Goal: Task Accomplishment & Management: Use online tool/utility

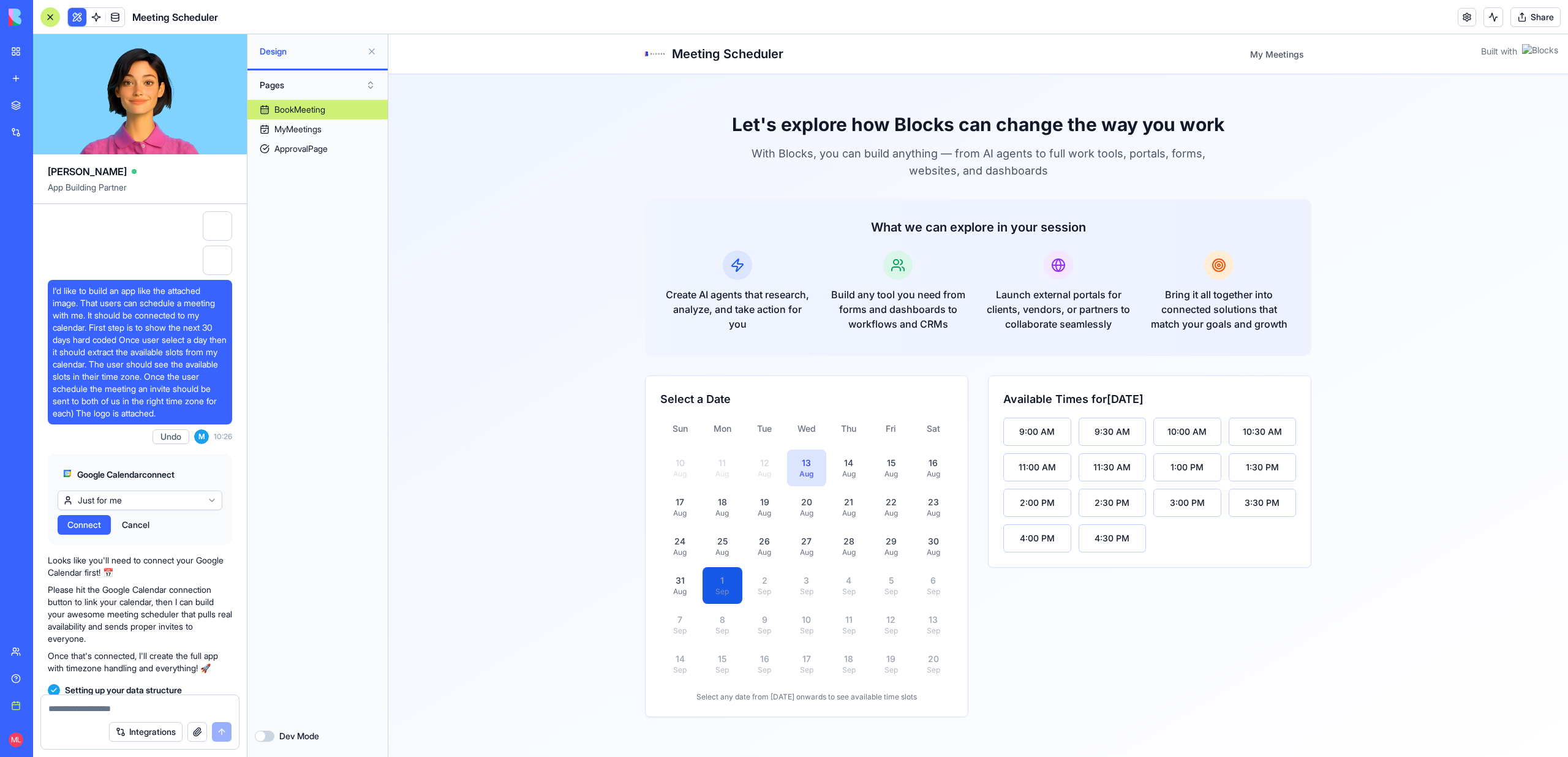
scroll to position [14891, 0]
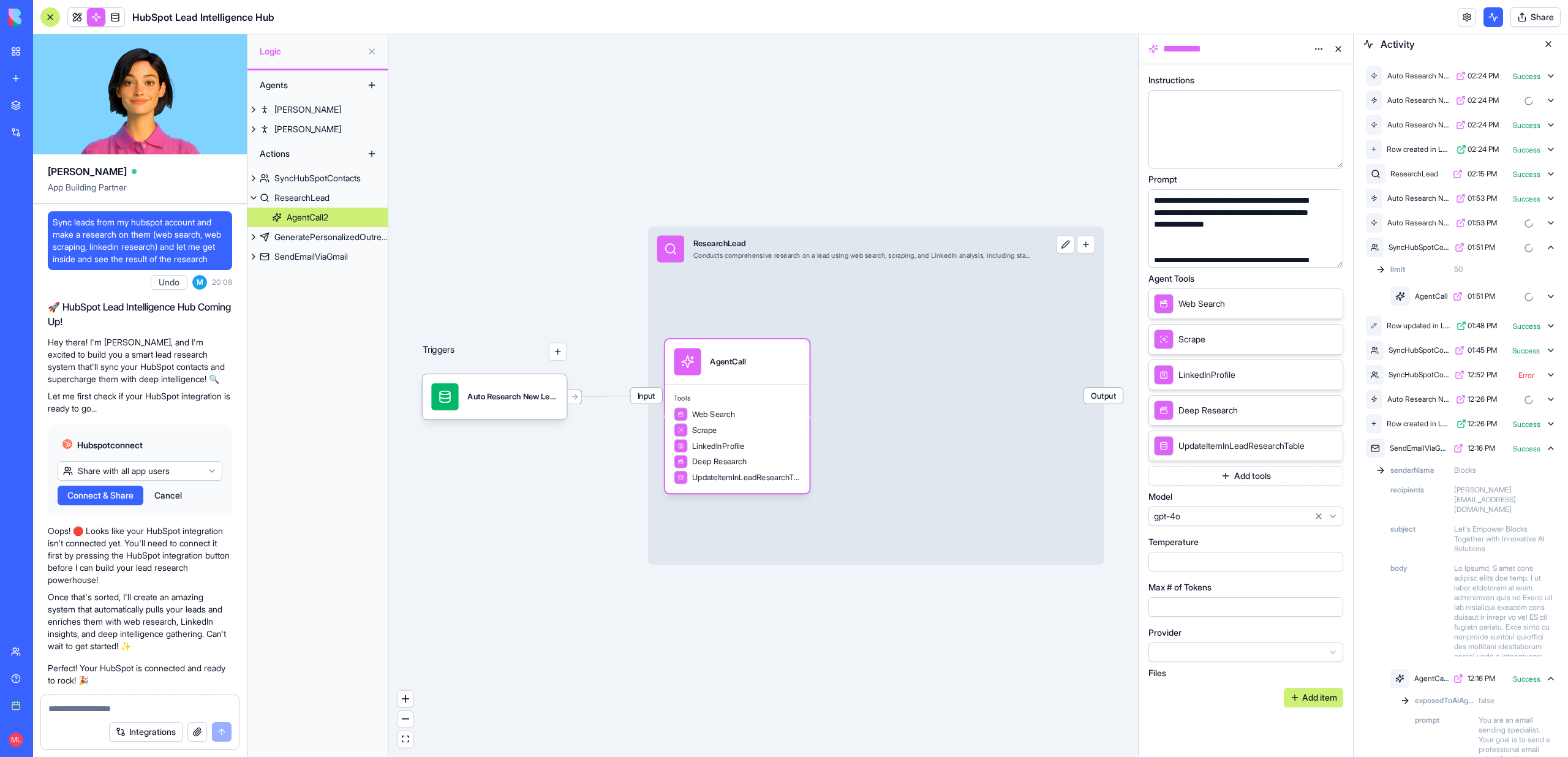
scroll to position [309, 0]
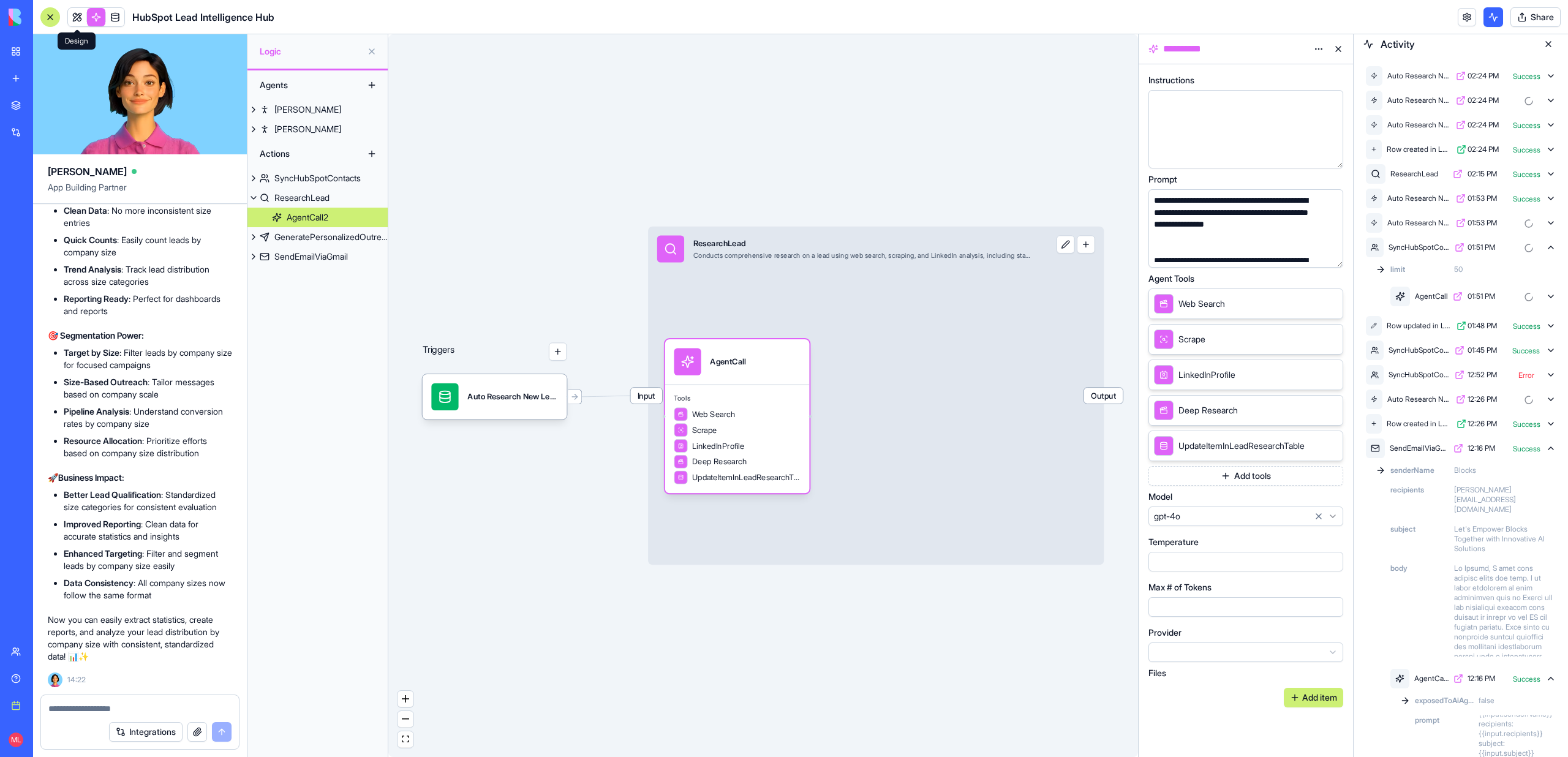
click at [76, 18] on link at bounding box center [78, 17] width 19 height 19
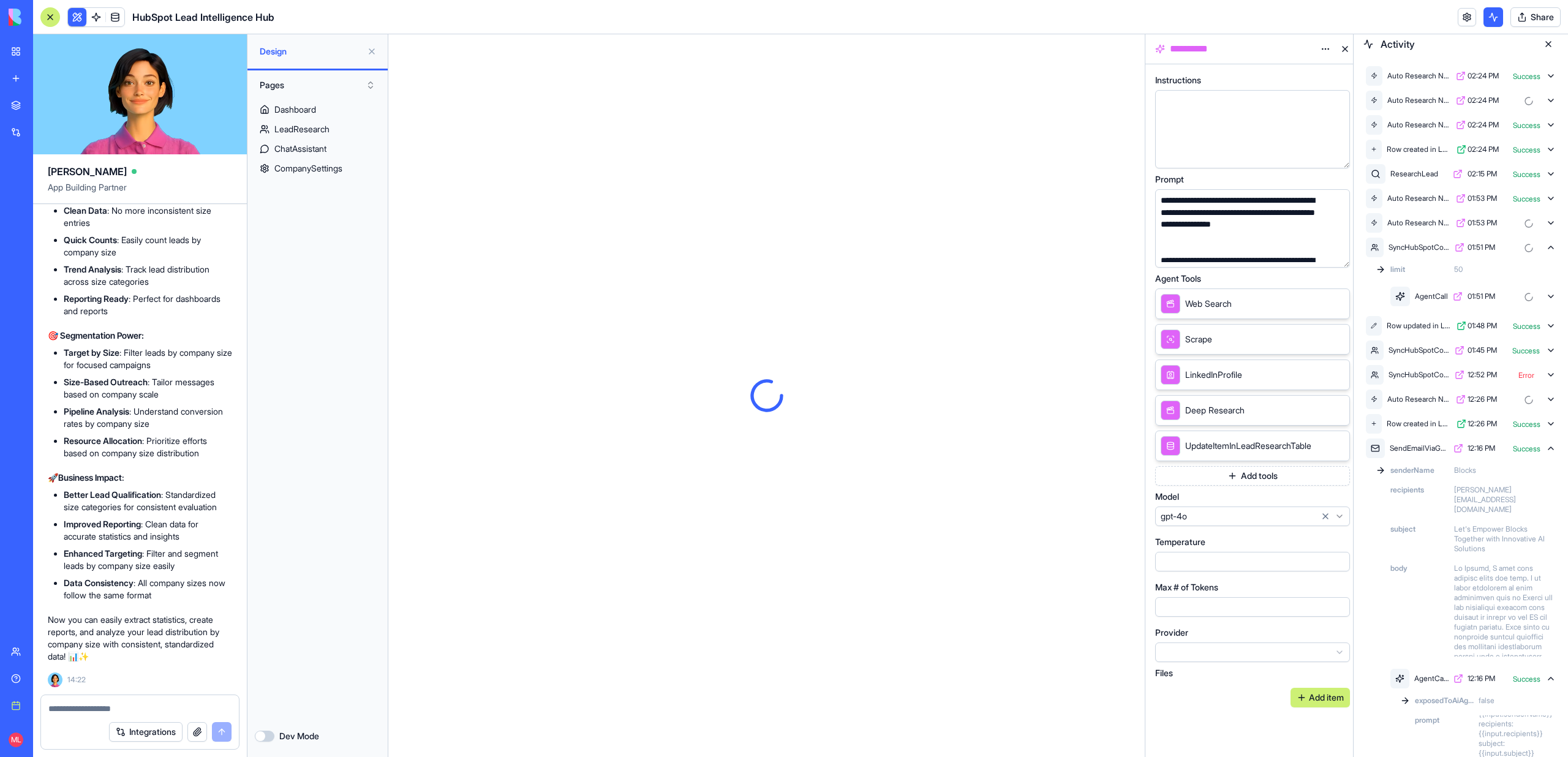
click at [57, 19] on div at bounding box center [50, 16] width 19 height 19
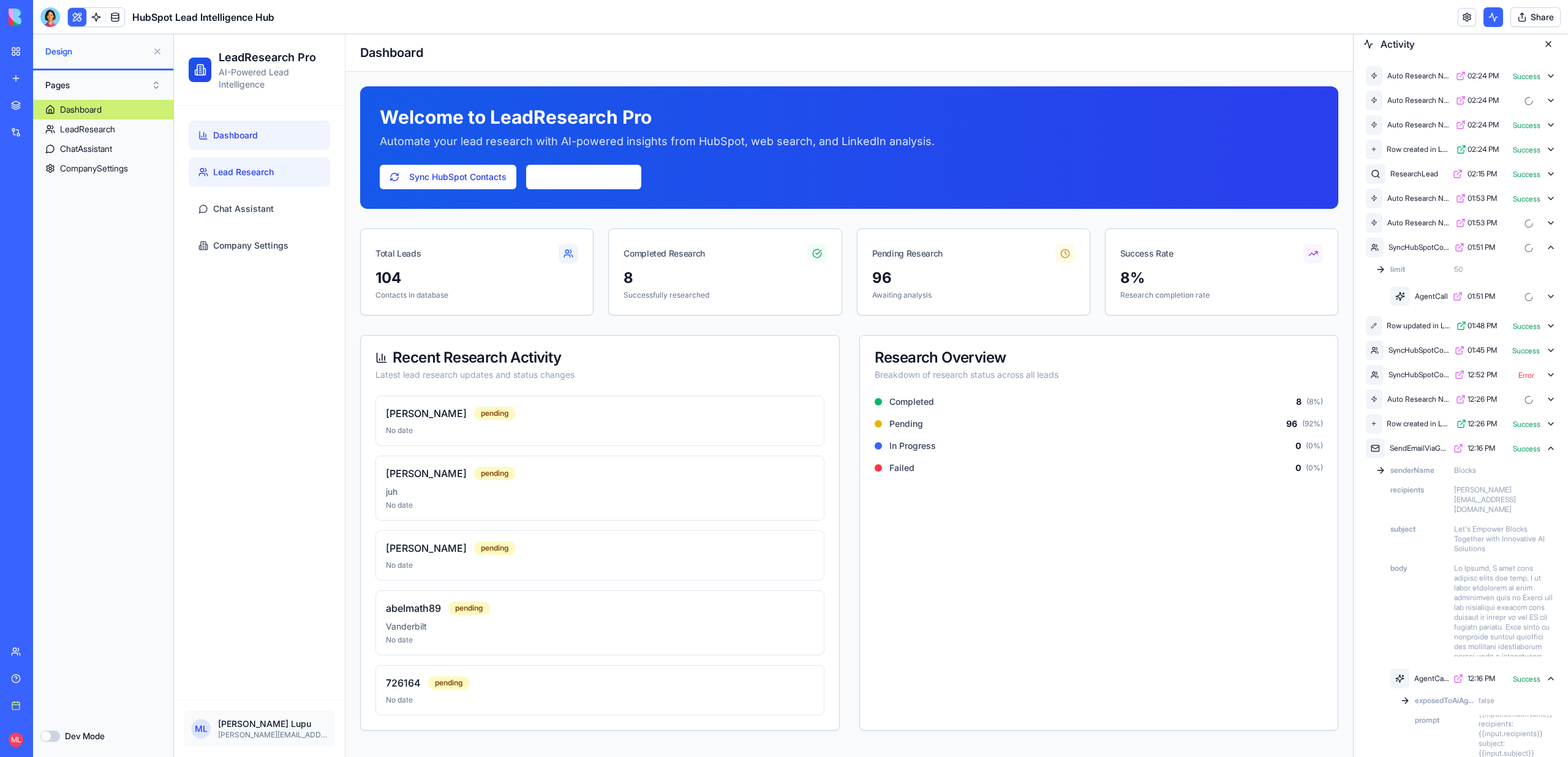
click at [226, 184] on link "Lead Research" at bounding box center [259, 172] width 141 height 29
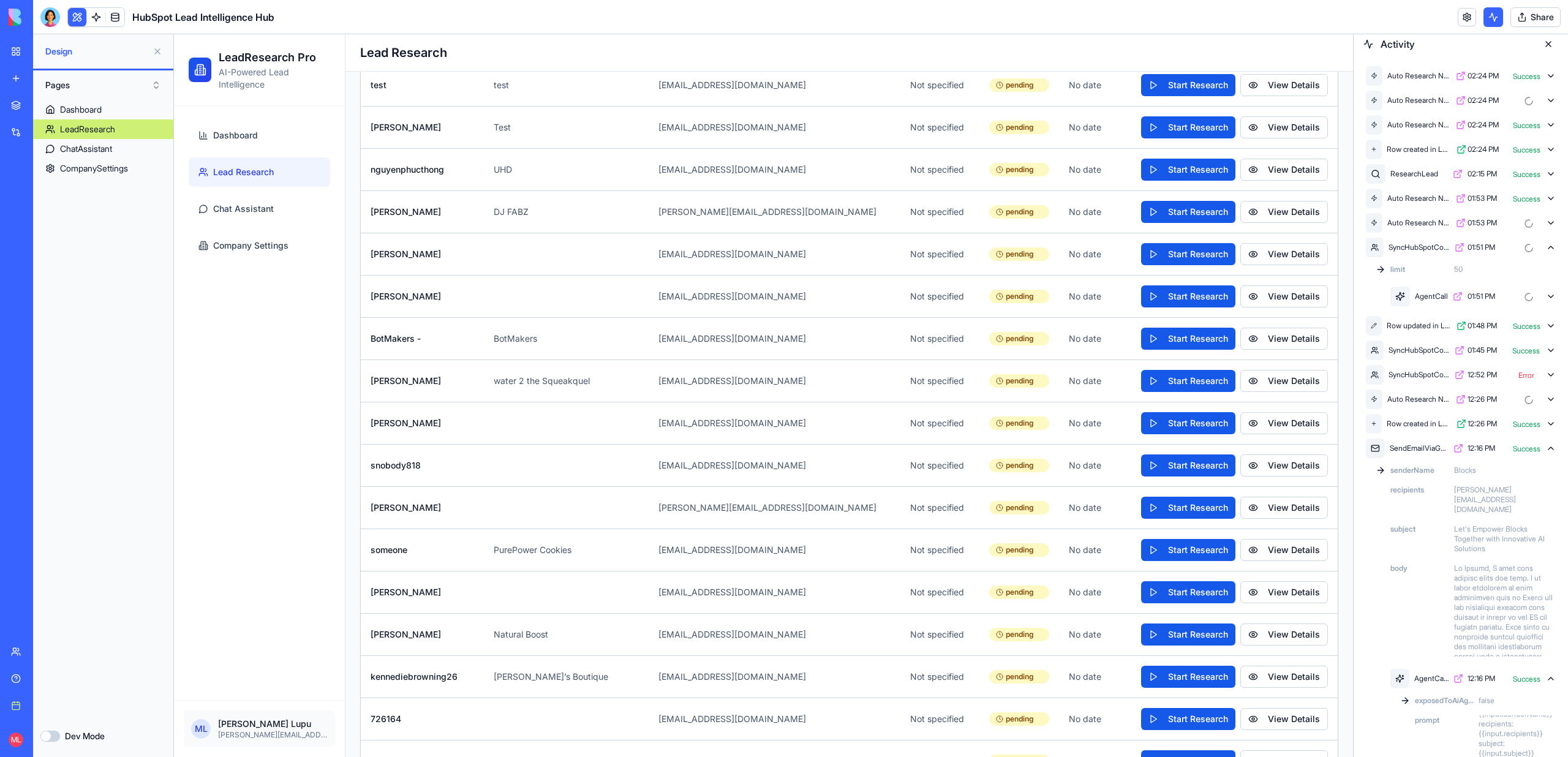
scroll to position [3877, 0]
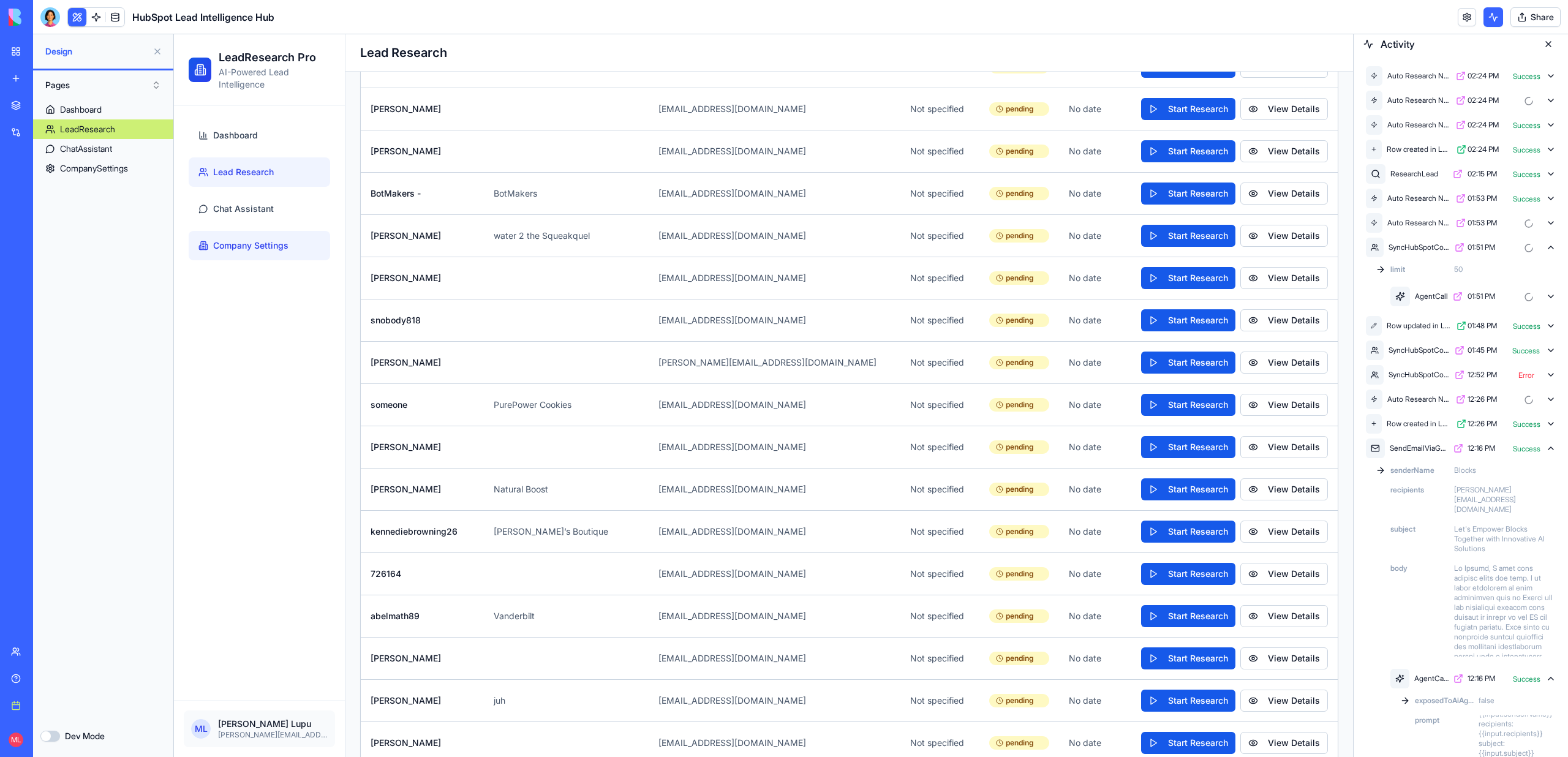
click at [255, 254] on link "Company Settings" at bounding box center [259, 246] width 141 height 29
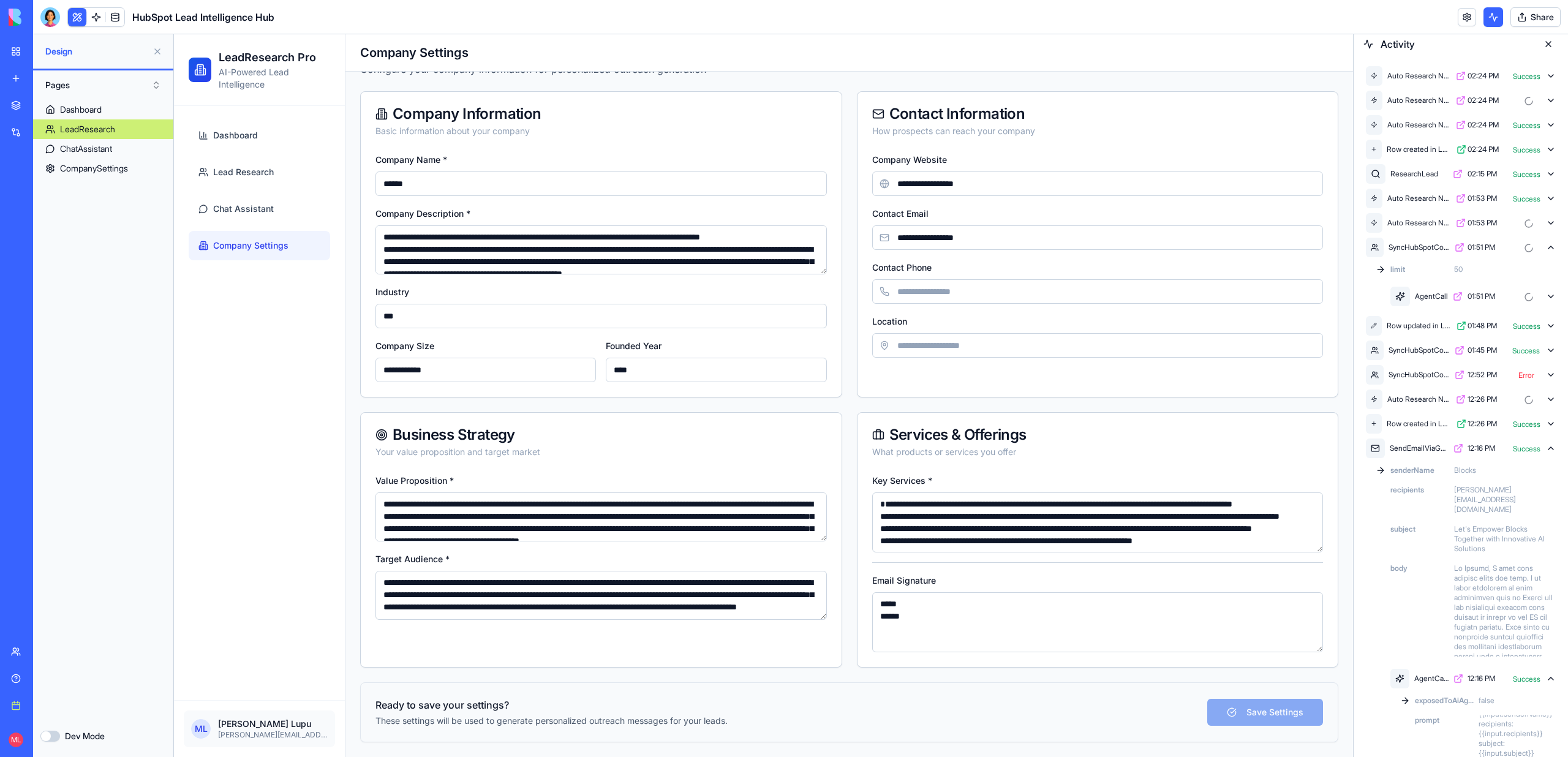
scroll to position [44, 0]
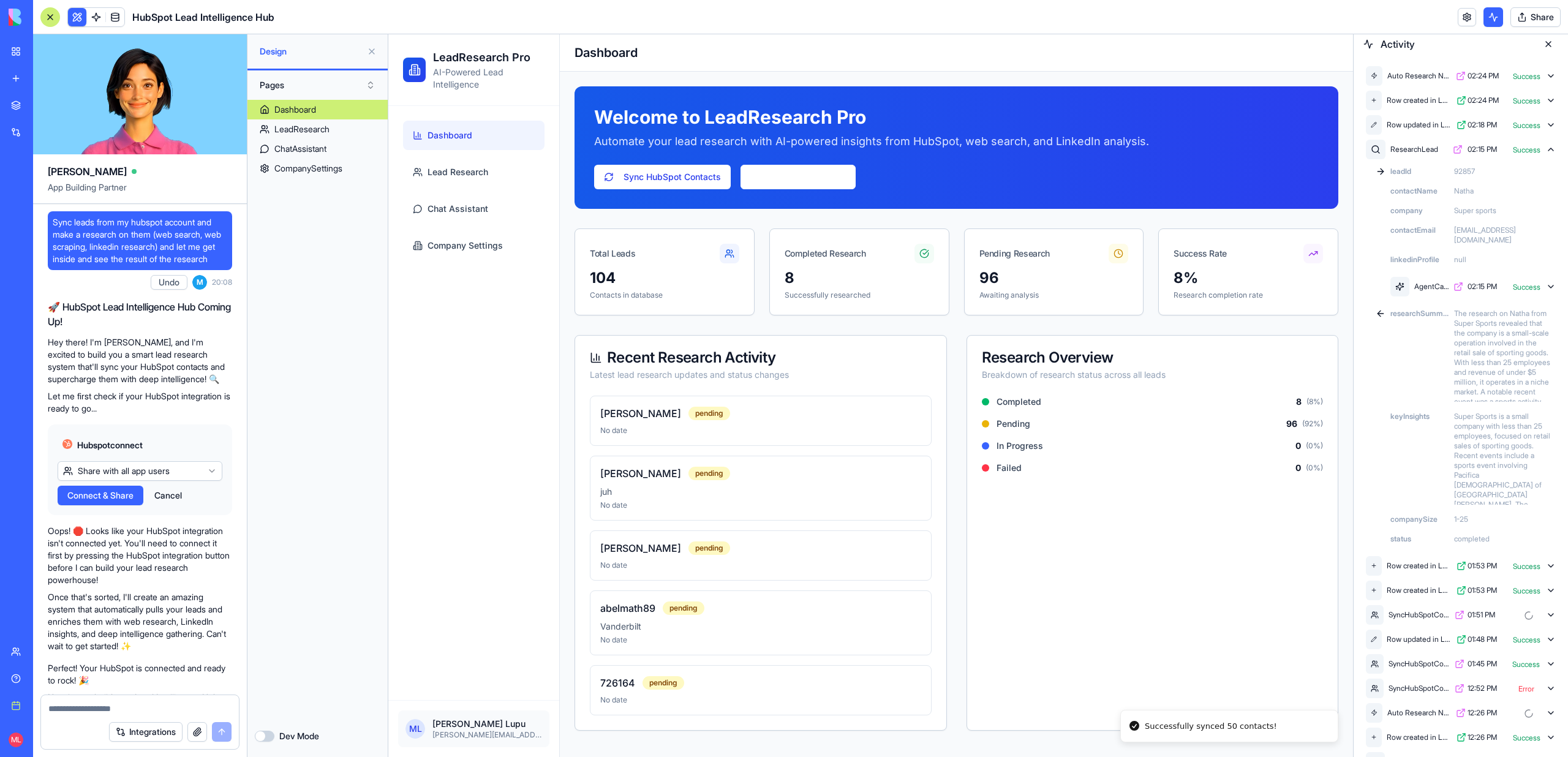
scroll to position [16734, 0]
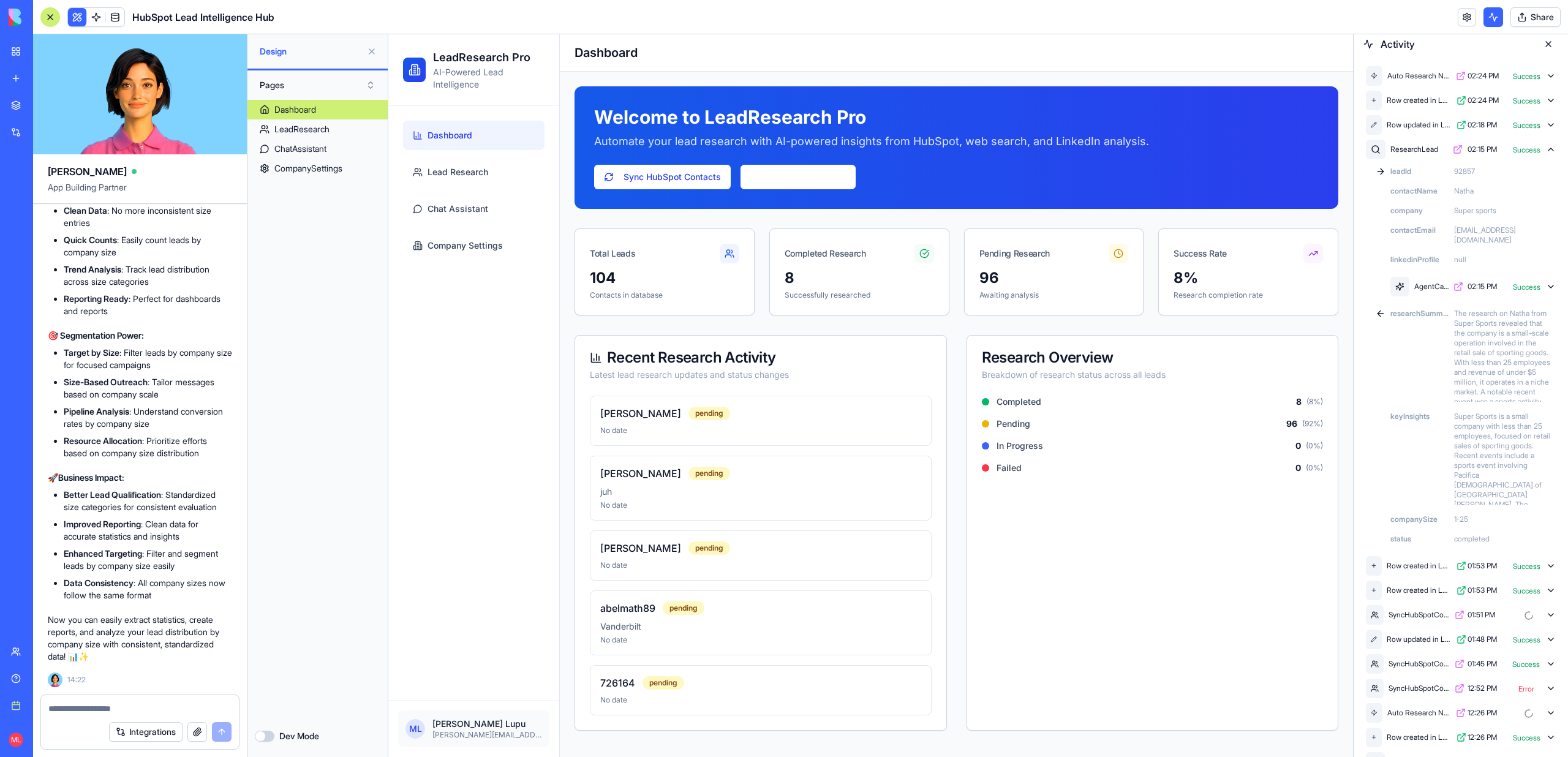
click at [1549, 44] on button at bounding box center [1548, 43] width 19 height 19
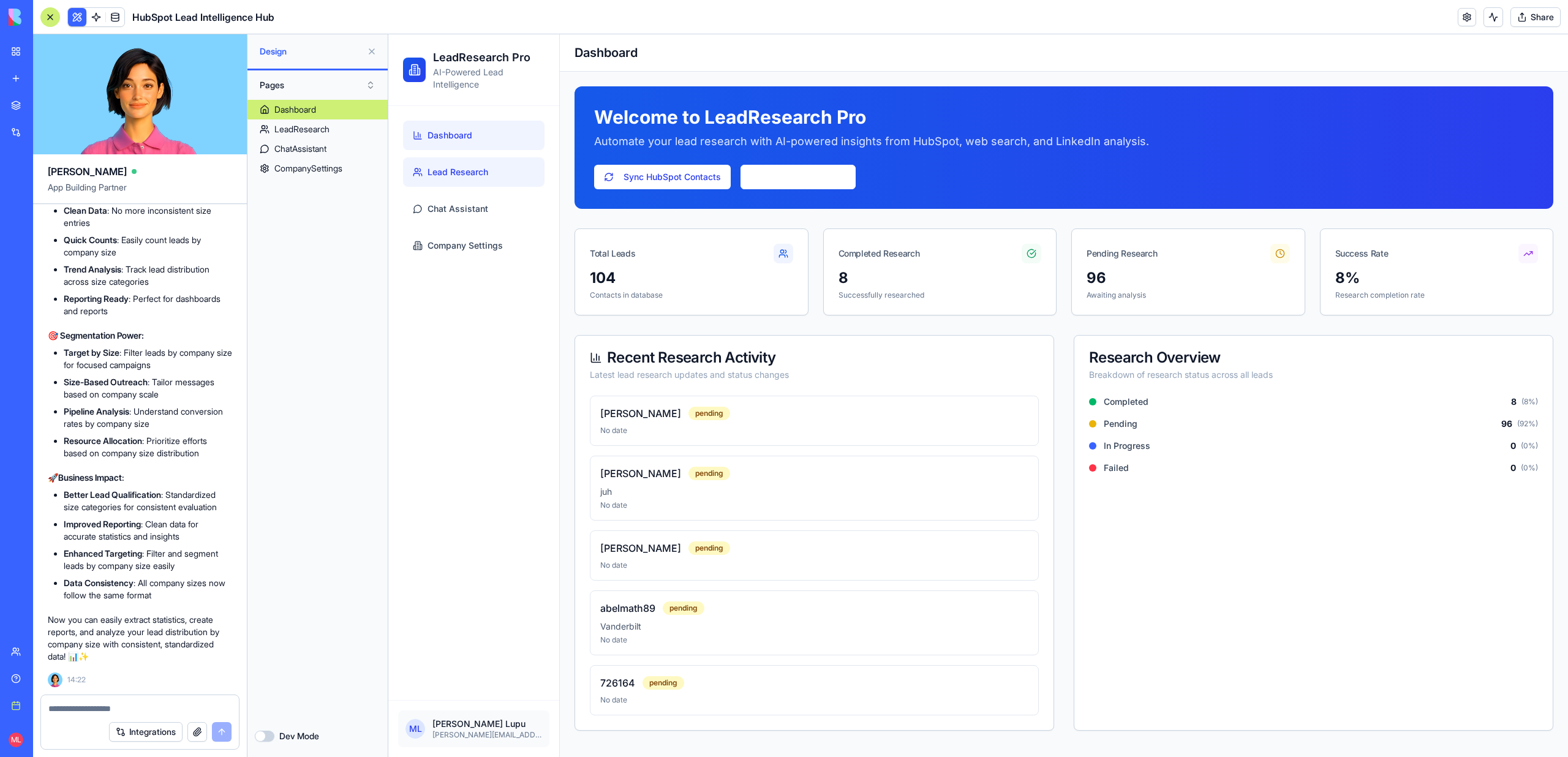
click at [477, 170] on span "Lead Research" at bounding box center [458, 172] width 61 height 12
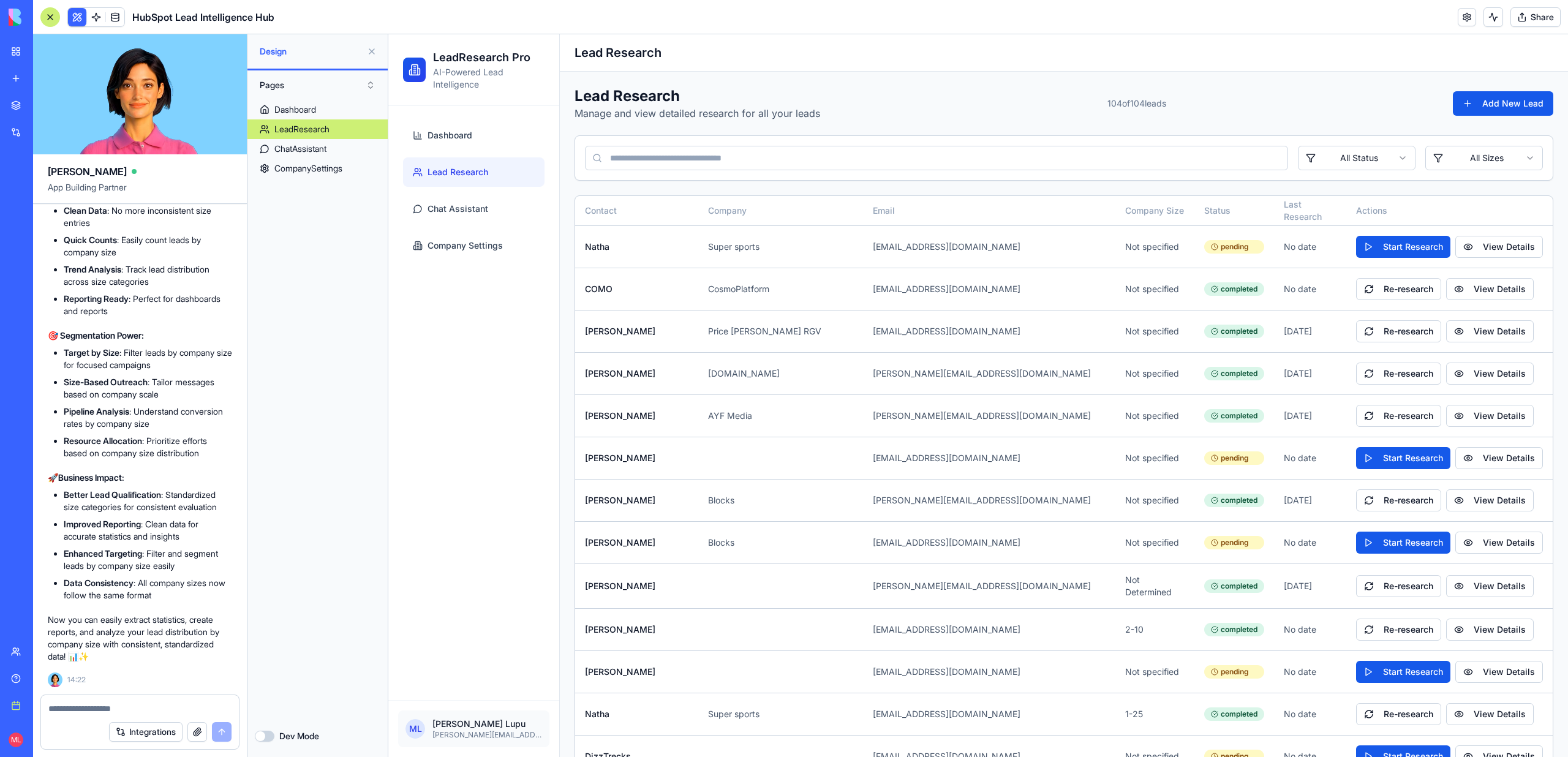
click at [274, 137] on link "LeadResearch" at bounding box center [317, 129] width 140 height 19
click at [287, 151] on div "ChatAssistant" at bounding box center [300, 149] width 52 height 12
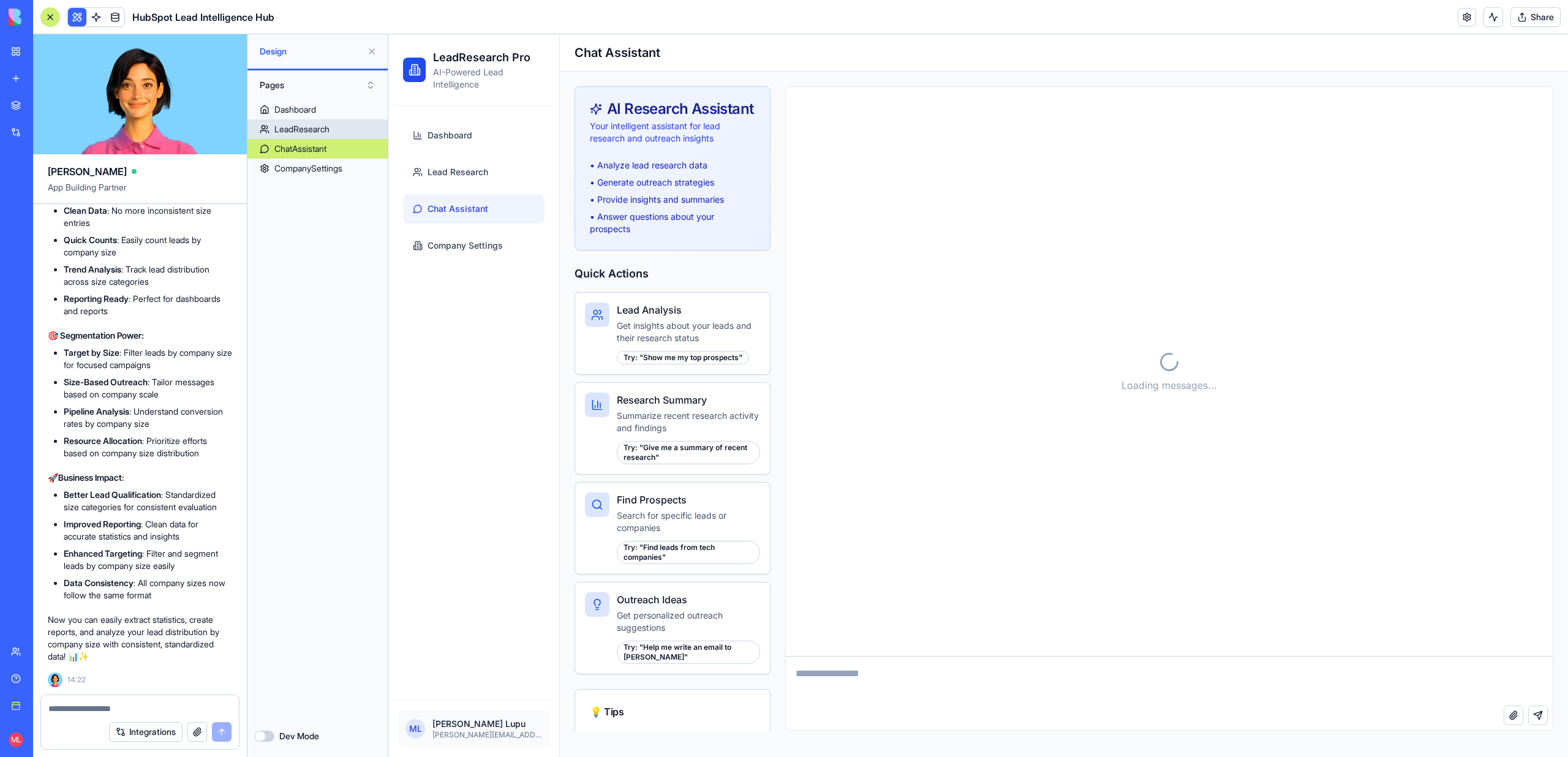
click at [289, 131] on div "LeadResearch" at bounding box center [302, 130] width 55 height 12
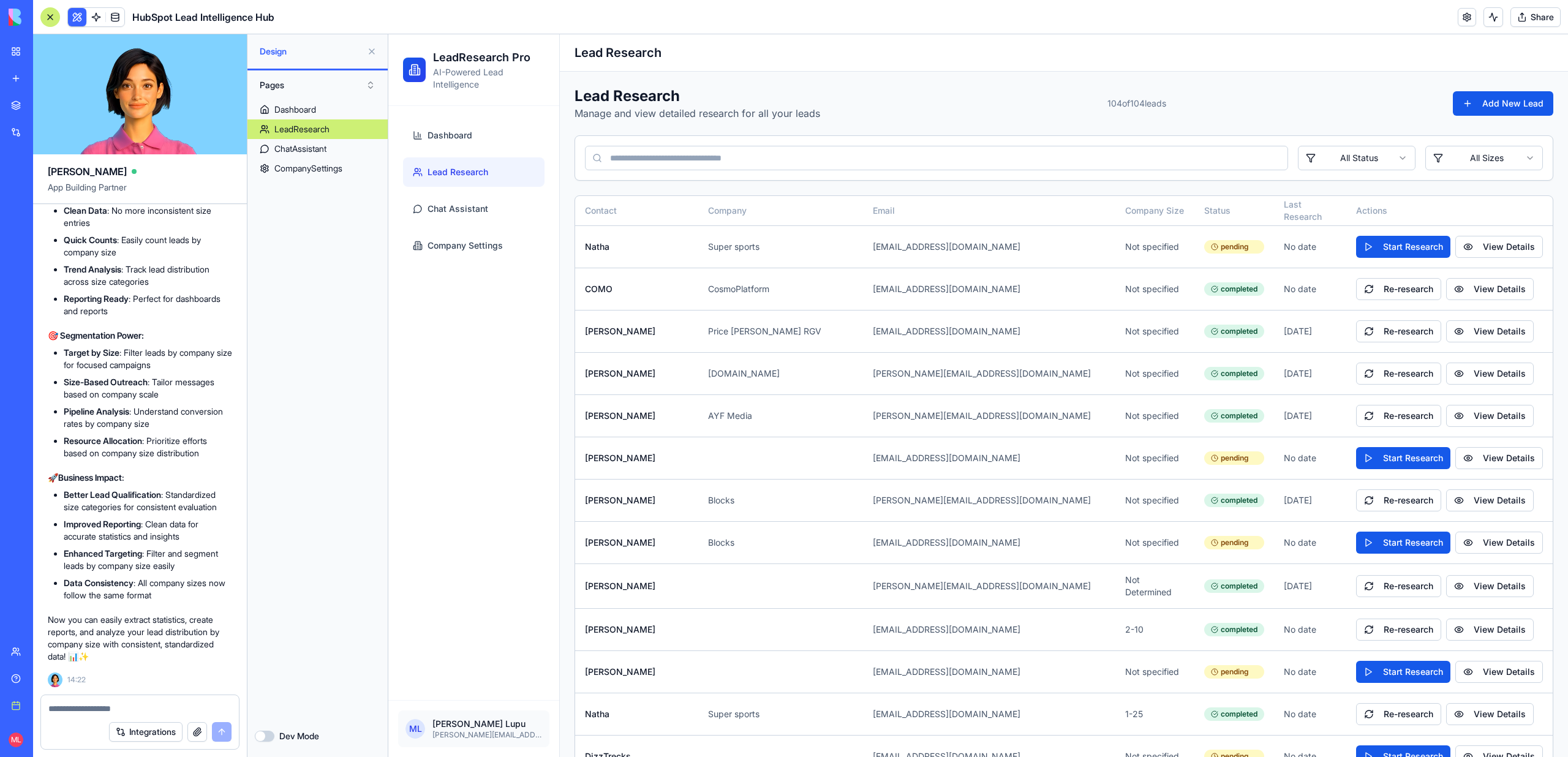
click at [429, 171] on span "Lead Research" at bounding box center [458, 172] width 61 height 12
click at [444, 192] on ul "Dashboard Lead Research Chat Assistant Company Settings" at bounding box center [473, 191] width 141 height 140
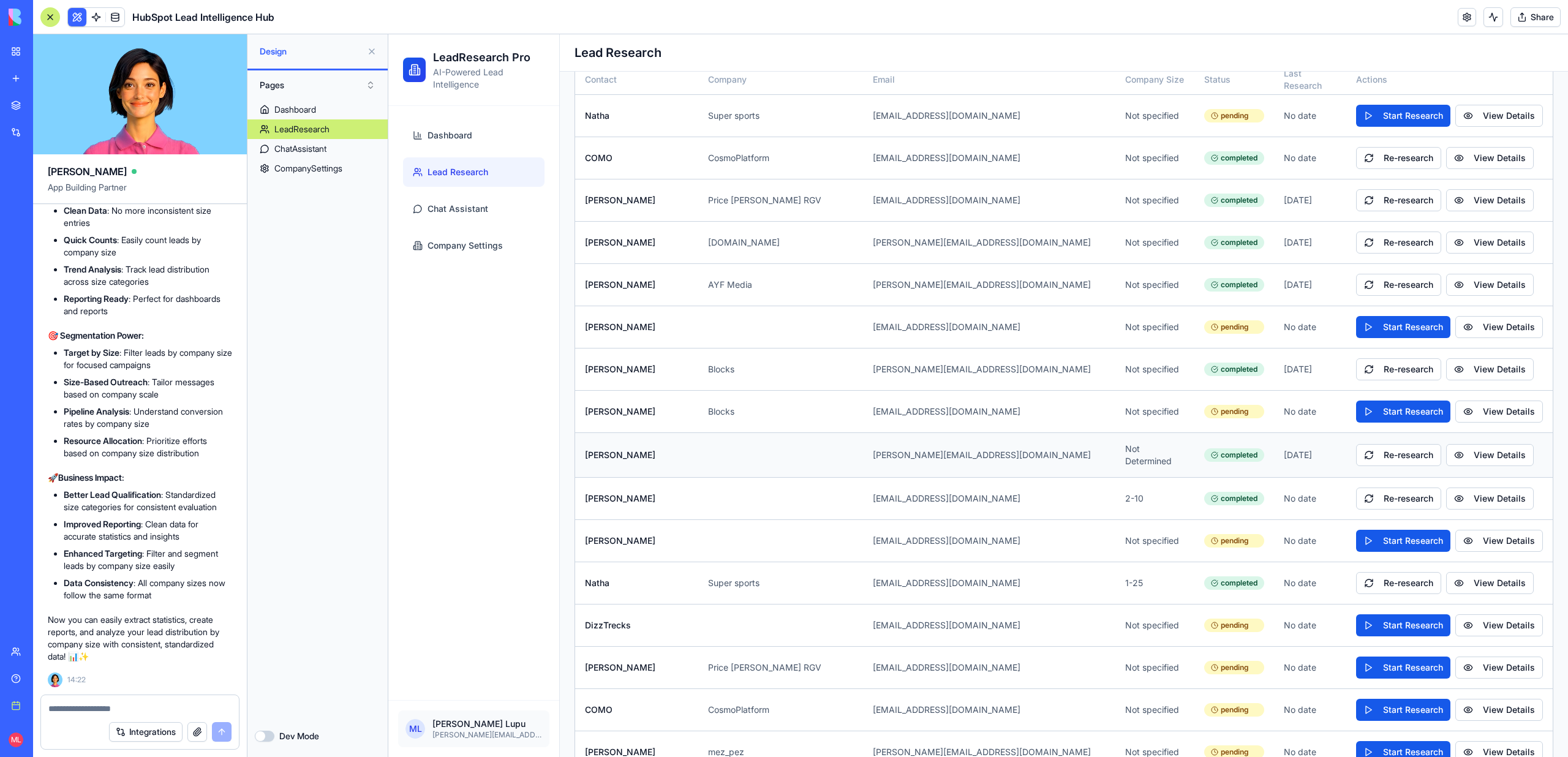
scroll to position [338, 0]
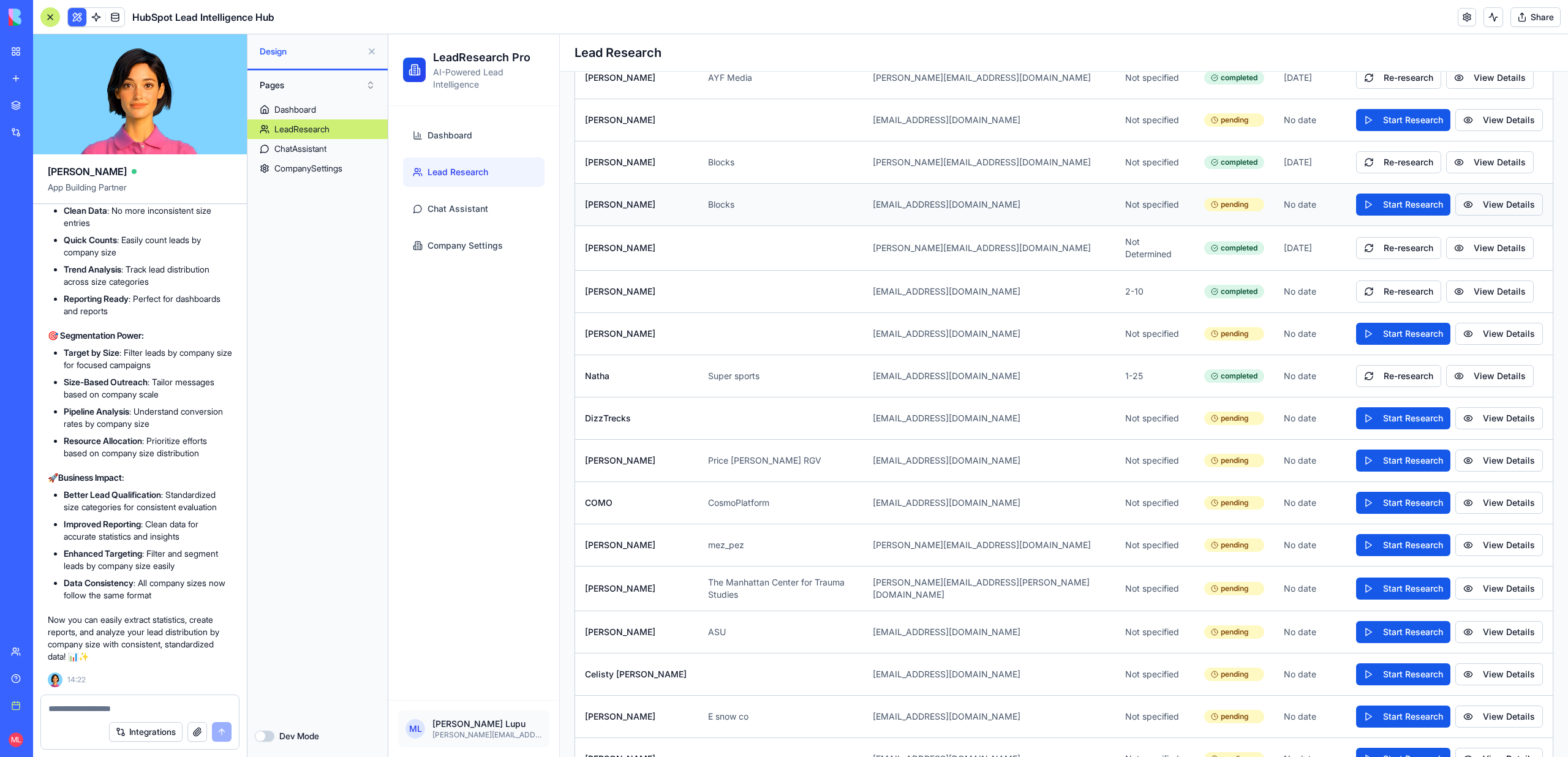
click at [1458, 212] on button "View Details" at bounding box center [1499, 204] width 88 height 22
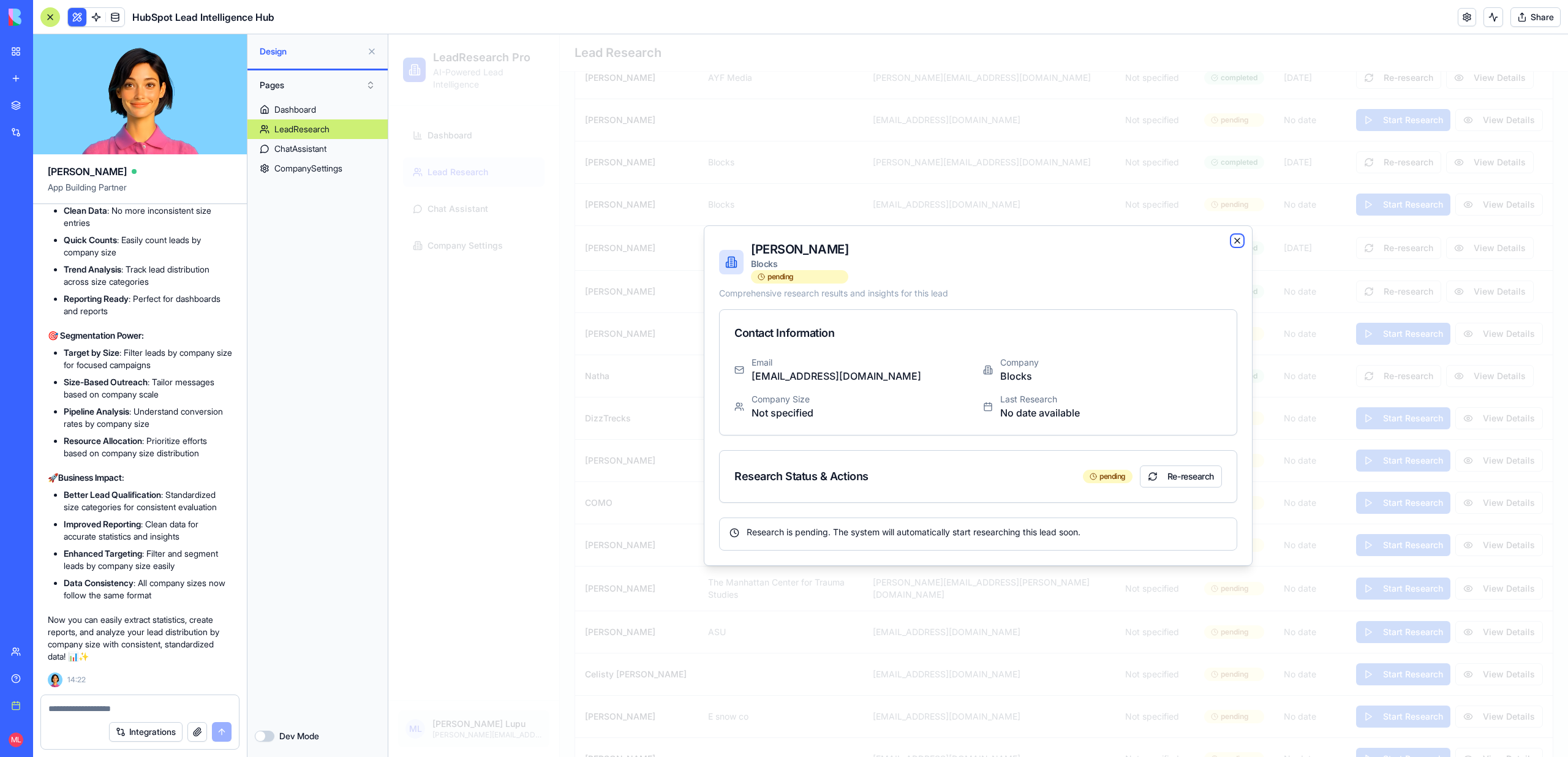
click at [1236, 244] on icon "button" at bounding box center [1237, 240] width 10 height 10
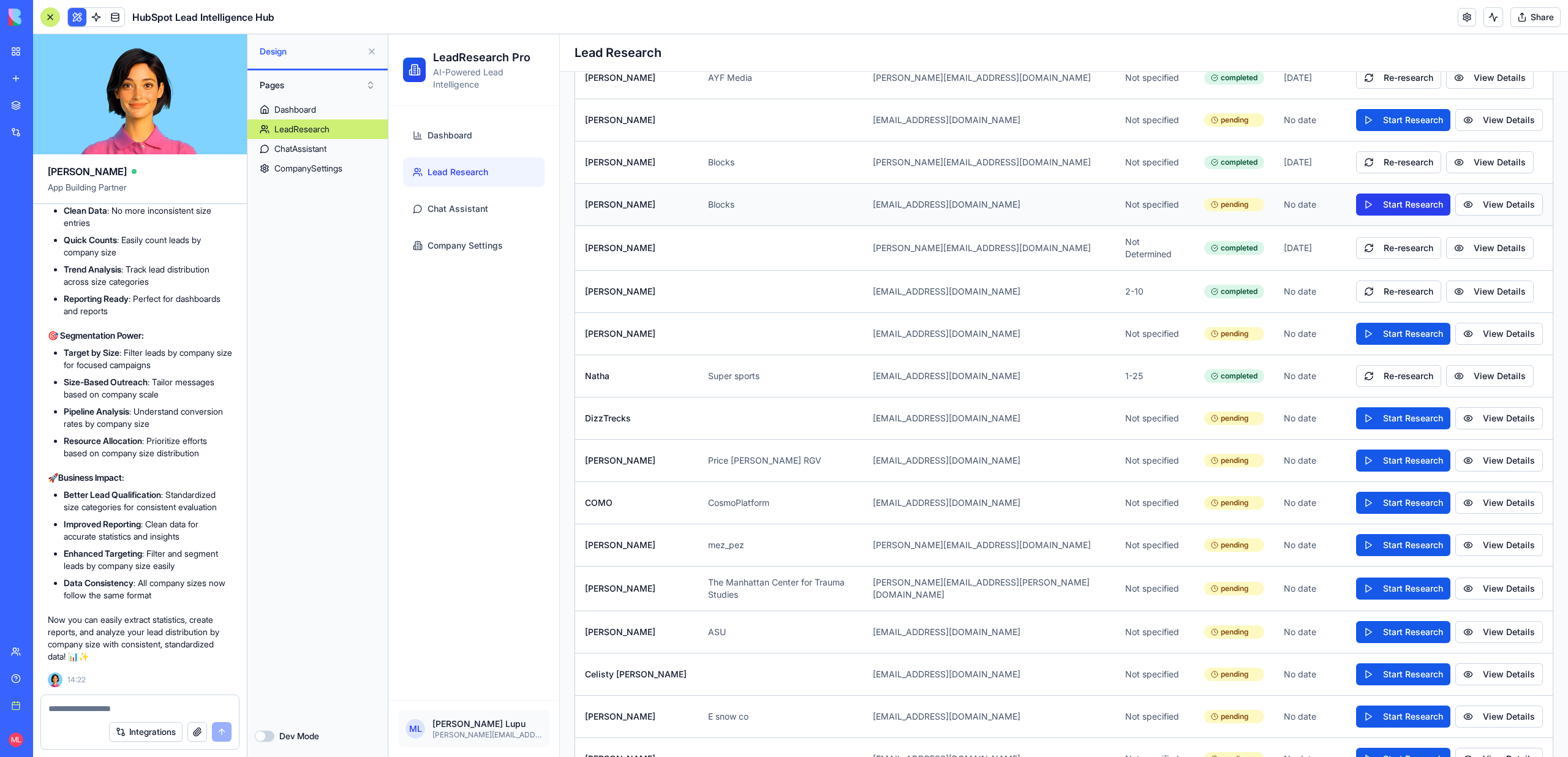
click at [1417, 208] on button "Start Research" at bounding box center [1404, 204] width 95 height 22
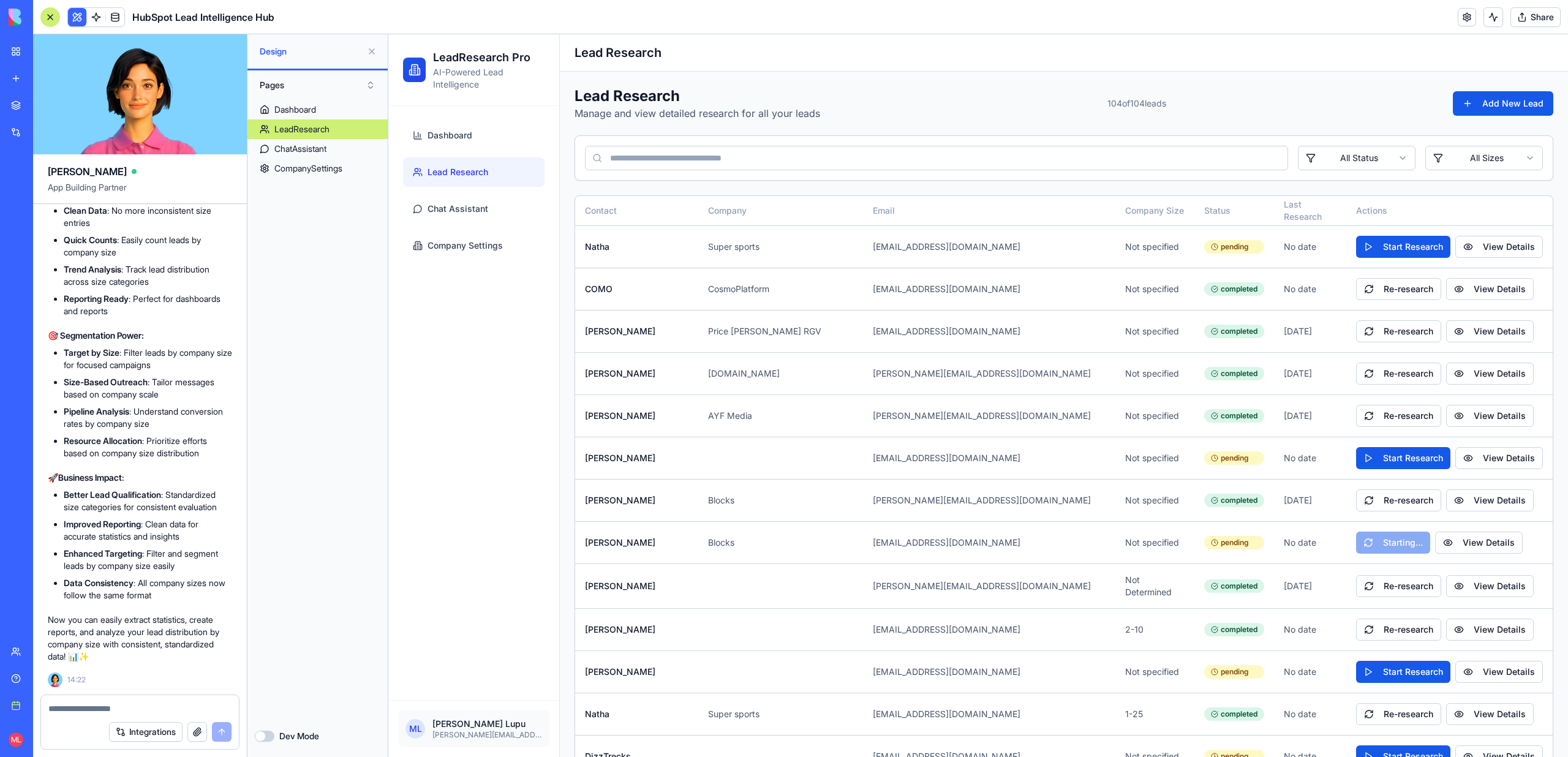
click at [272, 735] on button "Dev Mode" at bounding box center [264, 736] width 19 height 11
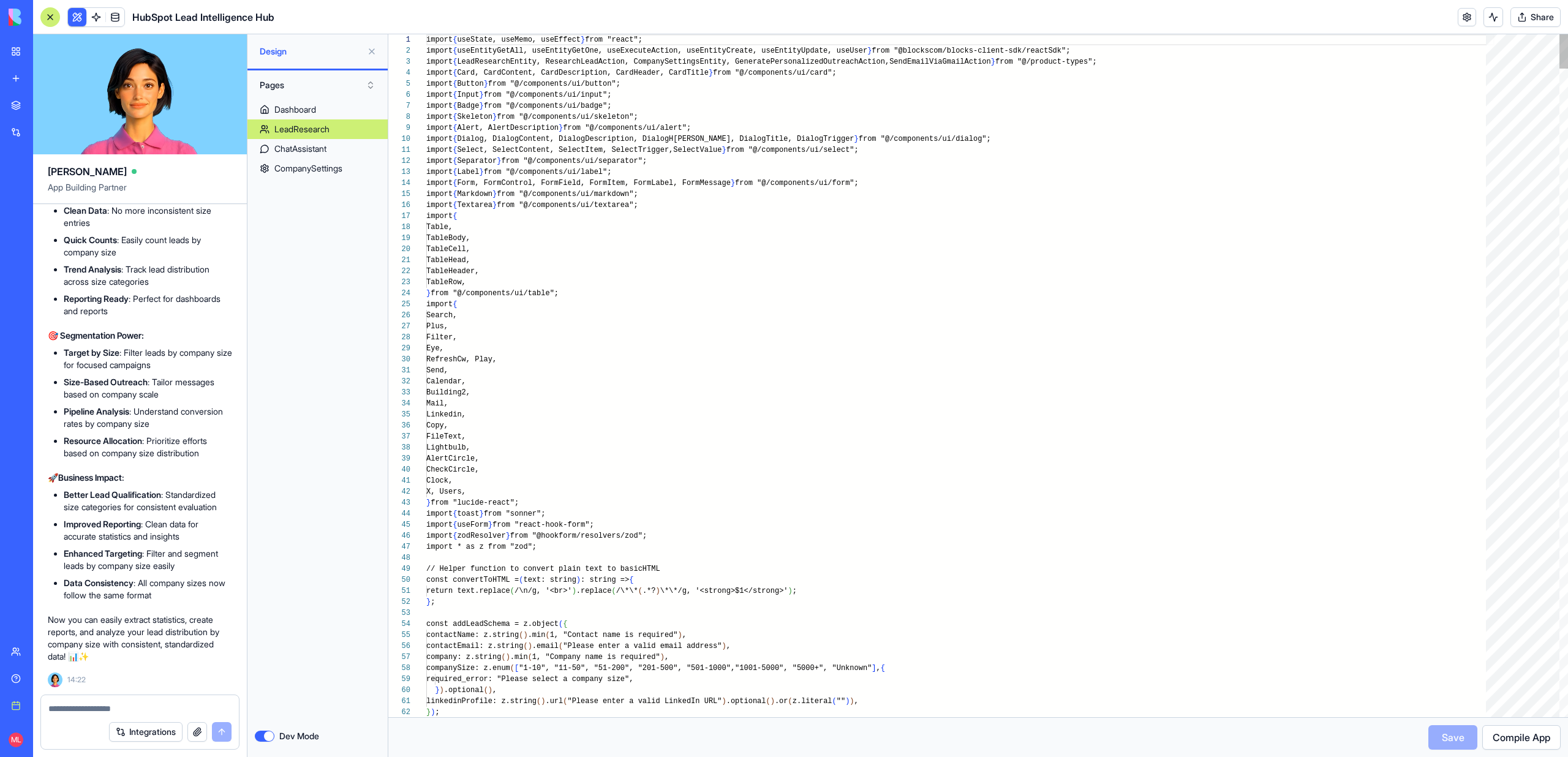
scroll to position [44, 0]
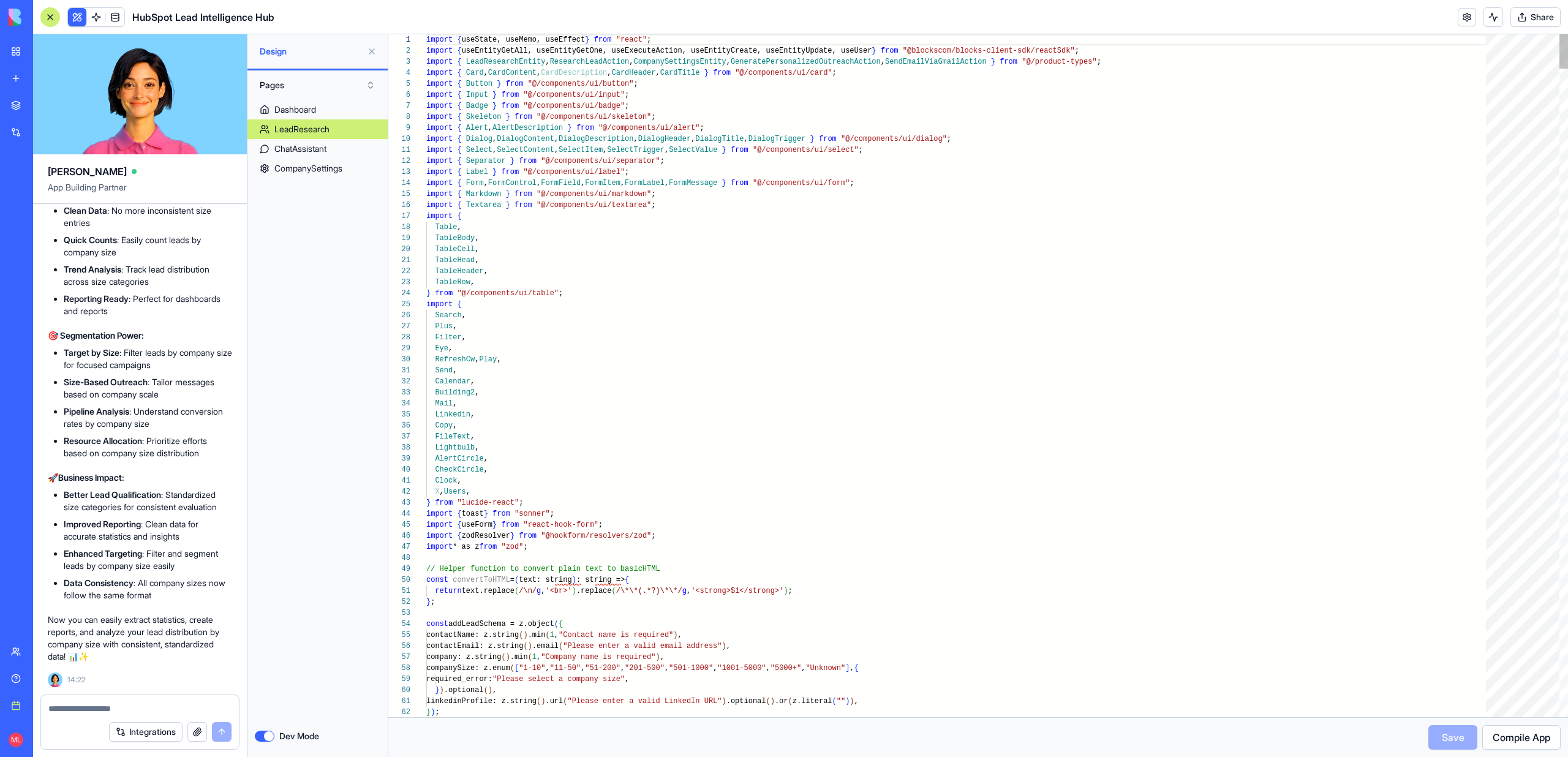
type textarea "**********"
type textarea "*******"
type textarea "**********"
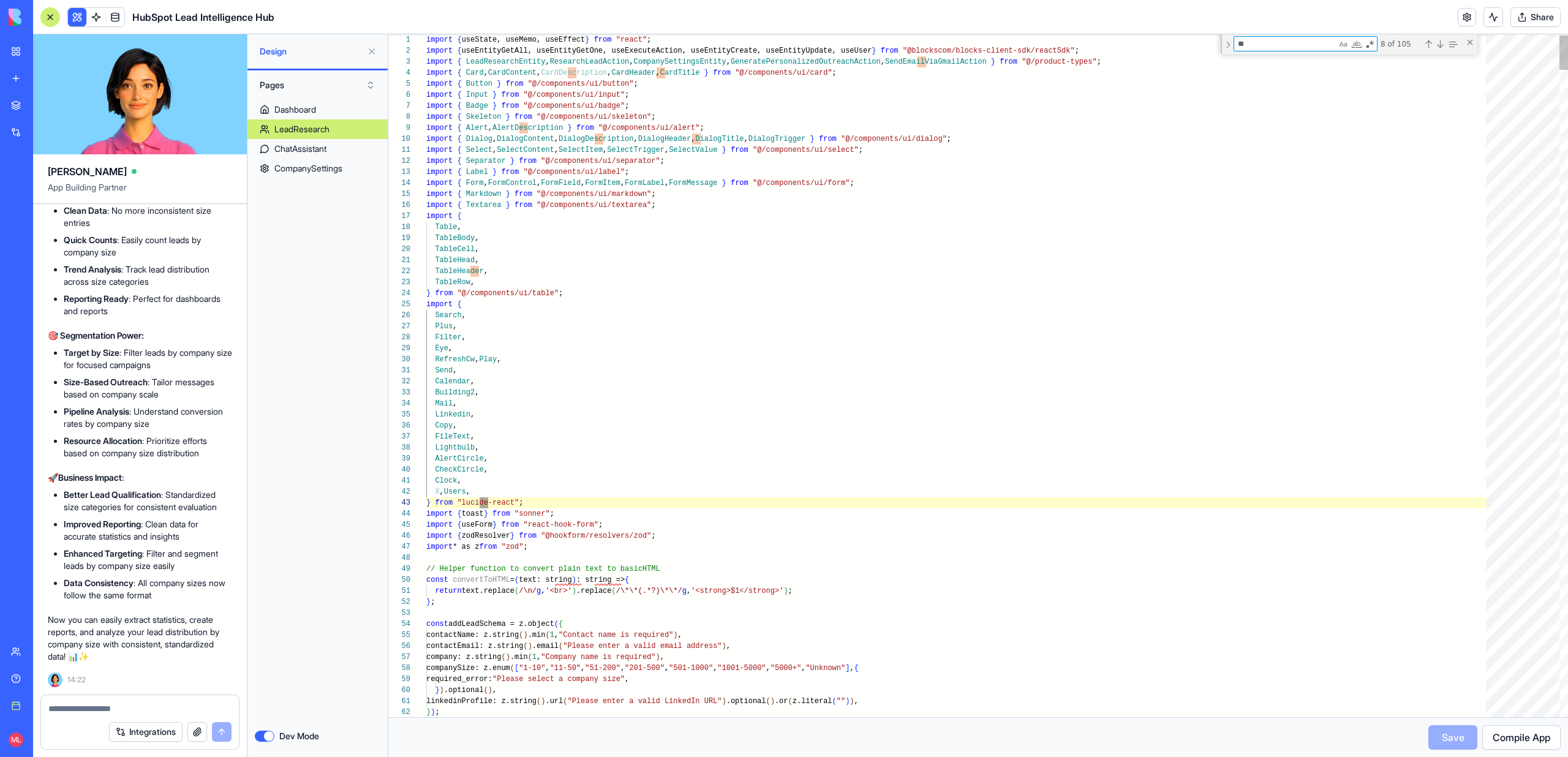
scroll to position [110, 62]
type textarea "*"
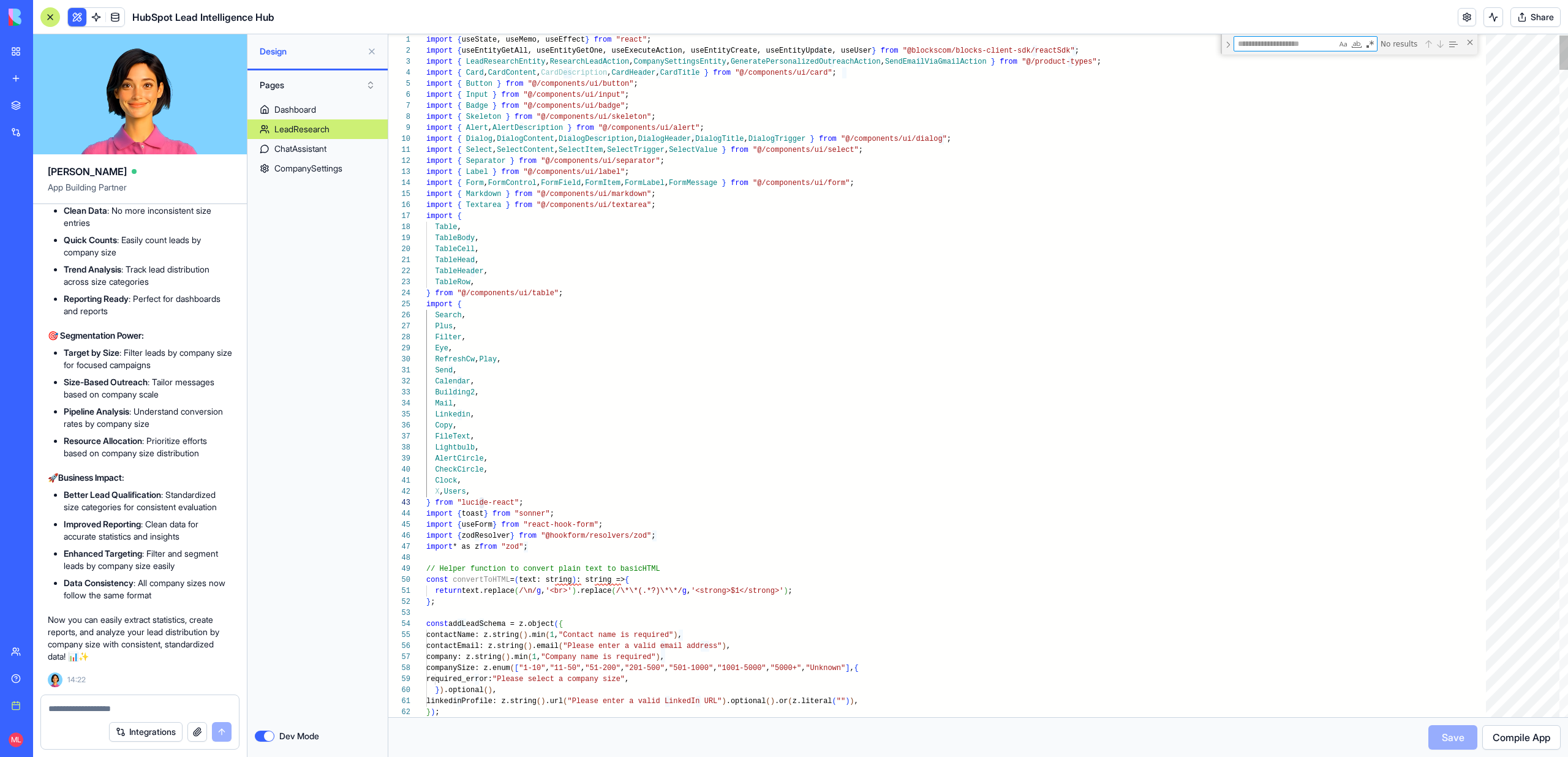
type textarea "**********"
type textarea "*"
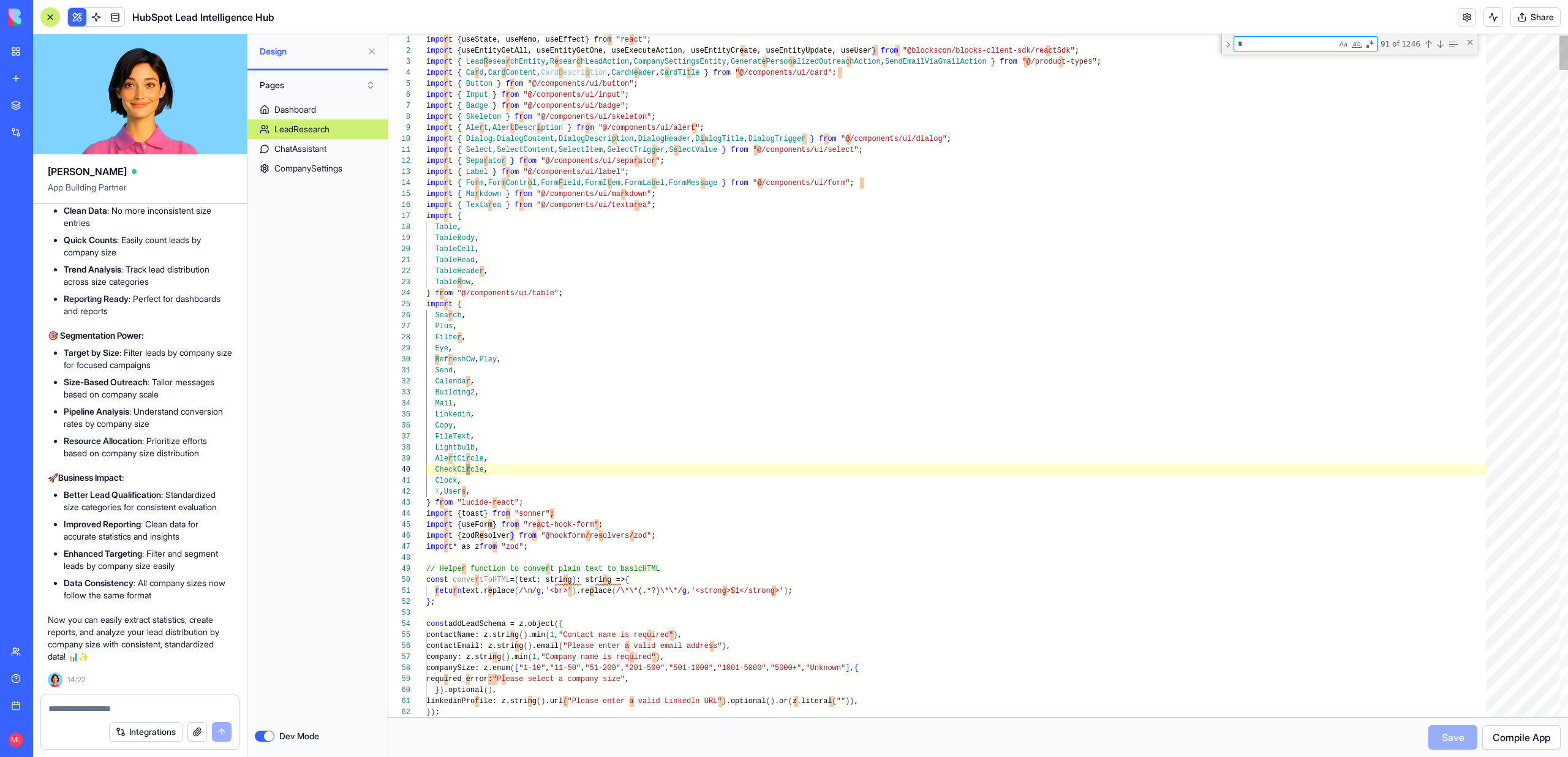
type textarea "**********"
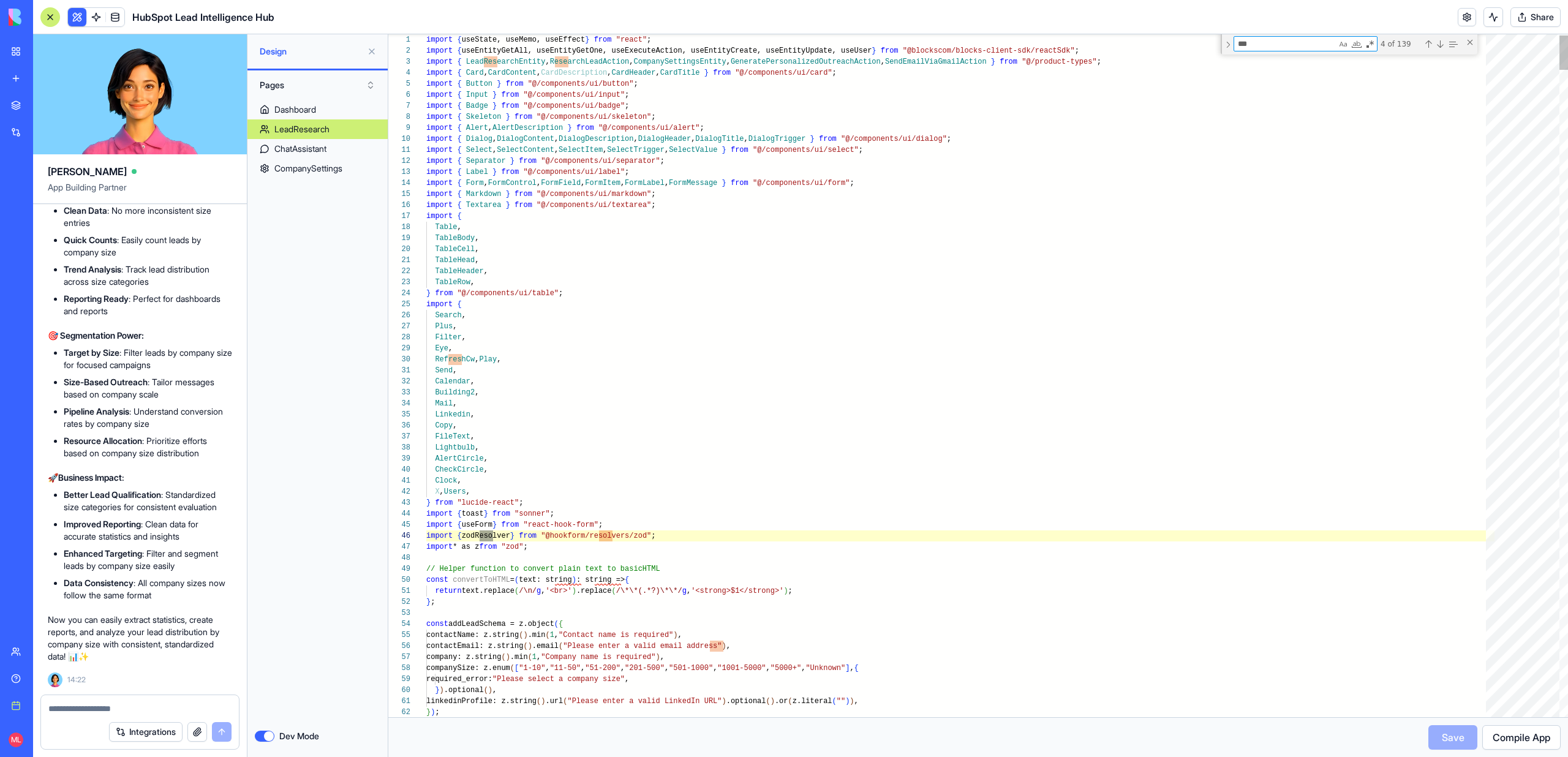
type textarea "****"
type textarea "**********"
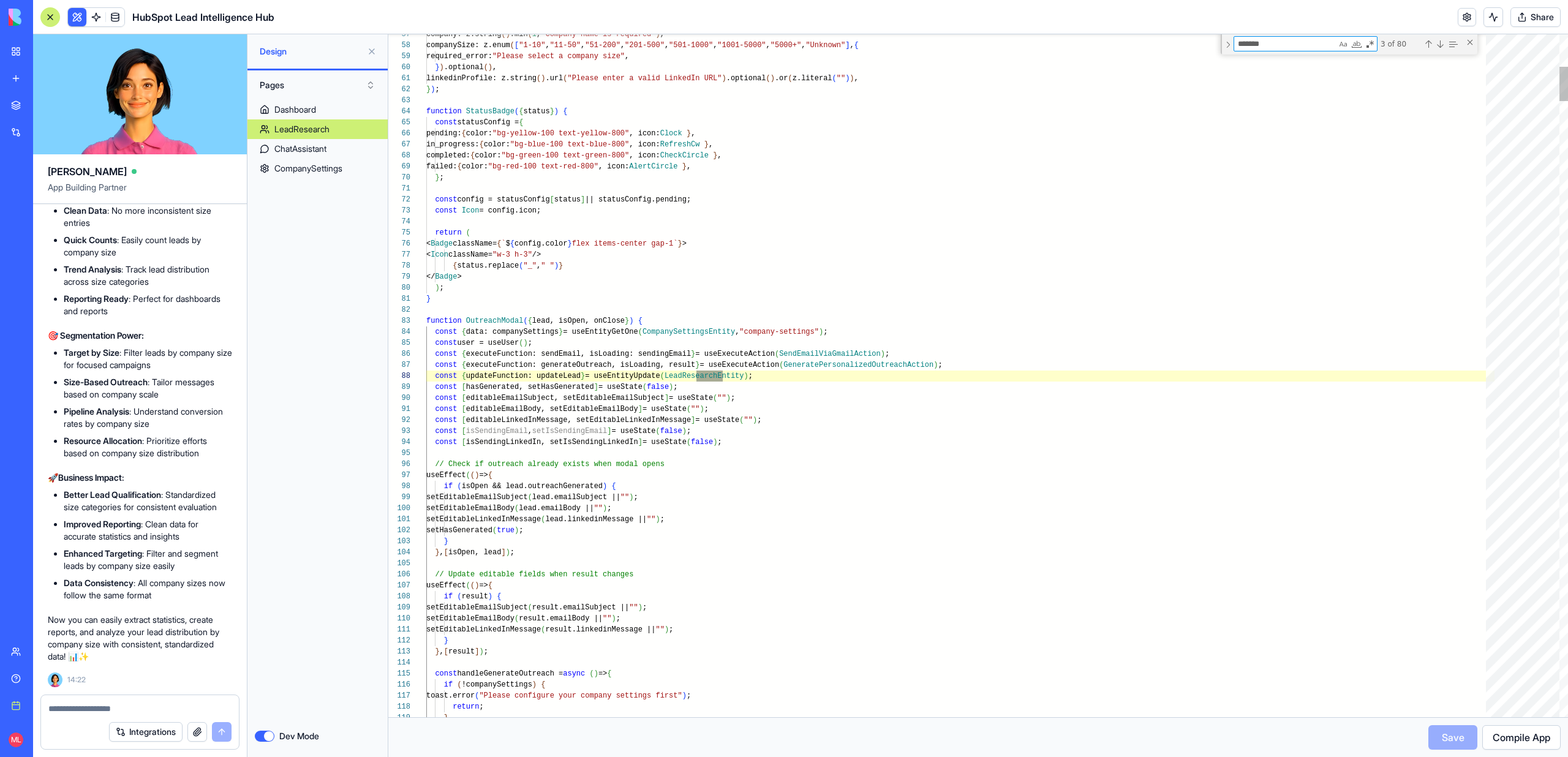
type textarea "********"
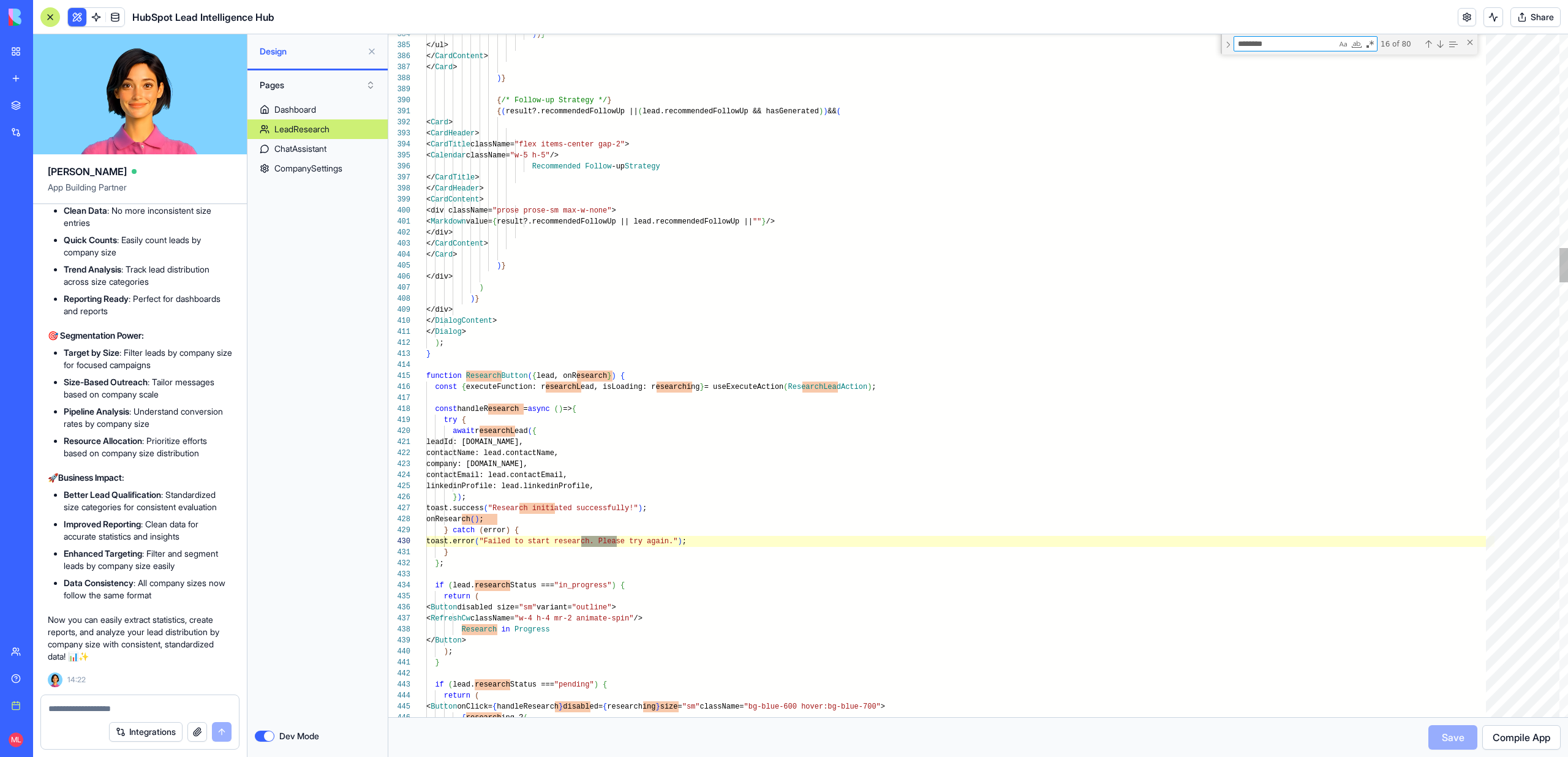
scroll to position [110, 84]
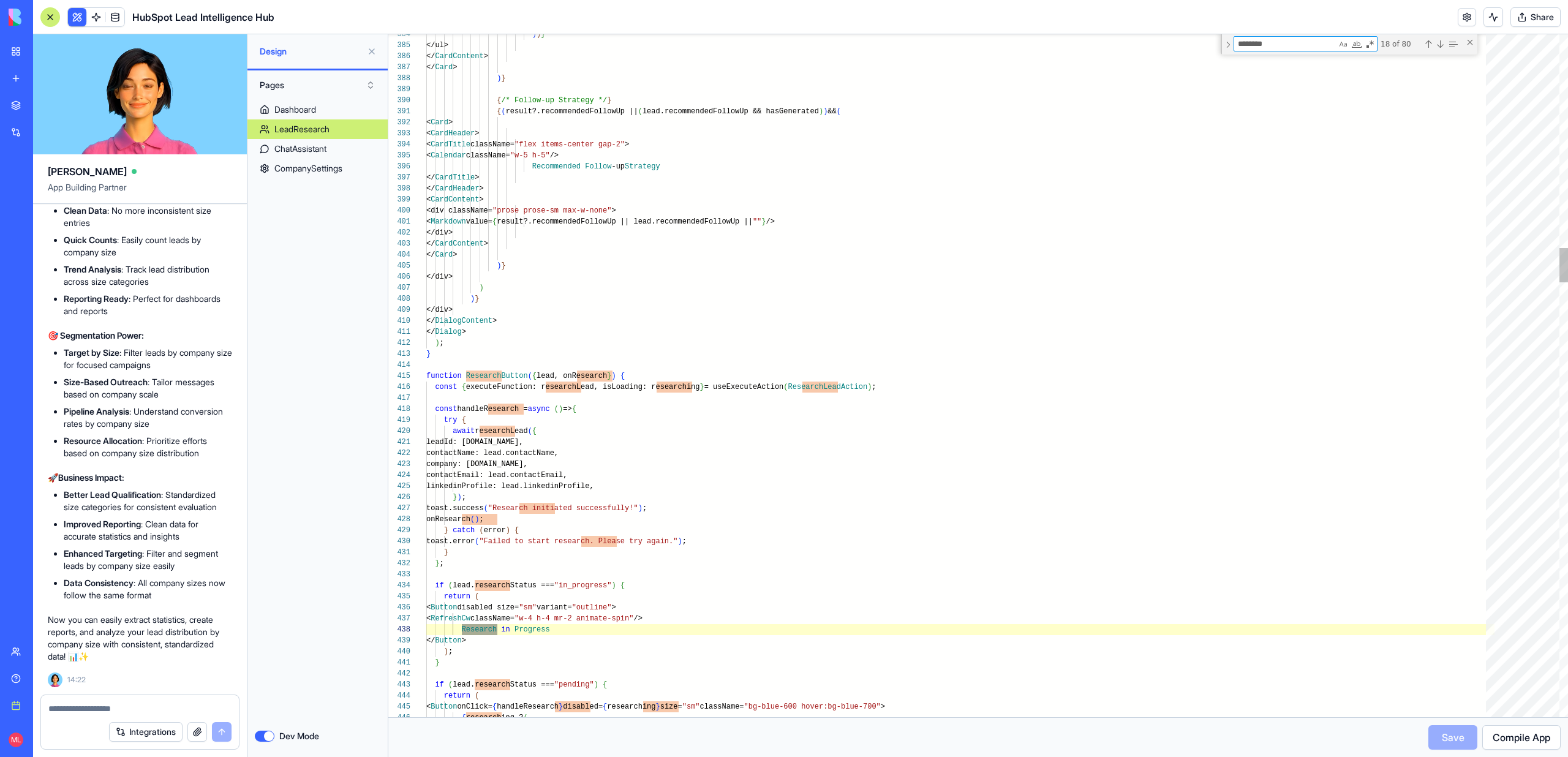
type textarea "**********"
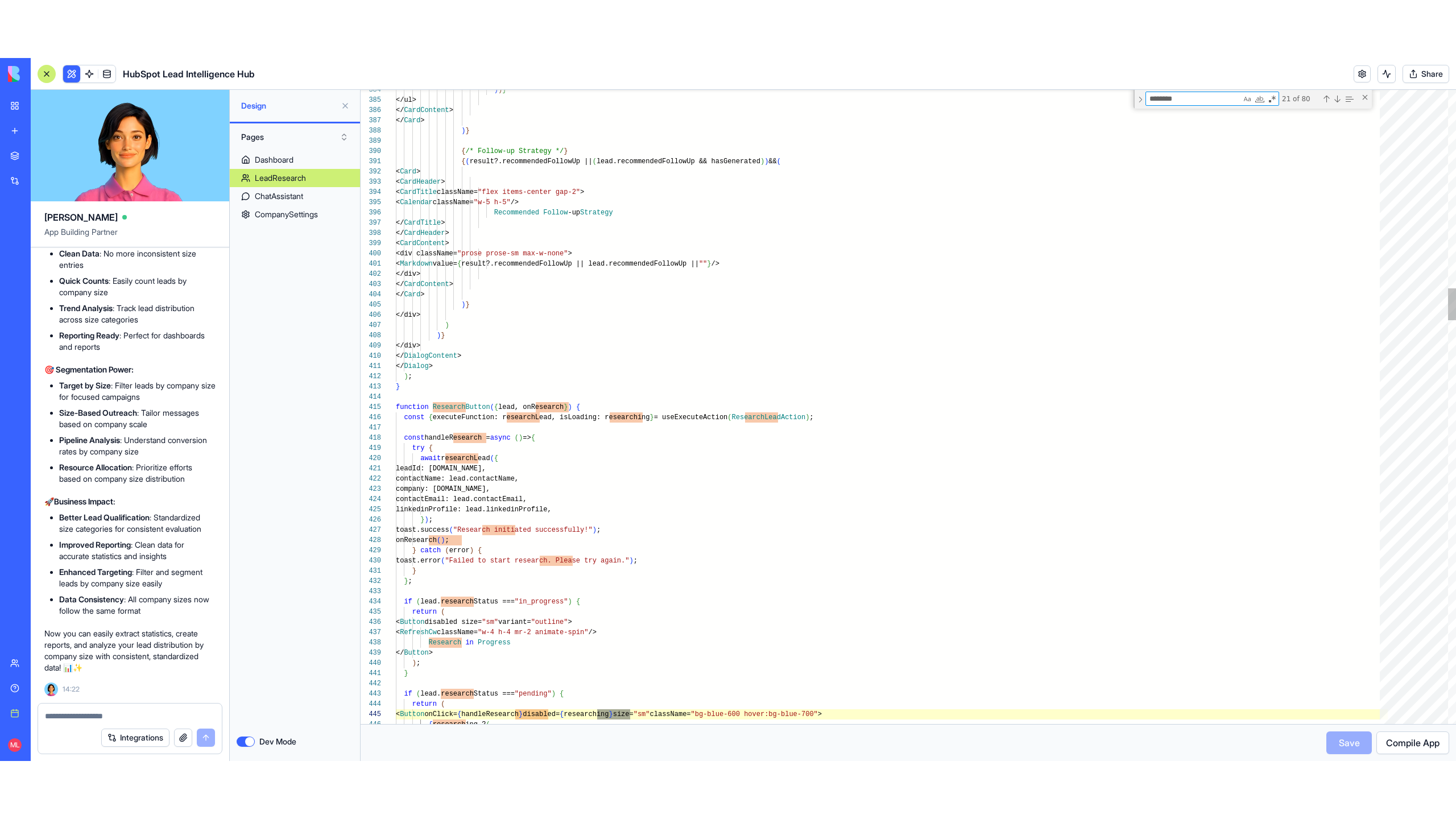
scroll to position [102, 234]
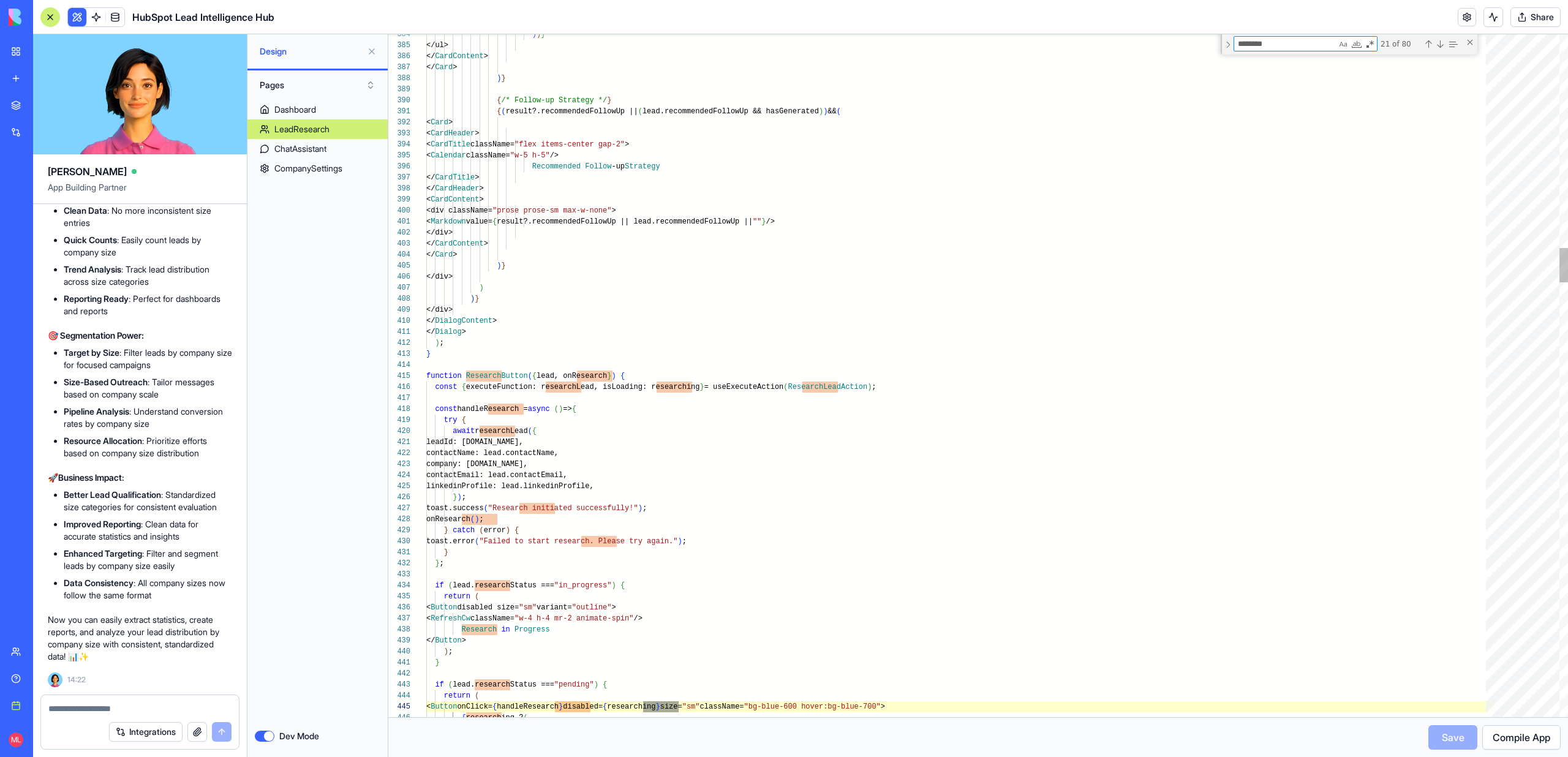
type textarea "********"
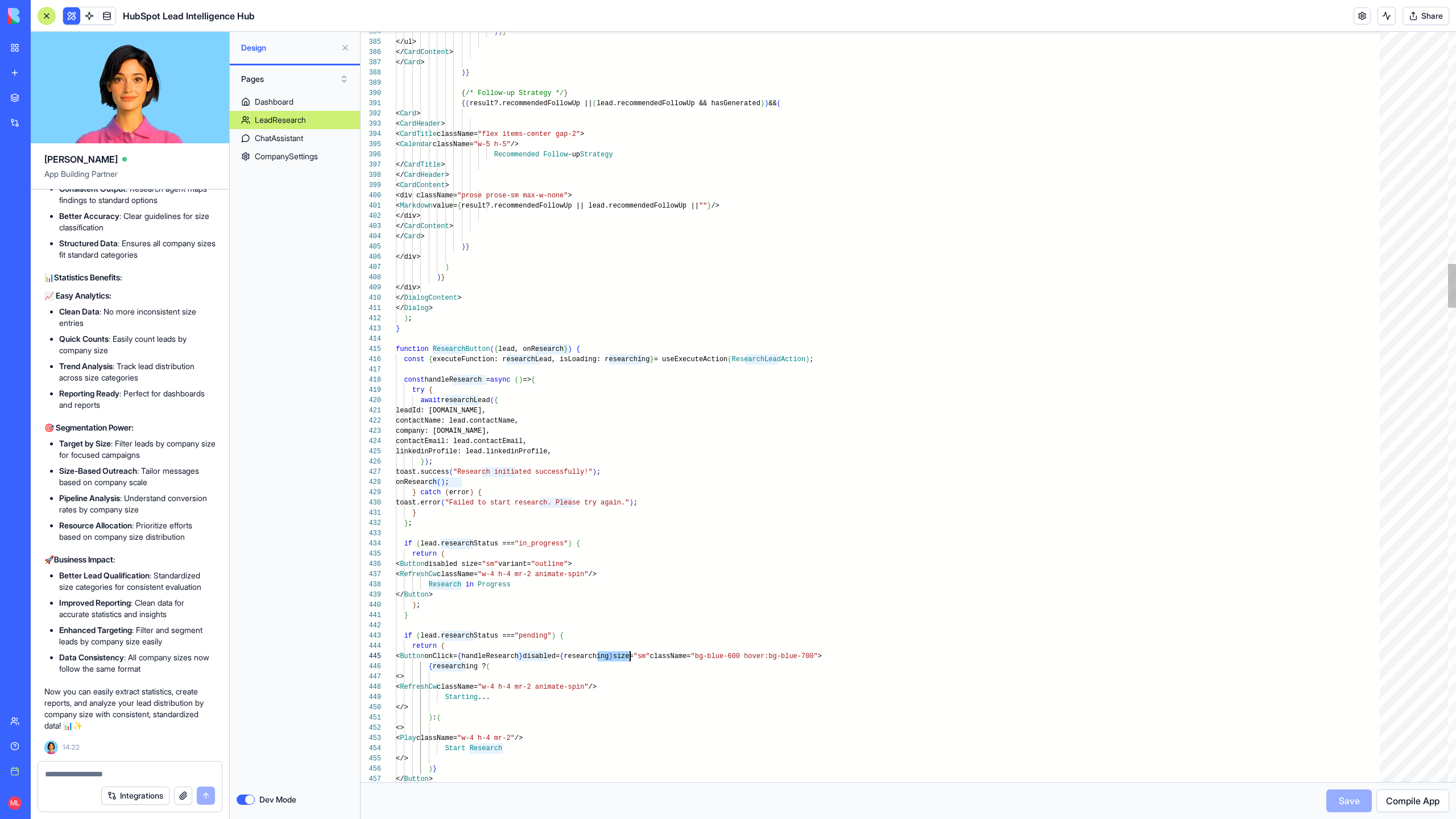
scroll to position [41, 234]
click at [332, 383] on div "Dashboard LeadResearch ChatAssistant CompanySettings" at bounding box center [295, 437] width 130 height 687
type textarea "**********"
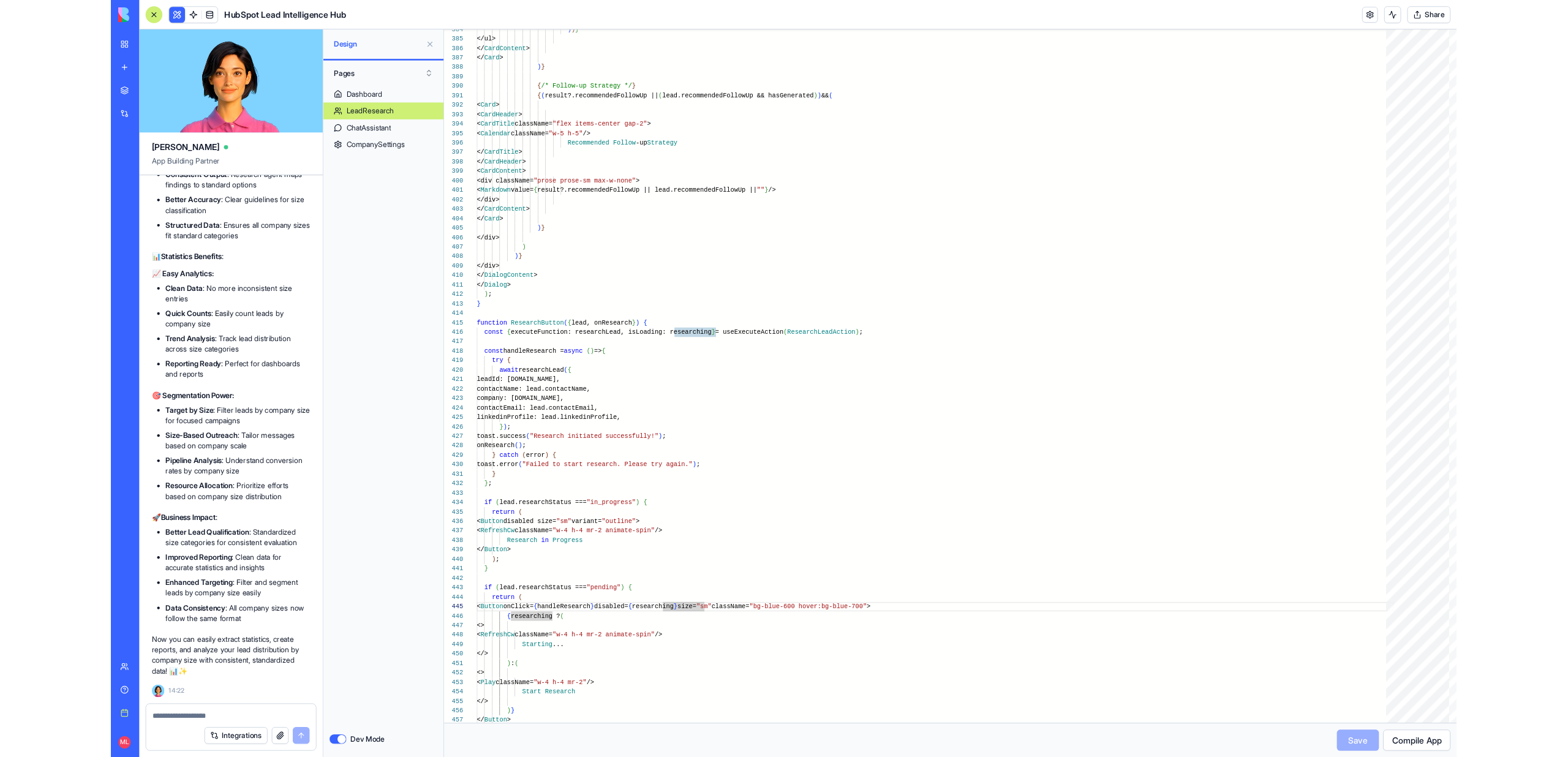
scroll to position [99, 115]
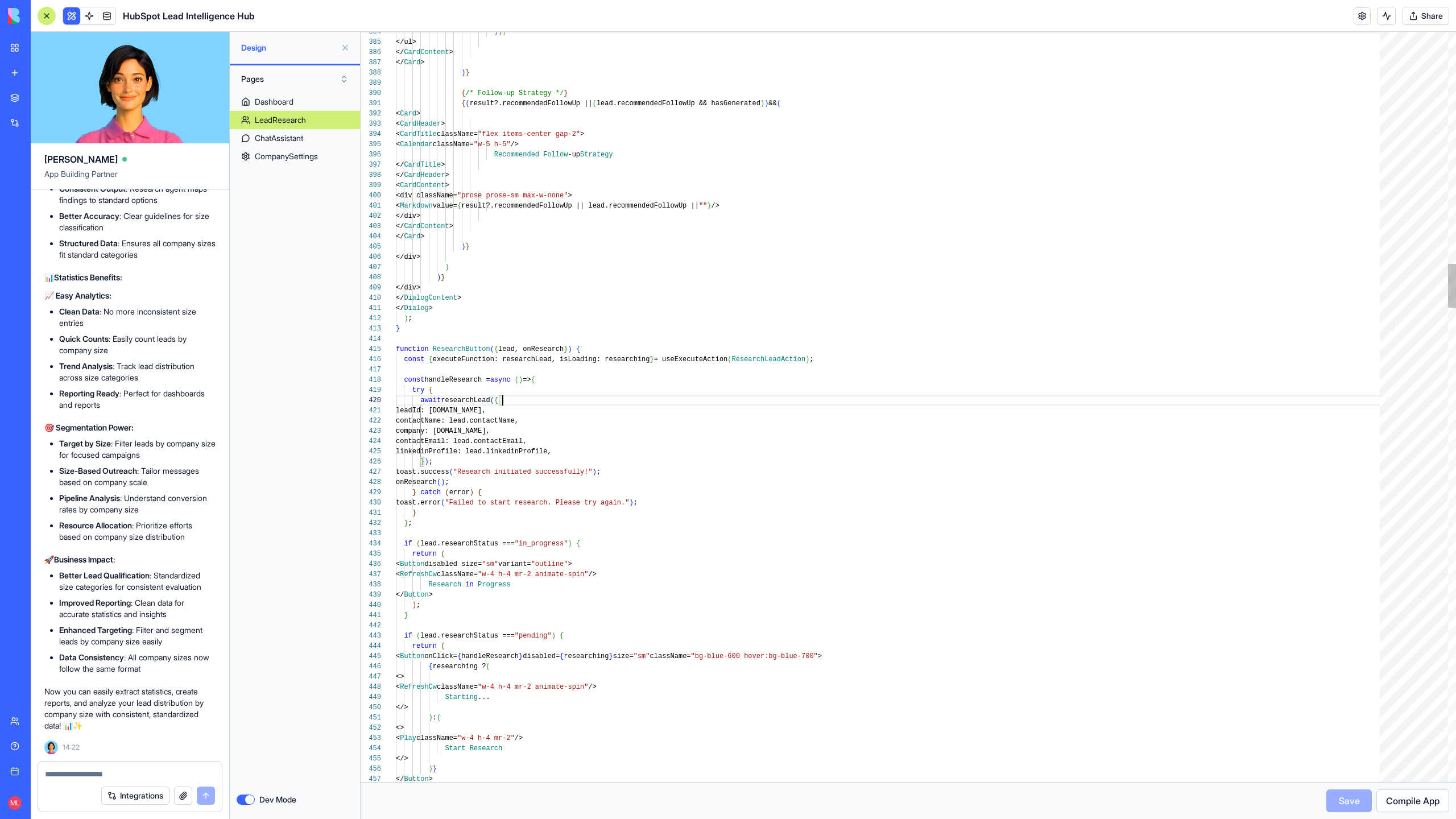
click at [918, 403] on div "await researchLead ( {" at bounding box center [891, 400] width 992 height 10
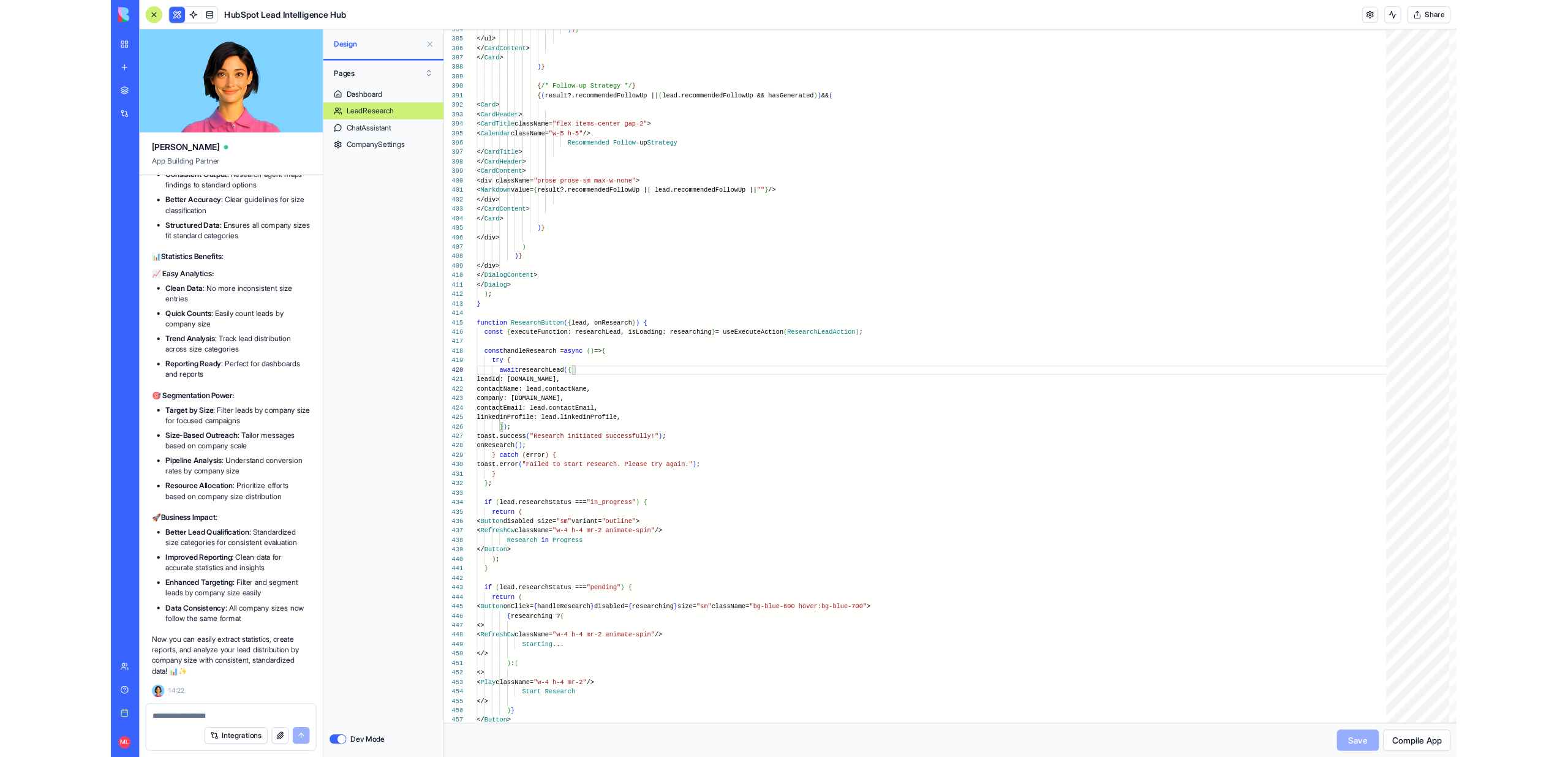
scroll to position [16734, 0]
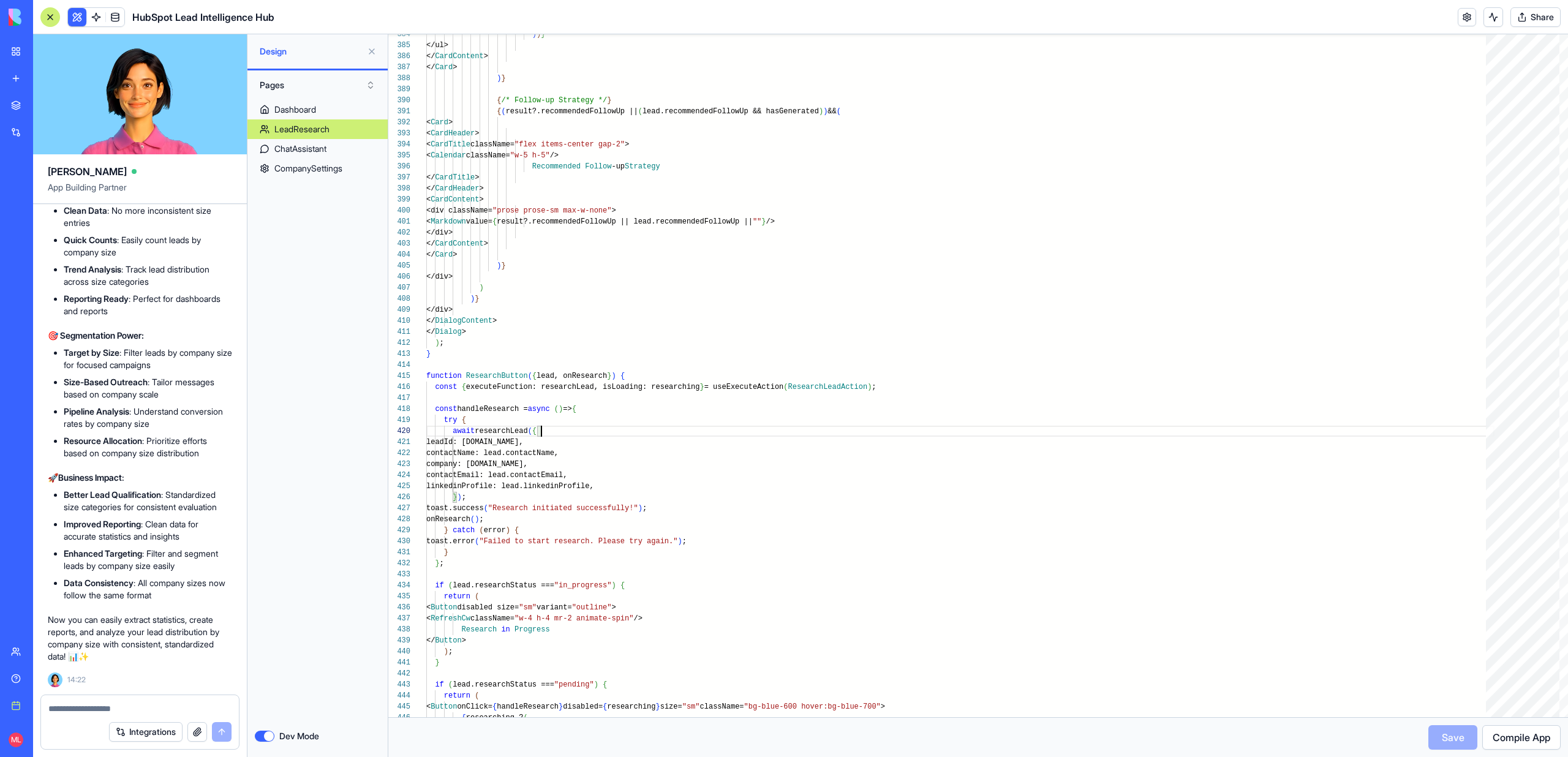
click at [264, 739] on button "Dev Mode" at bounding box center [264, 736] width 19 height 11
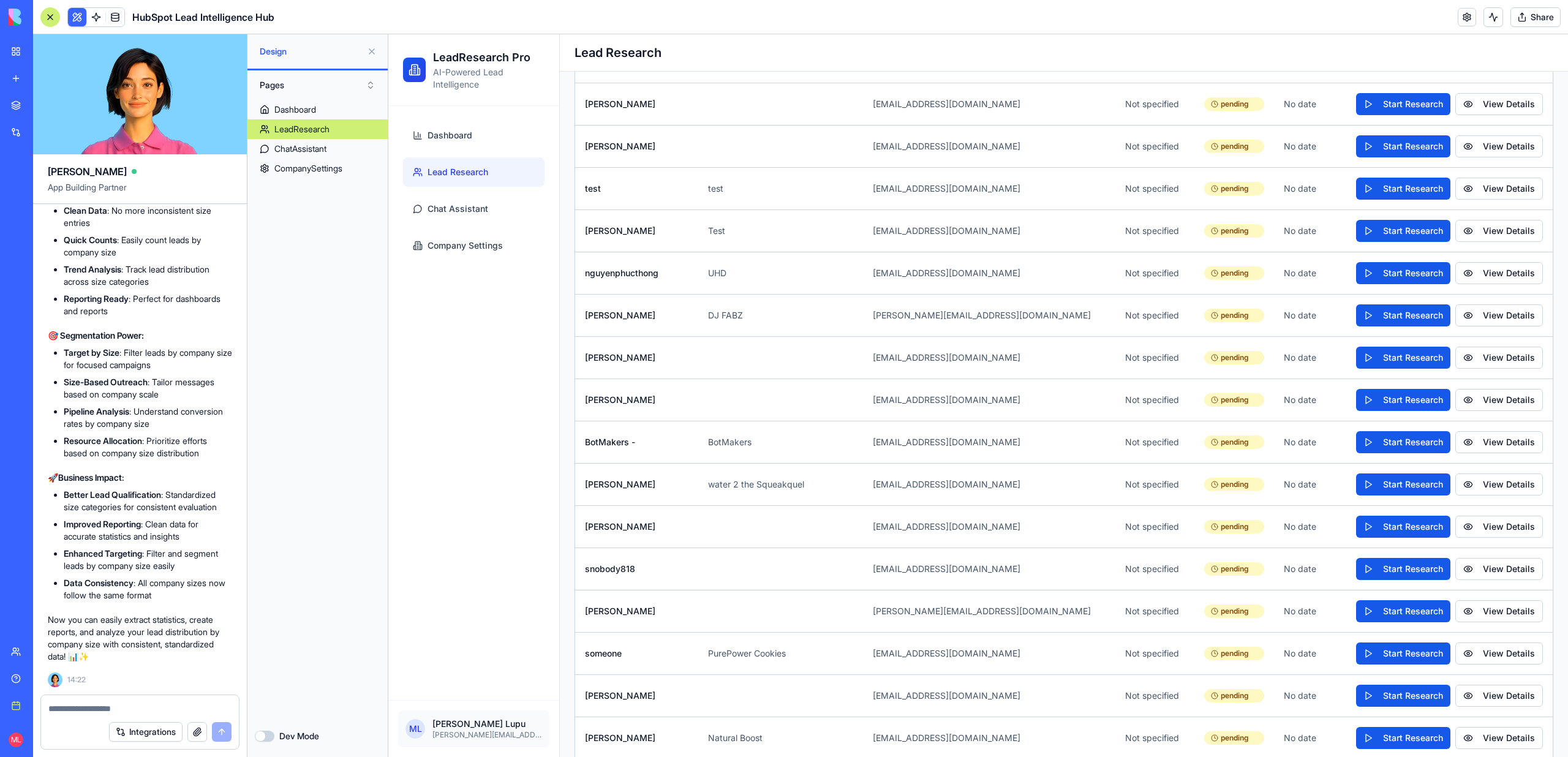
scroll to position [3877, 0]
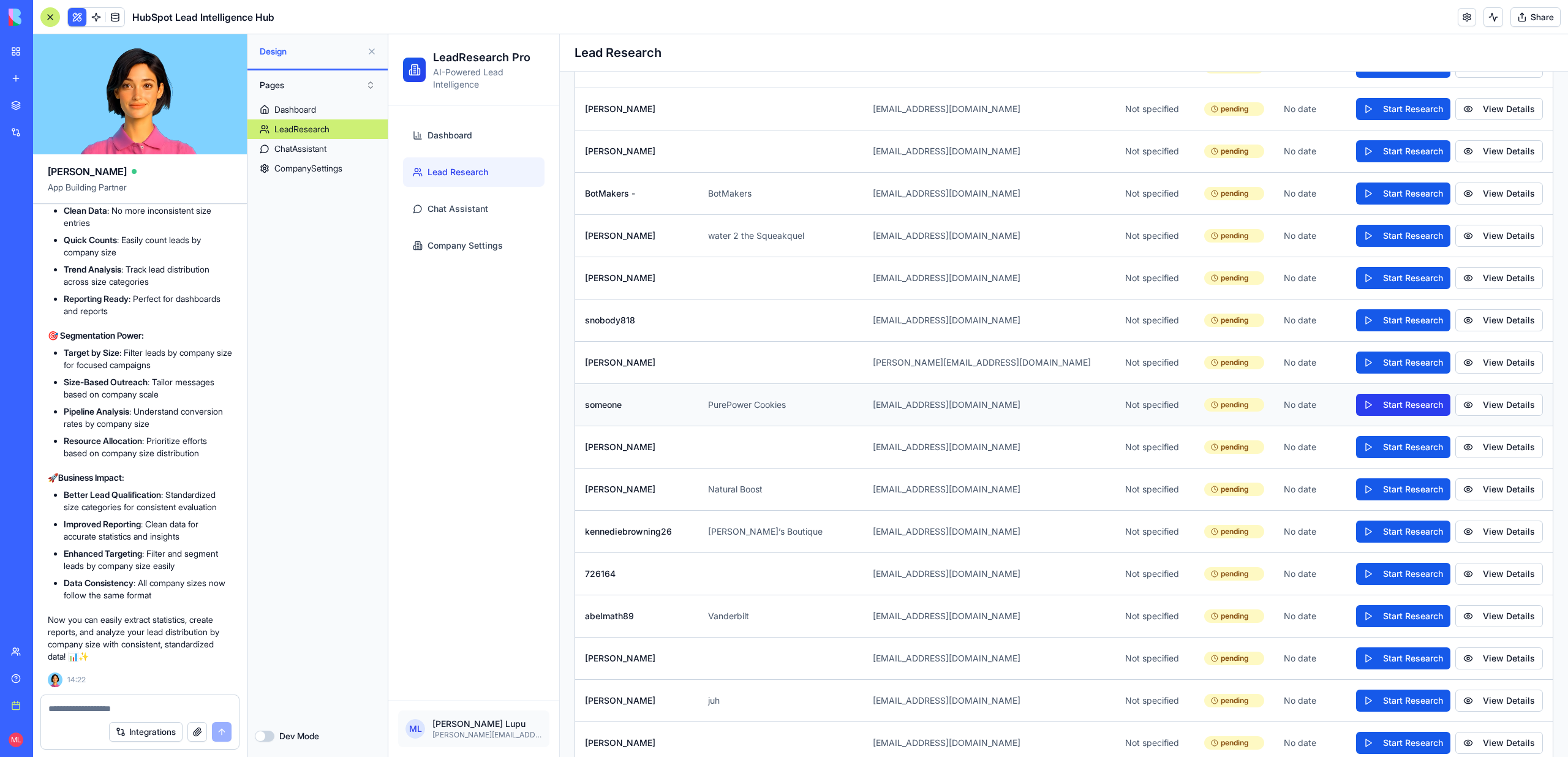
click at [1414, 394] on button "Start Research" at bounding box center [1404, 405] width 95 height 22
click at [1508, 394] on button "View Details" at bounding box center [1490, 405] width 88 height 22
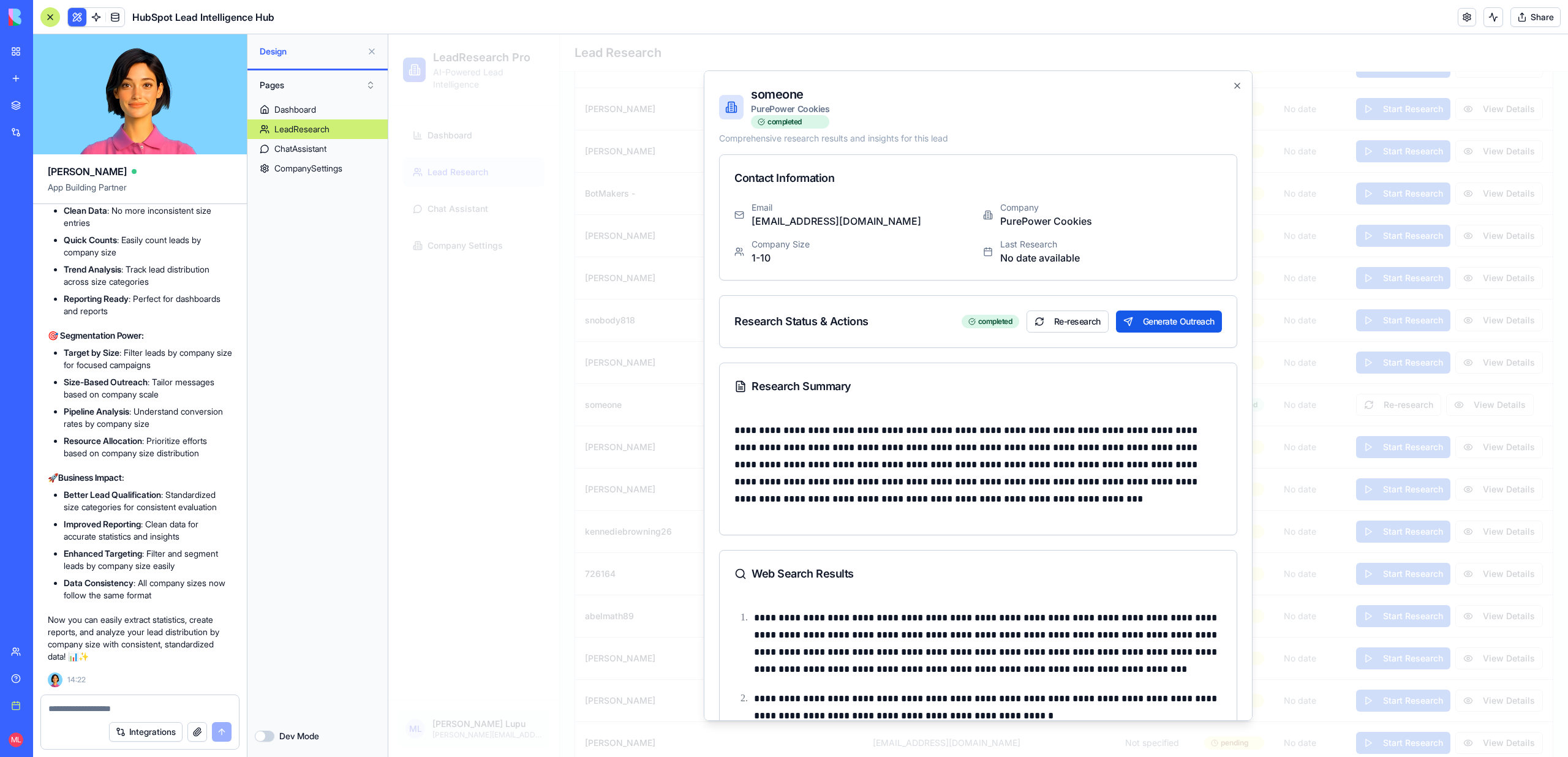
click at [1288, 330] on div at bounding box center [978, 396] width 1179 height 723
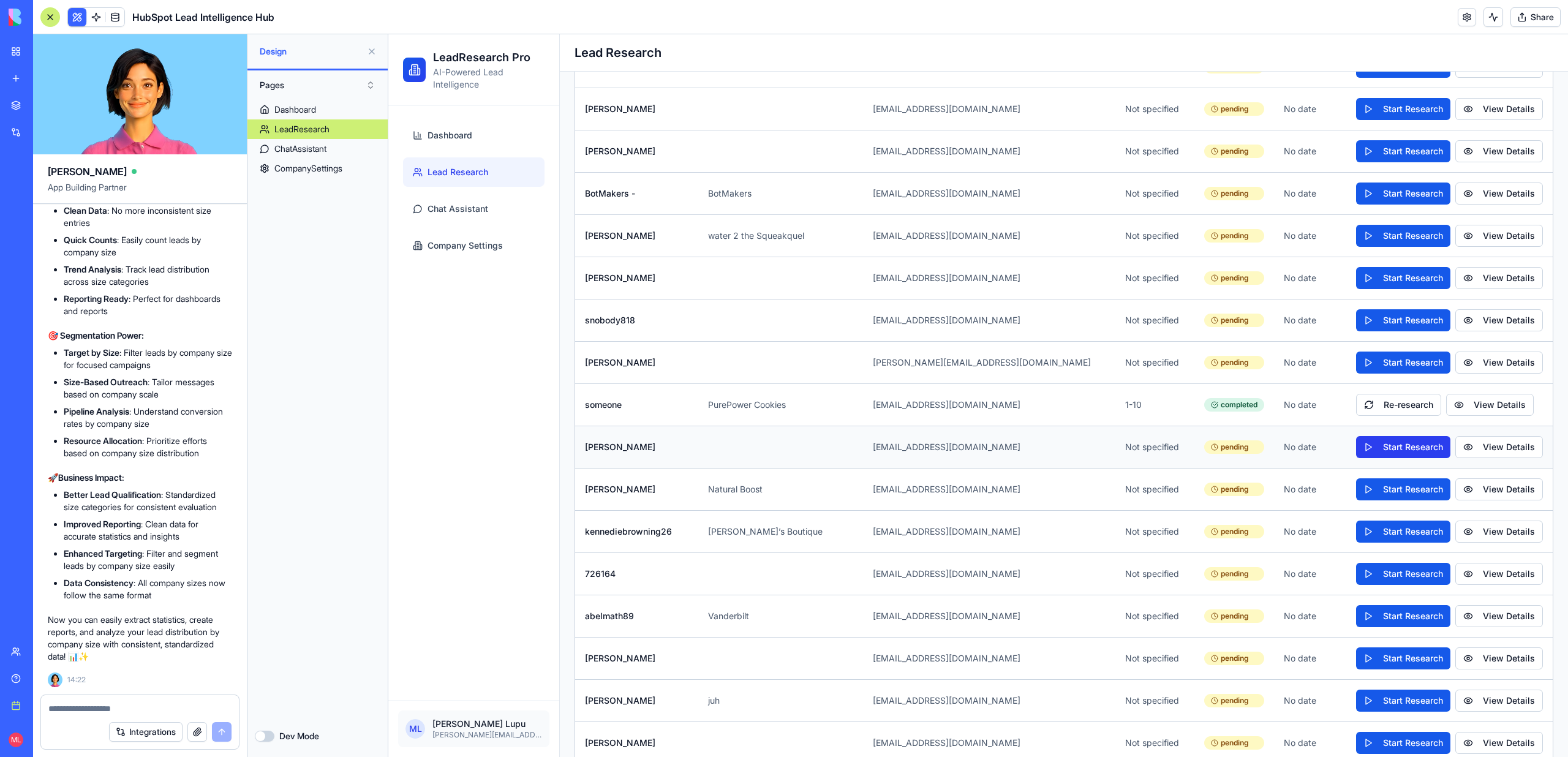
click at [1408, 436] on button "Start Research" at bounding box center [1404, 447] width 95 height 22
click at [1486, 436] on button "View Details" at bounding box center [1490, 447] width 88 height 22
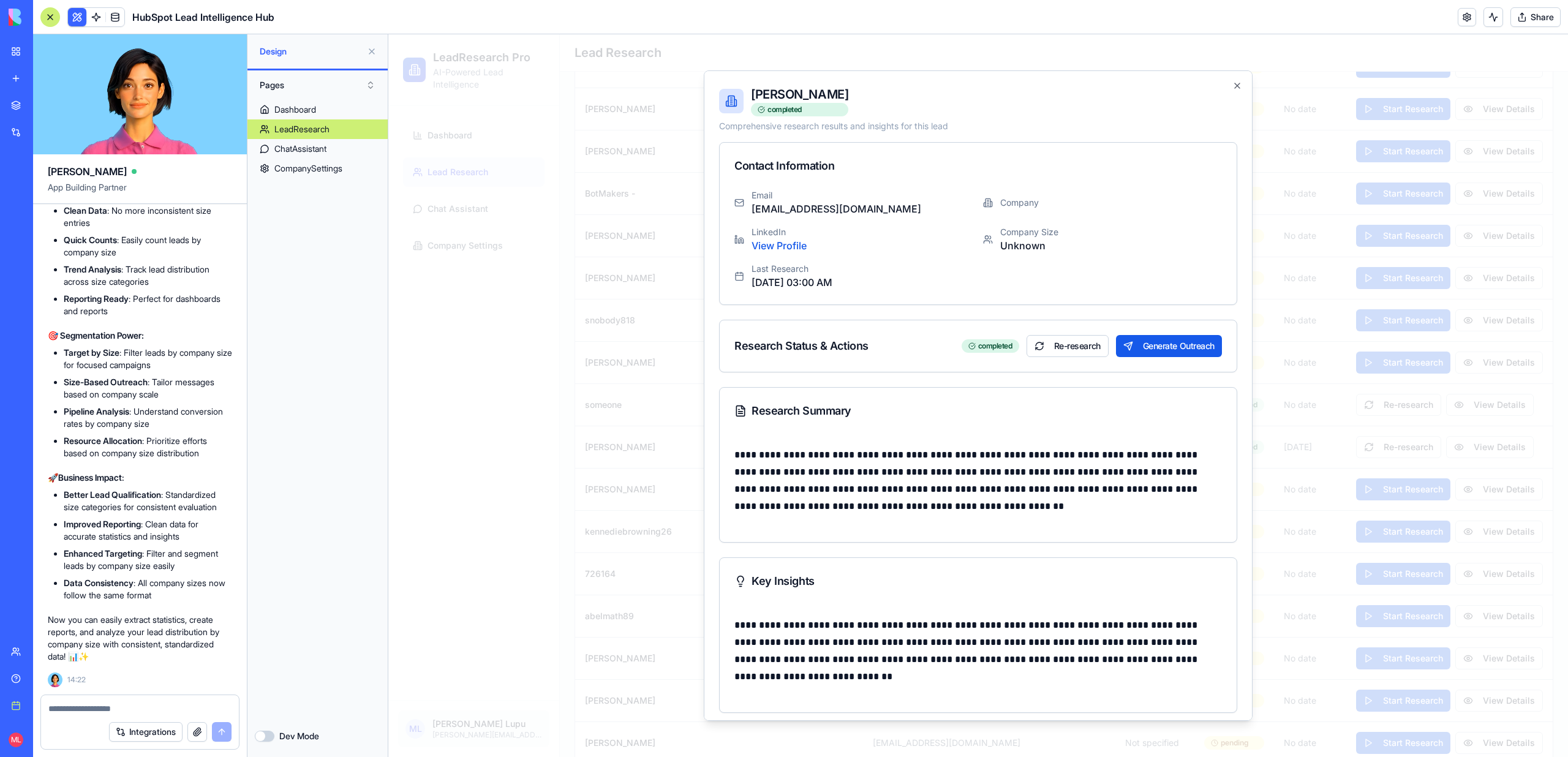
click at [1435, 420] on div at bounding box center [978, 396] width 1179 height 723
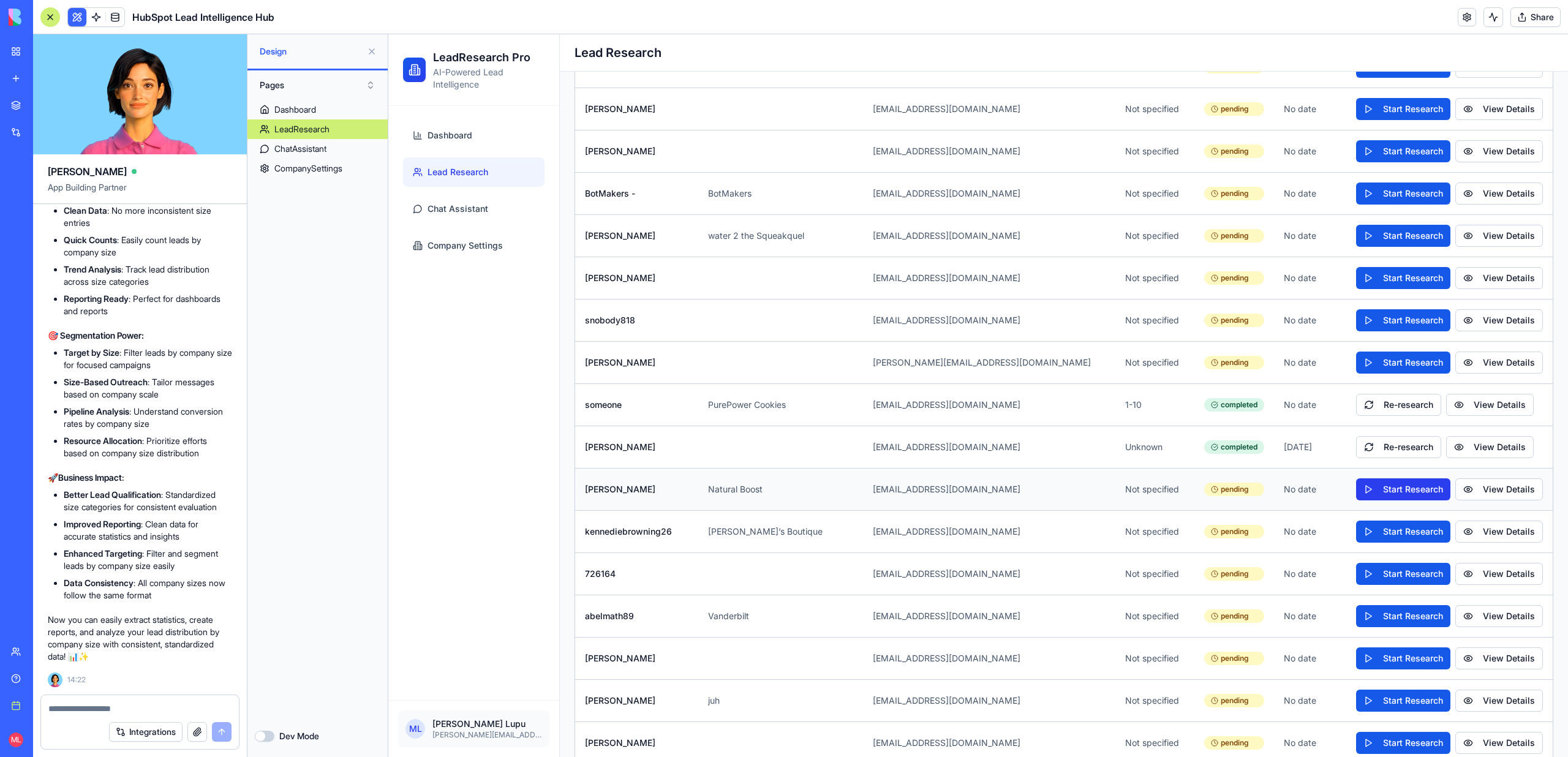
click at [1404, 479] on button "Start Research" at bounding box center [1404, 489] width 95 height 22
click at [75, 714] on textarea at bounding box center [140, 708] width 183 height 12
click at [92, 16] on link at bounding box center [96, 17] width 19 height 19
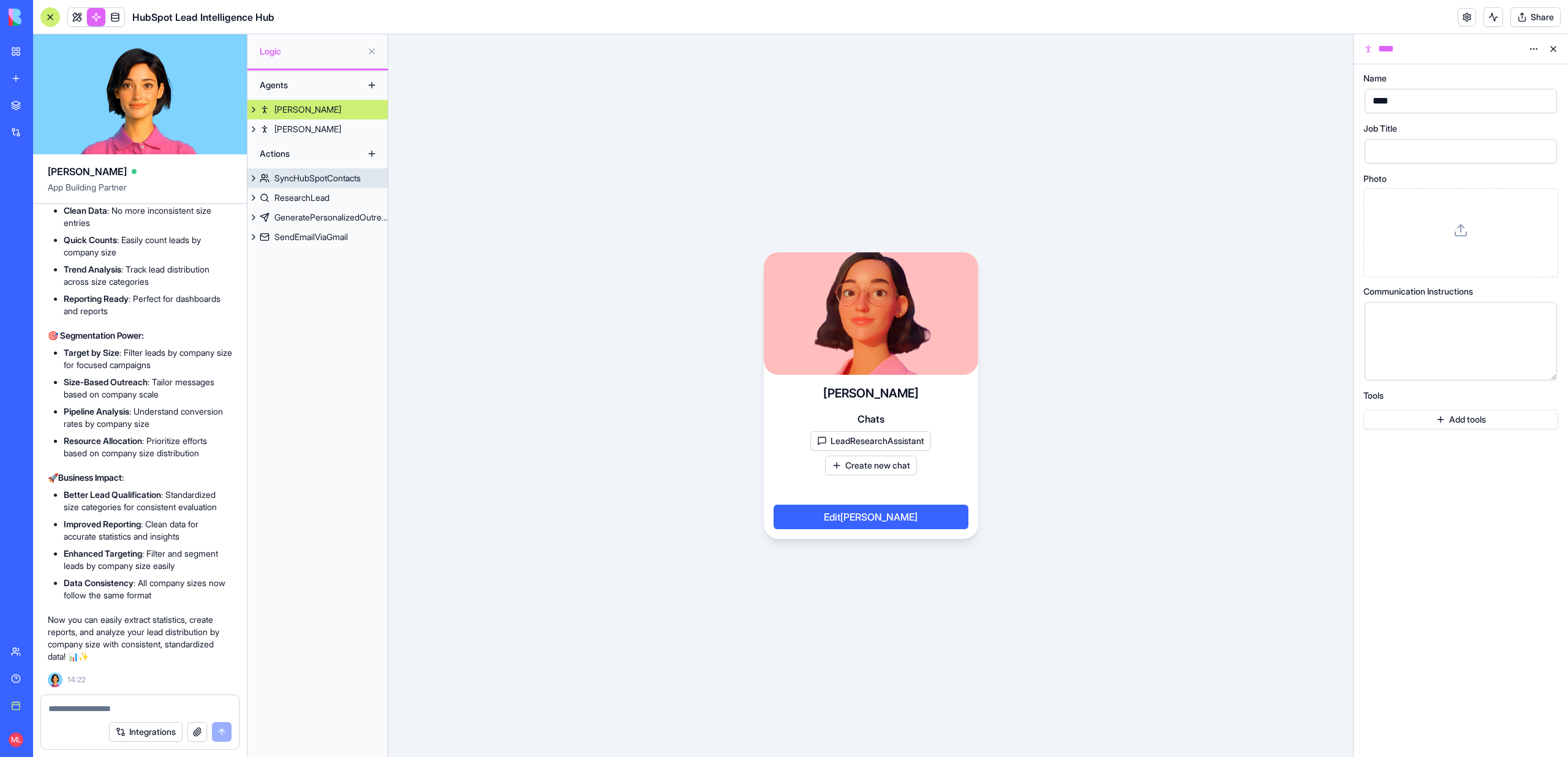
click at [290, 185] on link "SyncHubSpotContacts" at bounding box center [317, 178] width 140 height 19
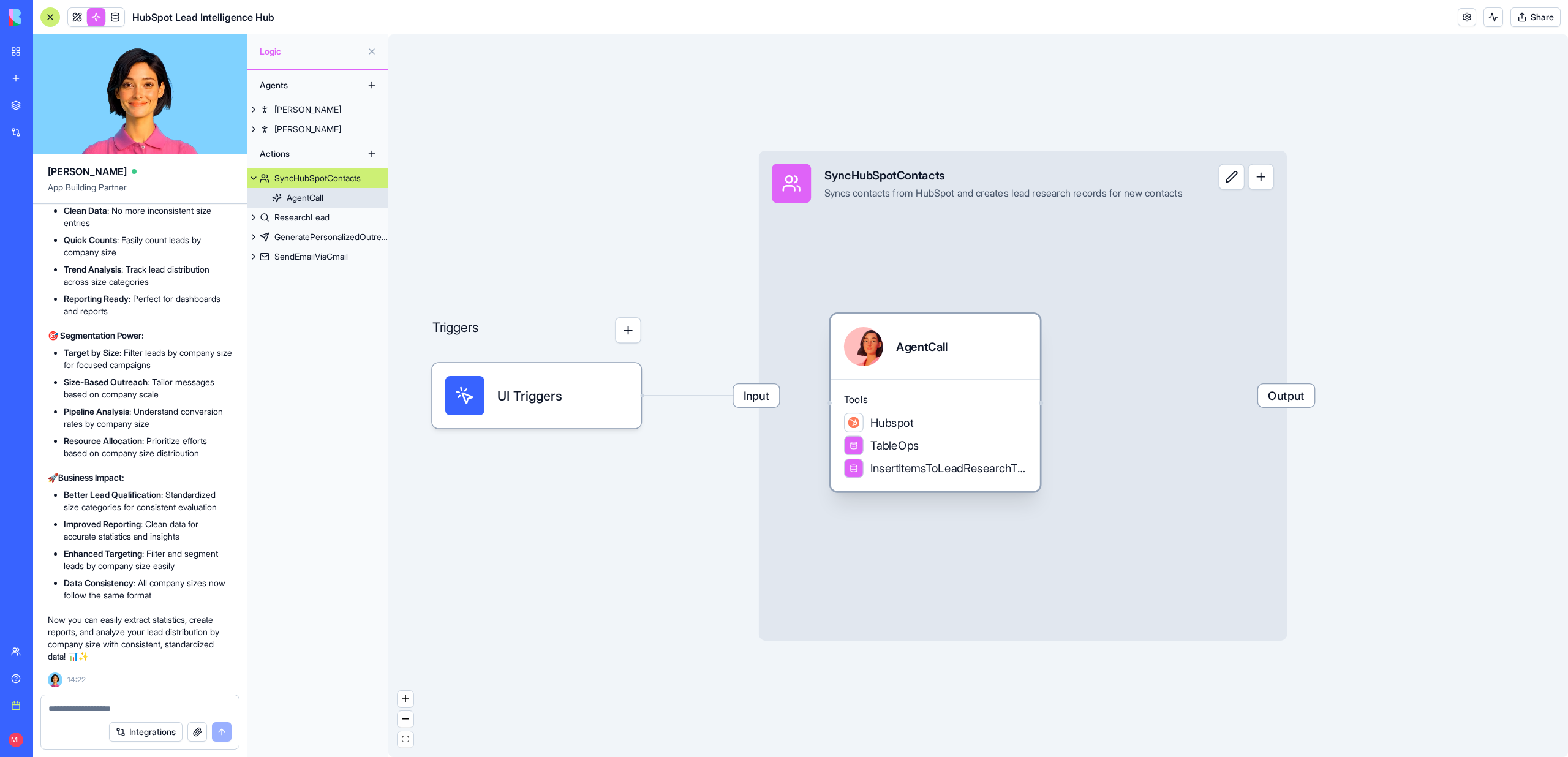
click at [929, 397] on span "Tools" at bounding box center [936, 399] width 183 height 13
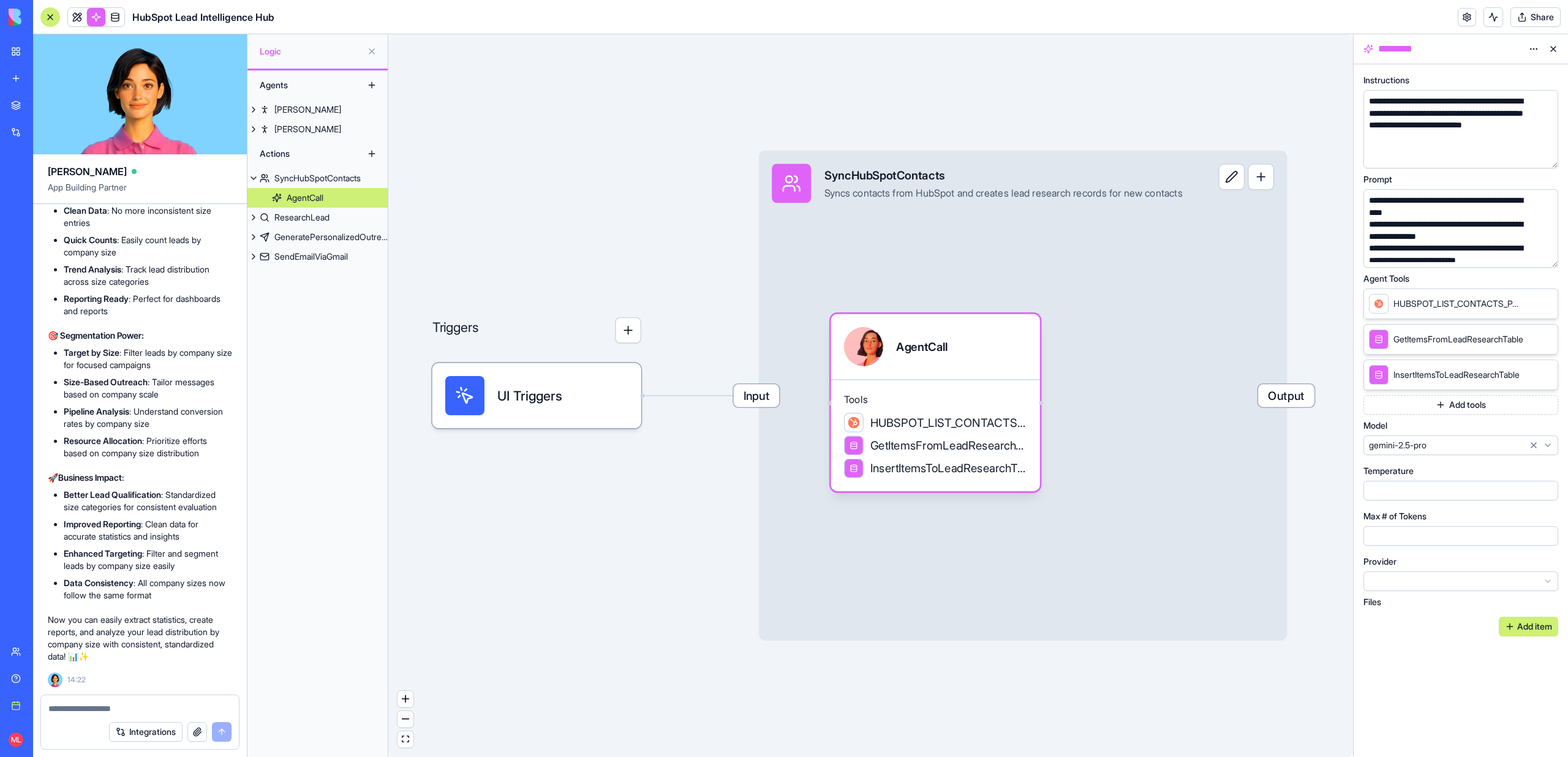
click at [1549, 251] on button "button" at bounding box center [1546, 255] width 19 height 19
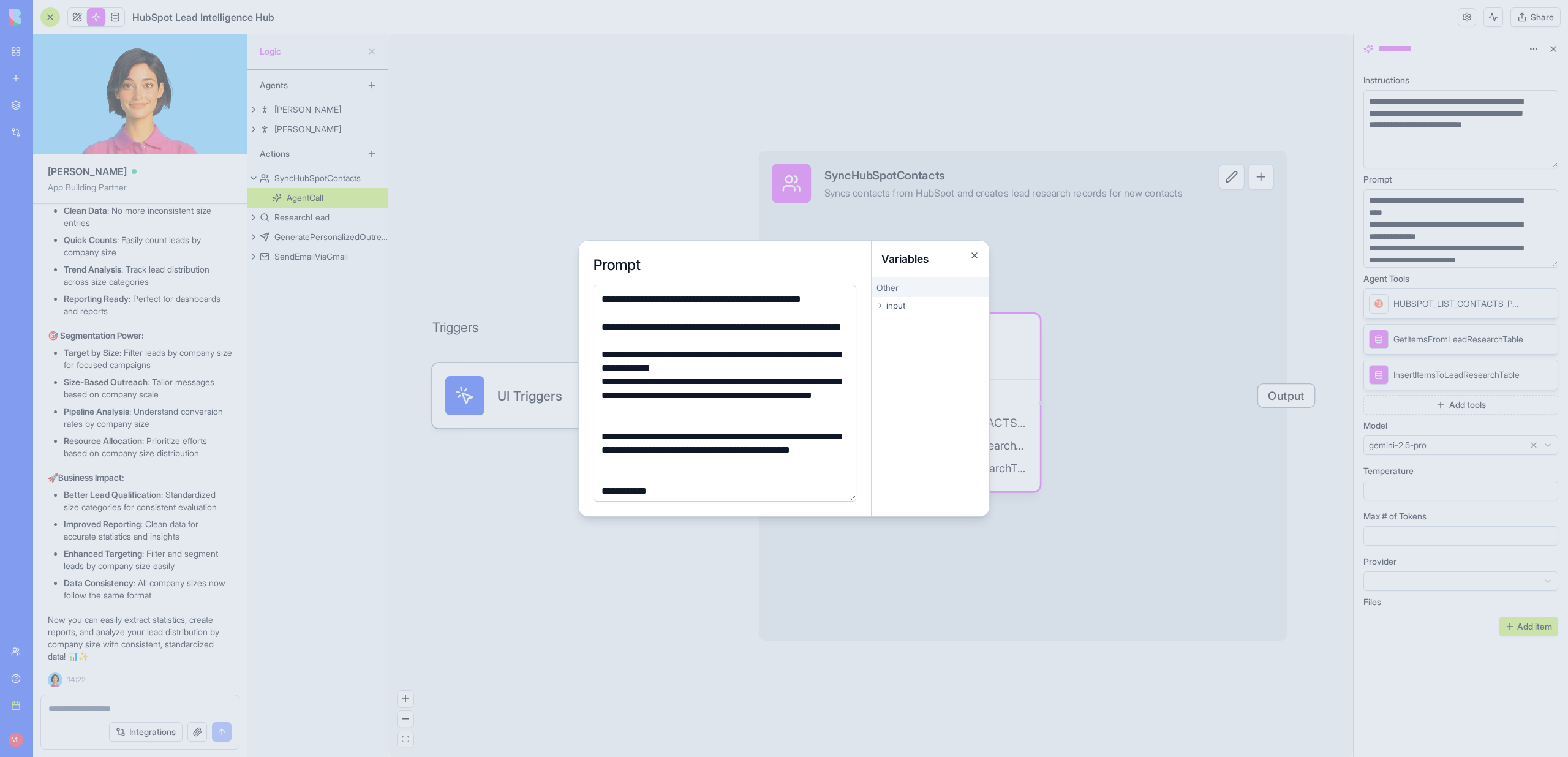
click at [745, 341] on div "**********" at bounding box center [722, 334] width 251 height 28
click at [586, 174] on div at bounding box center [784, 378] width 1568 height 757
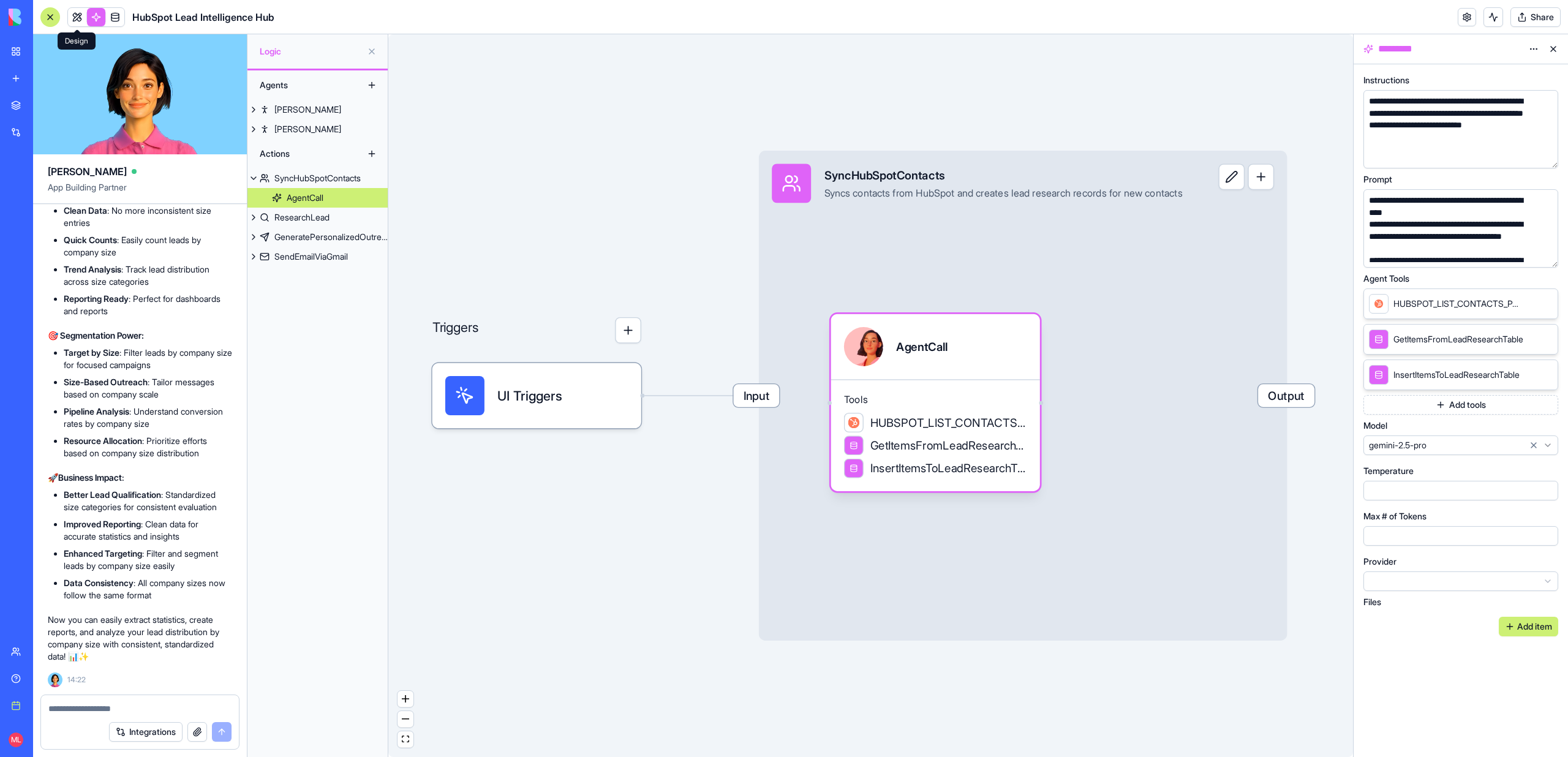
click at [77, 19] on link at bounding box center [78, 17] width 19 height 19
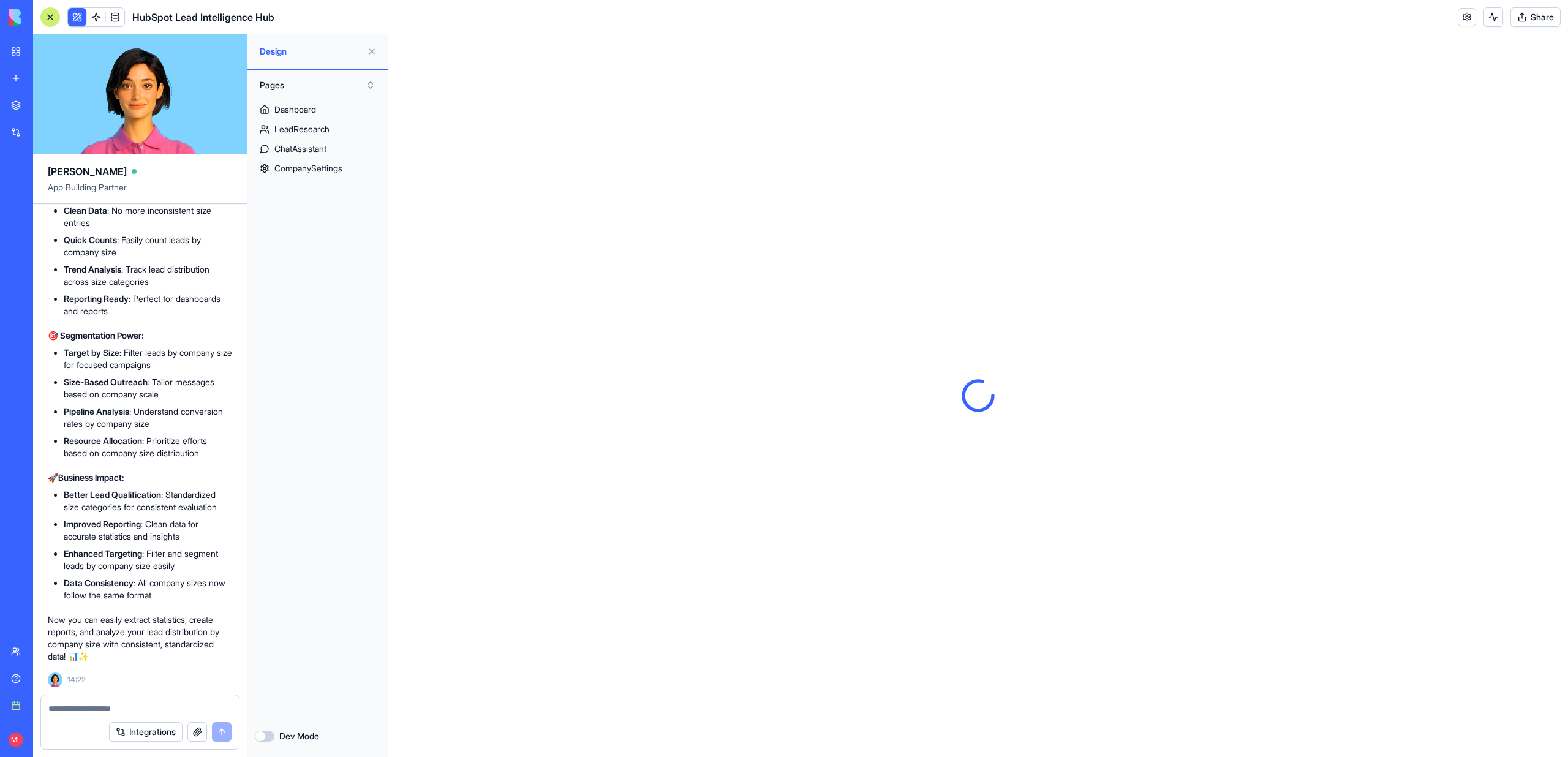
click at [369, 48] on button at bounding box center [372, 51] width 19 height 19
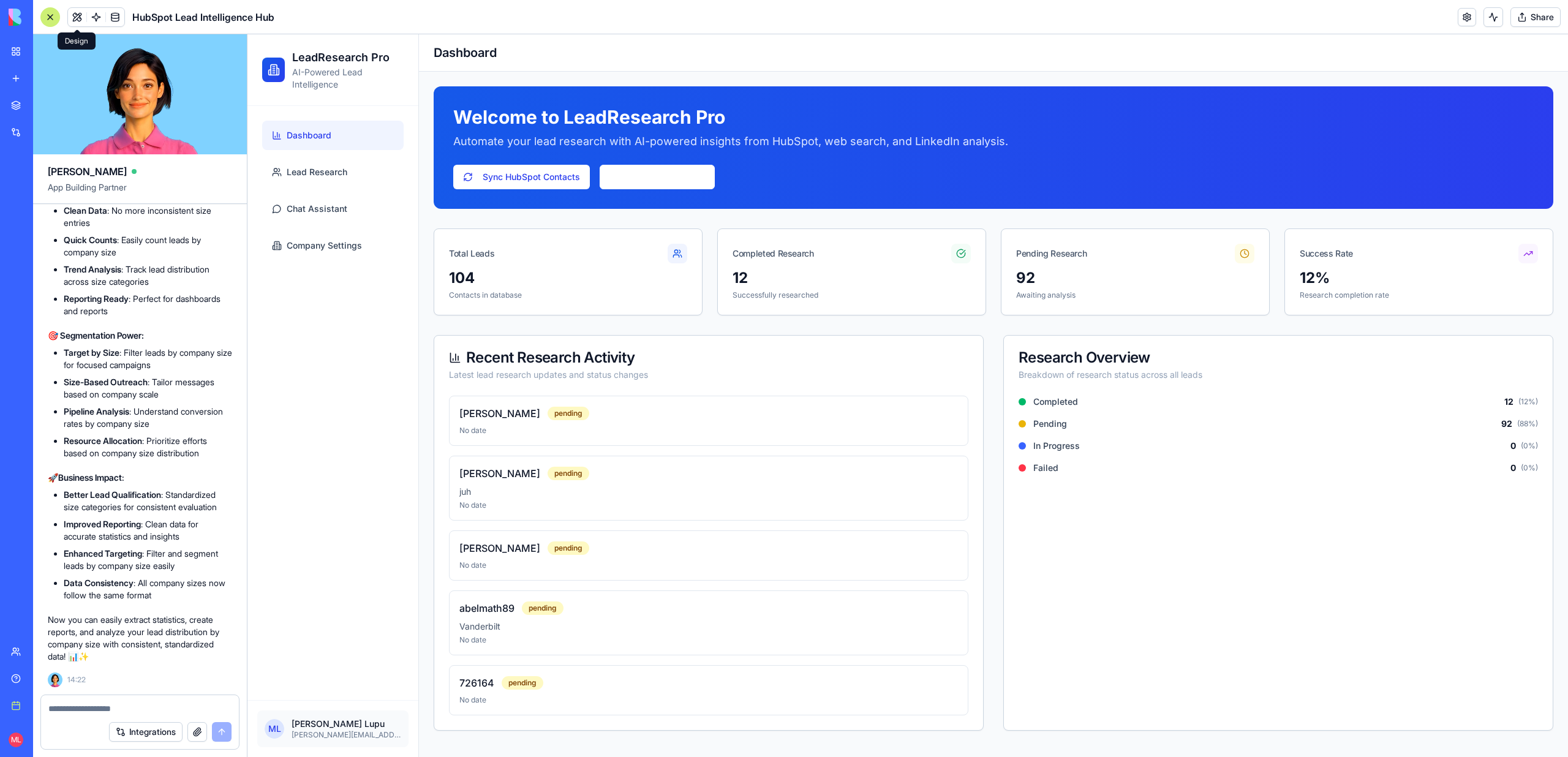
click at [545, 150] on div "Welcome to LeadResearch Pro Automate your lead research with AI-powered insight…" at bounding box center [993, 147] width 1120 height 123
click at [545, 181] on button "Sync HubSpot Contacts" at bounding box center [521, 177] width 137 height 25
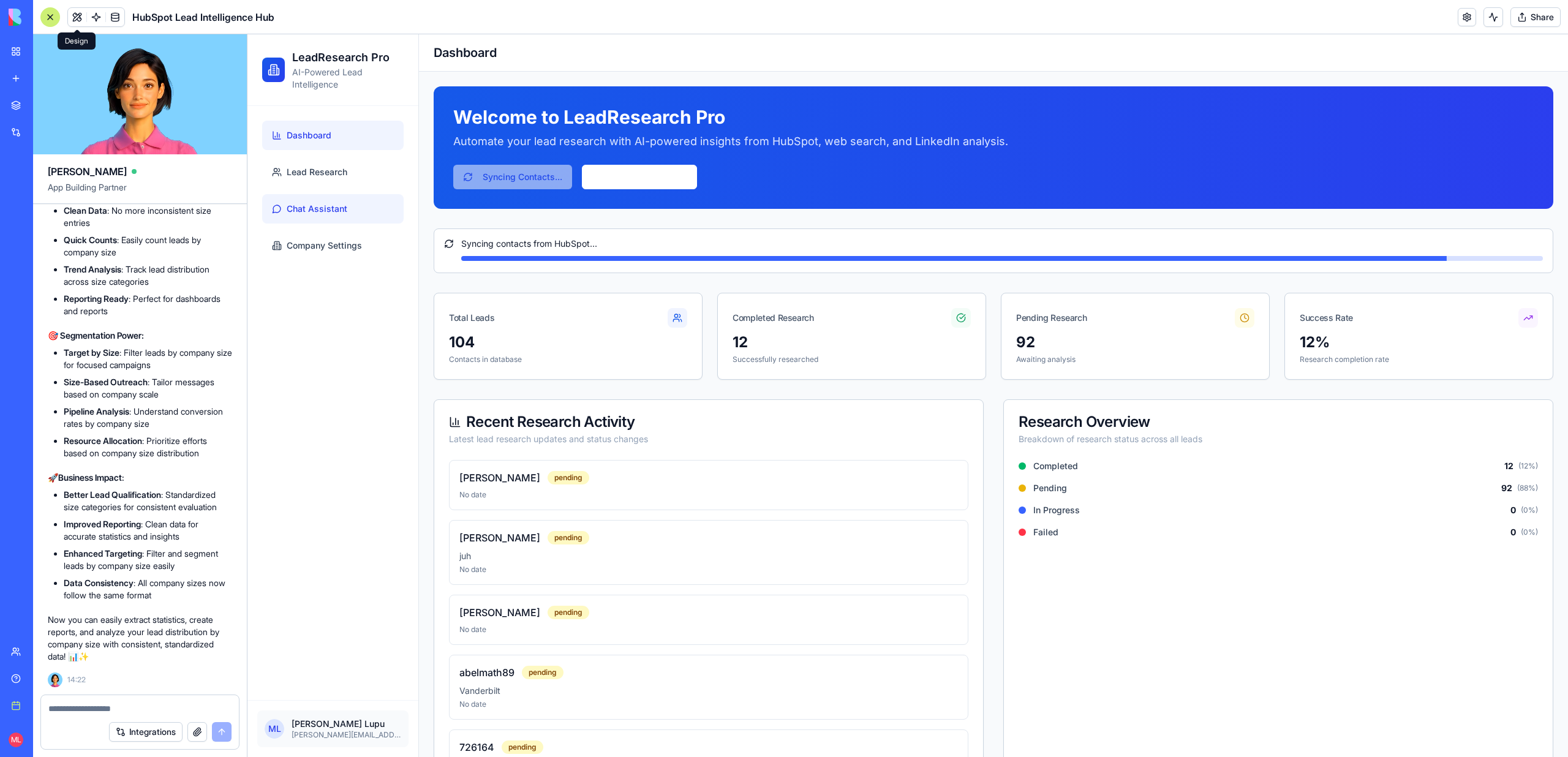
click at [337, 214] on span "Chat Assistant" at bounding box center [317, 209] width 61 height 12
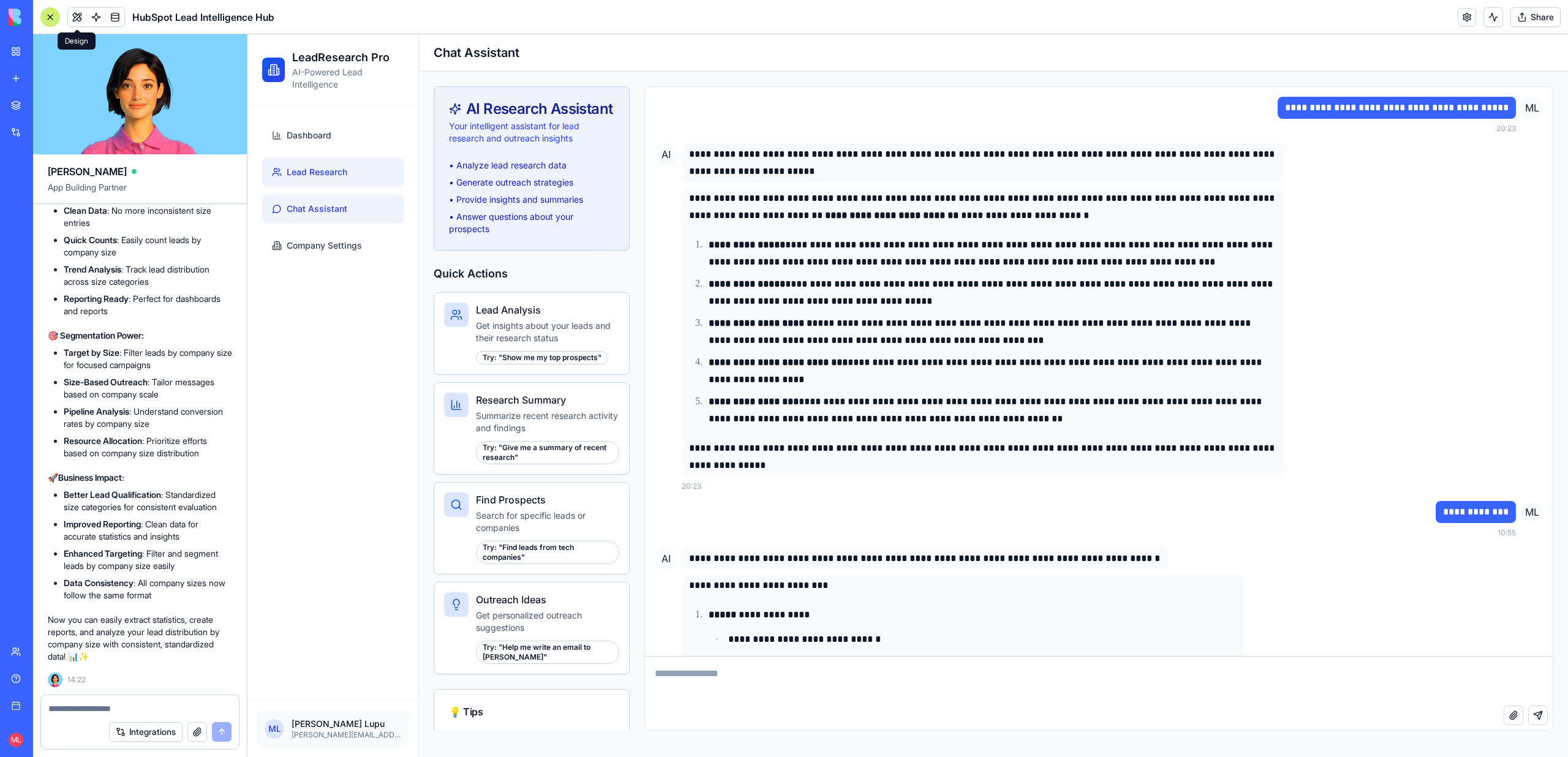
scroll to position [2850, 0]
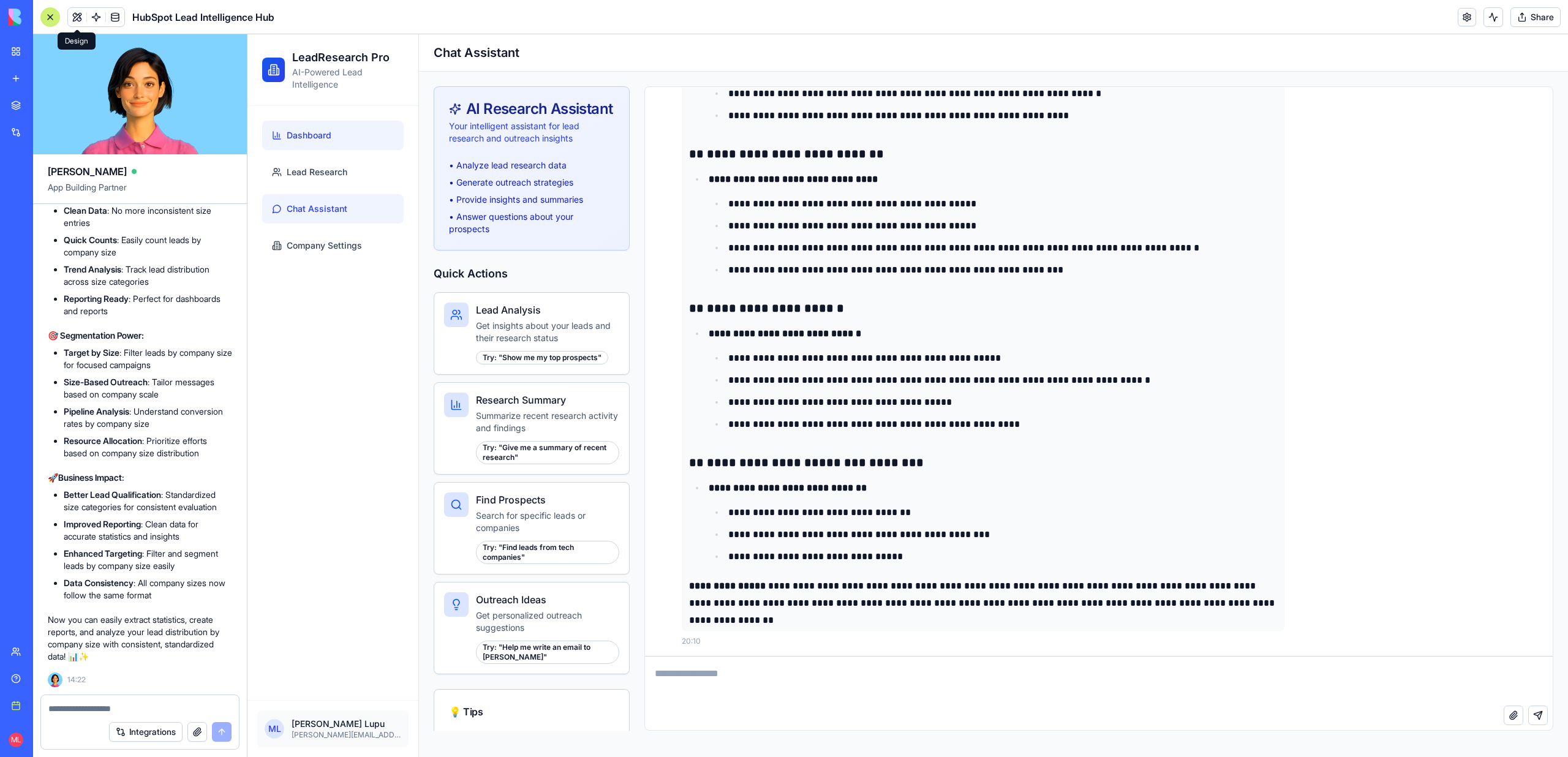
click at [327, 144] on link "Dashboard" at bounding box center [333, 136] width 141 height 29
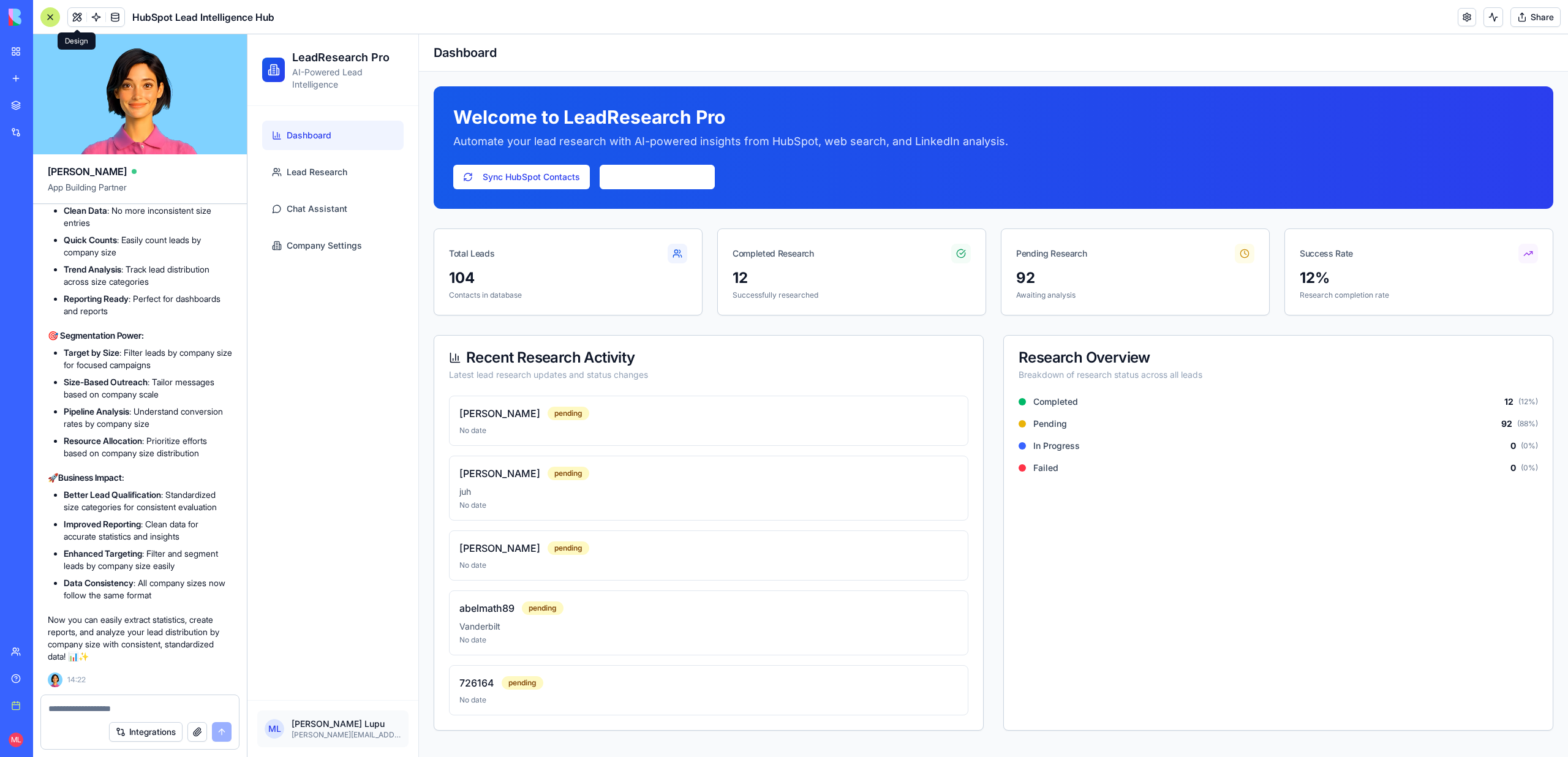
click at [328, 146] on link "Dashboard" at bounding box center [333, 136] width 141 height 29
click at [328, 179] on link "Lead Research" at bounding box center [333, 172] width 141 height 29
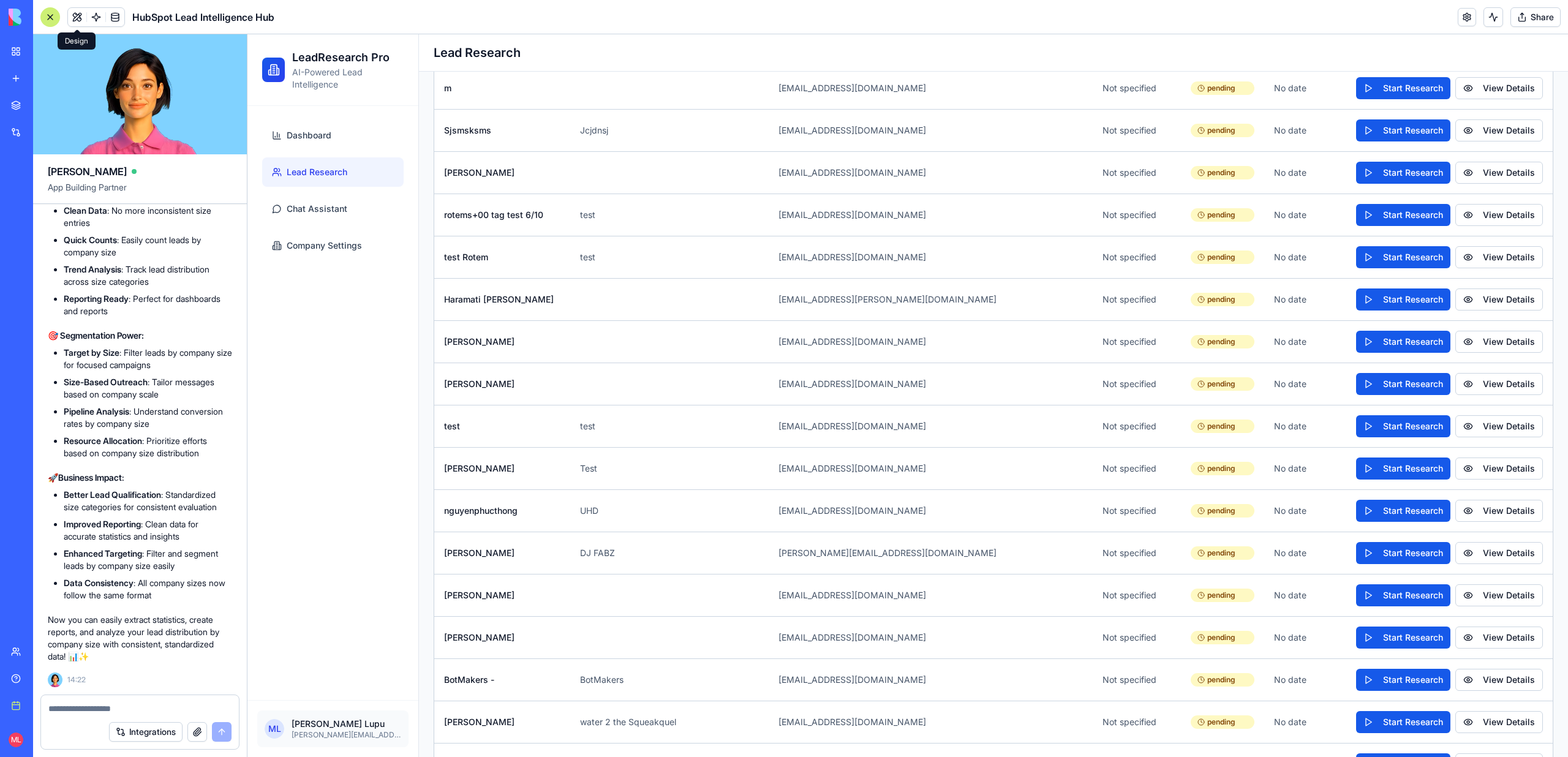
scroll to position [3877, 0]
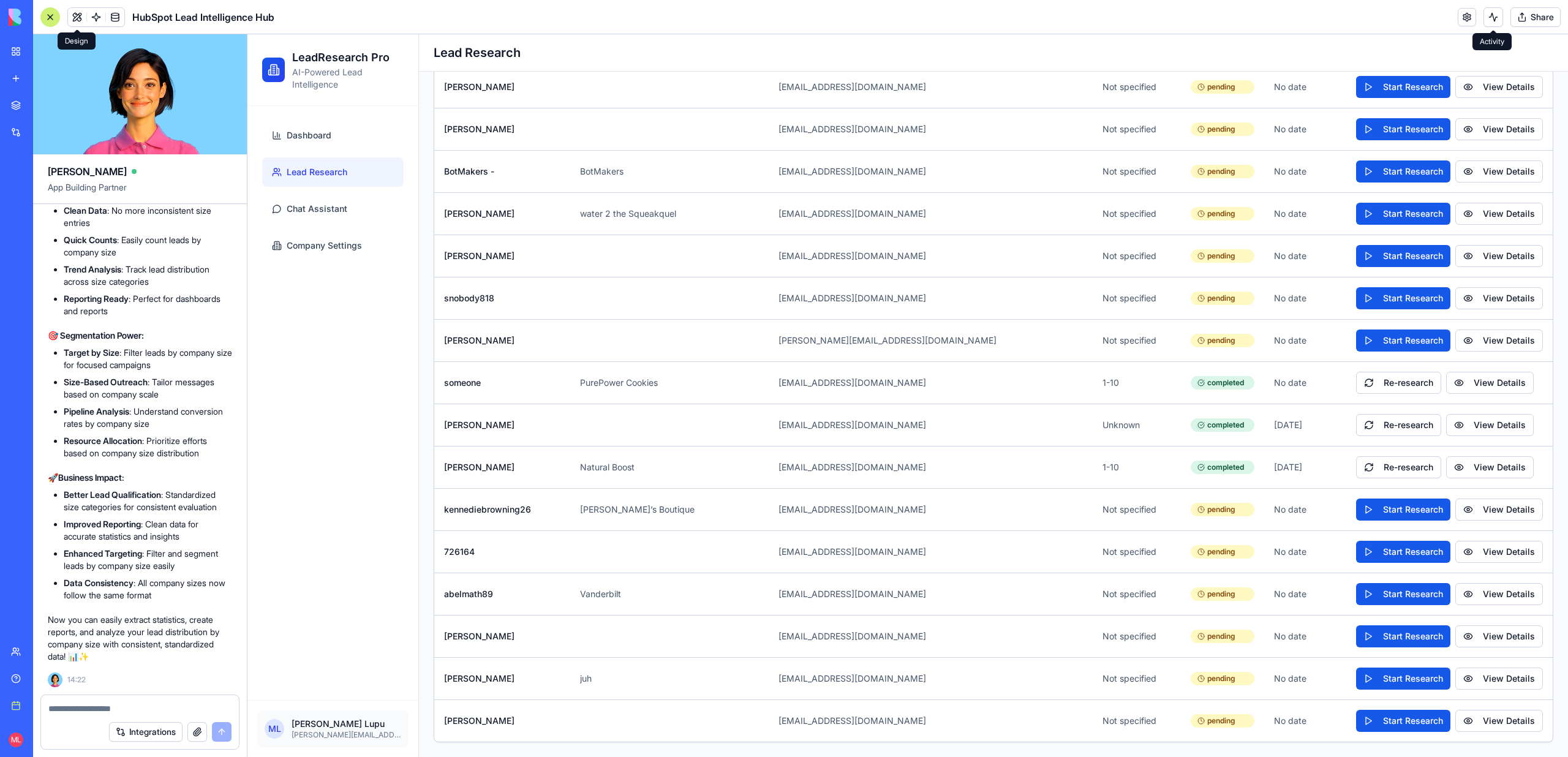
click at [1497, 19] on button at bounding box center [1493, 16] width 19 height 19
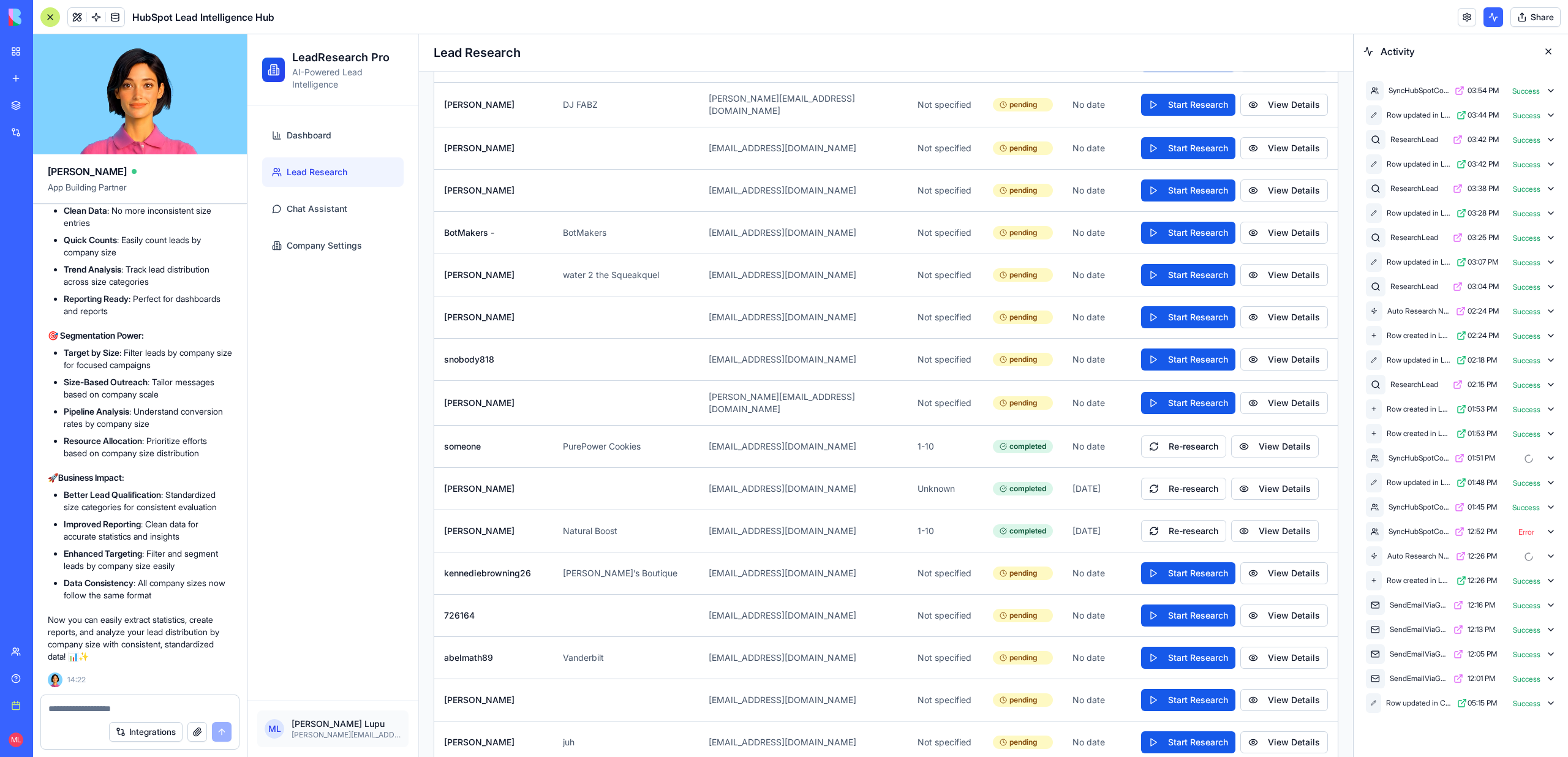
click at [1556, 88] on div "SyncHubSpotContacts 03:54 PM Success" at bounding box center [1460, 91] width 195 height 25
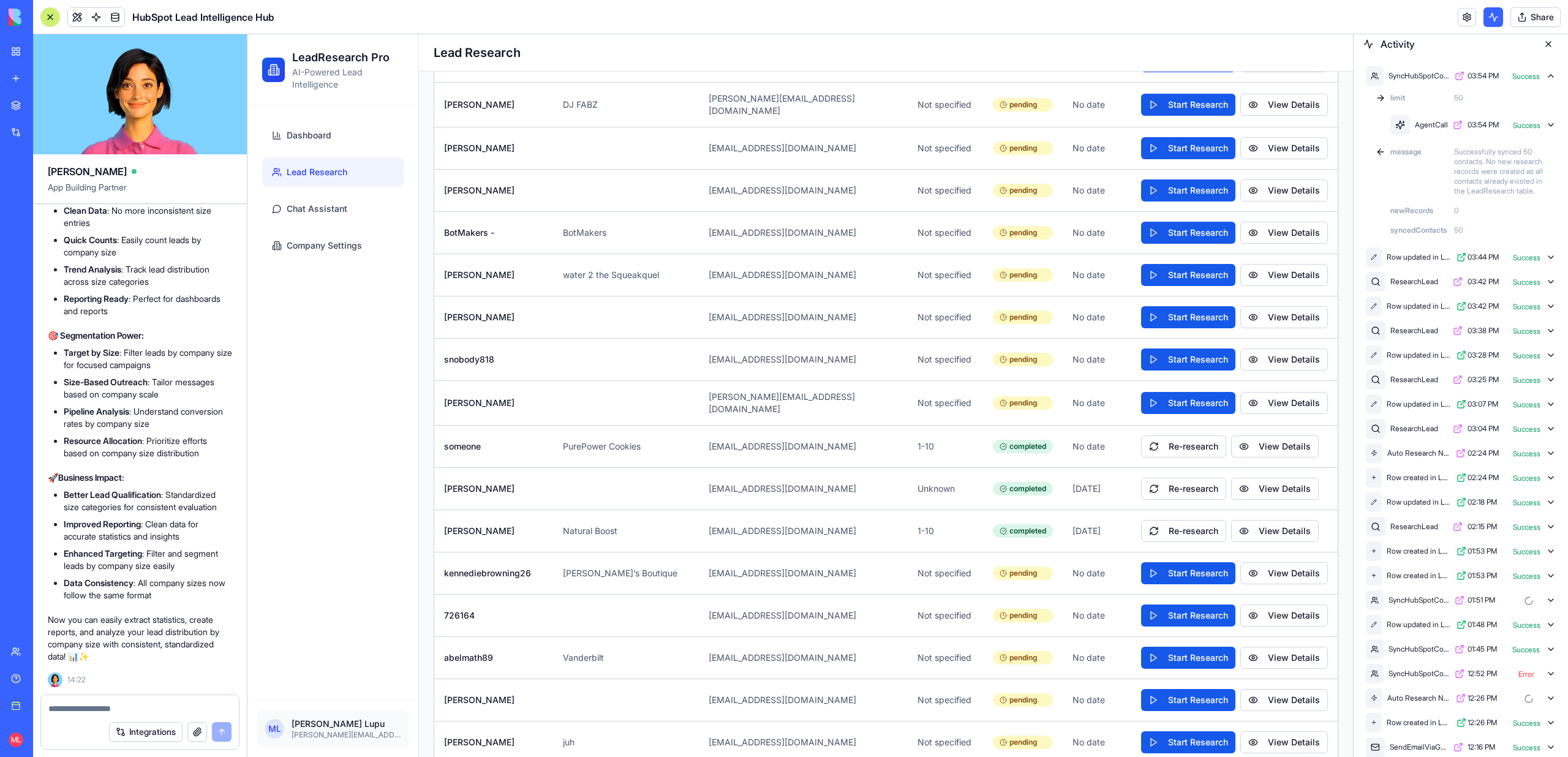
click at [1550, 43] on button at bounding box center [1548, 43] width 19 height 19
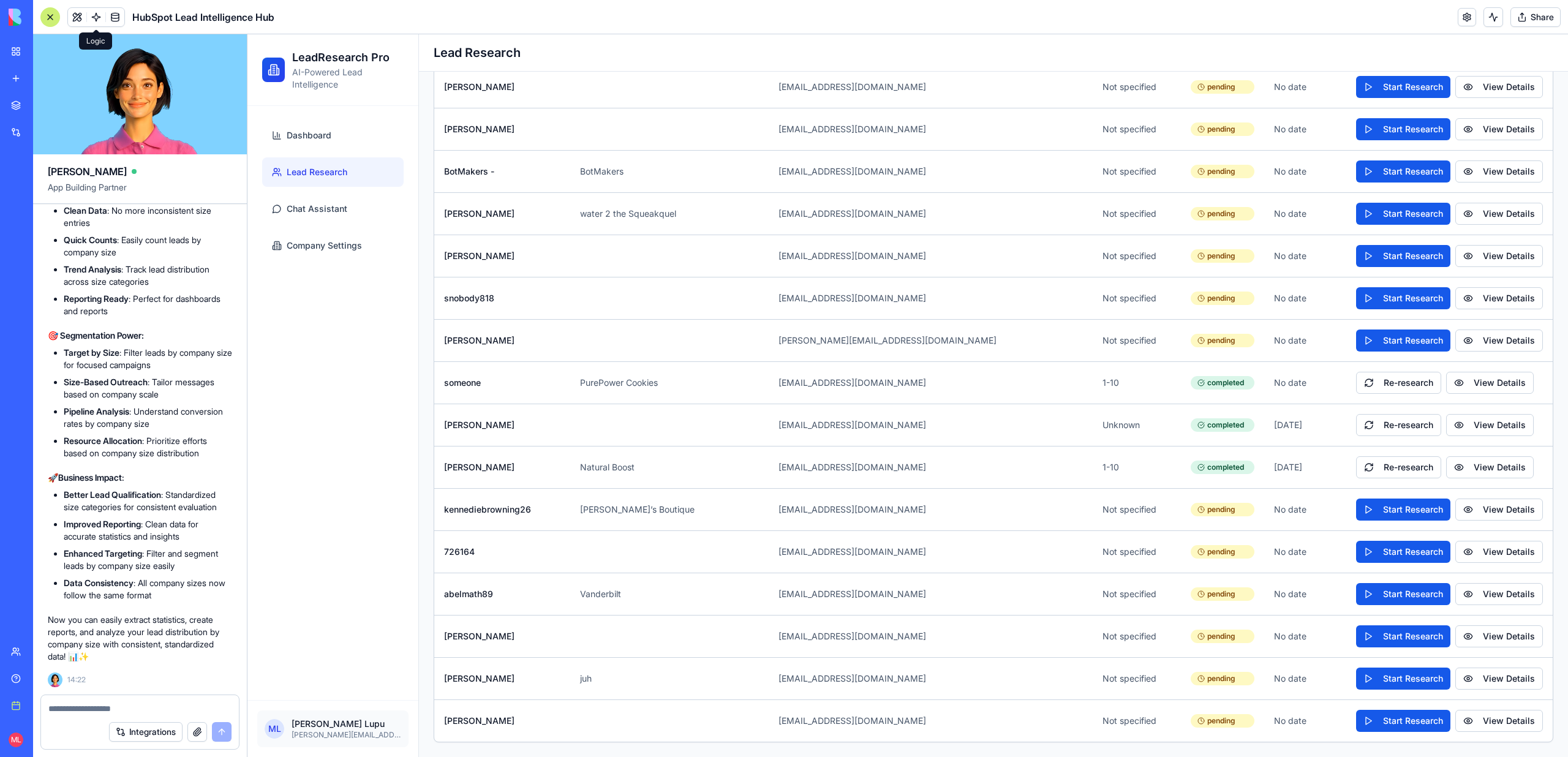
click at [98, 22] on link at bounding box center [96, 17] width 19 height 19
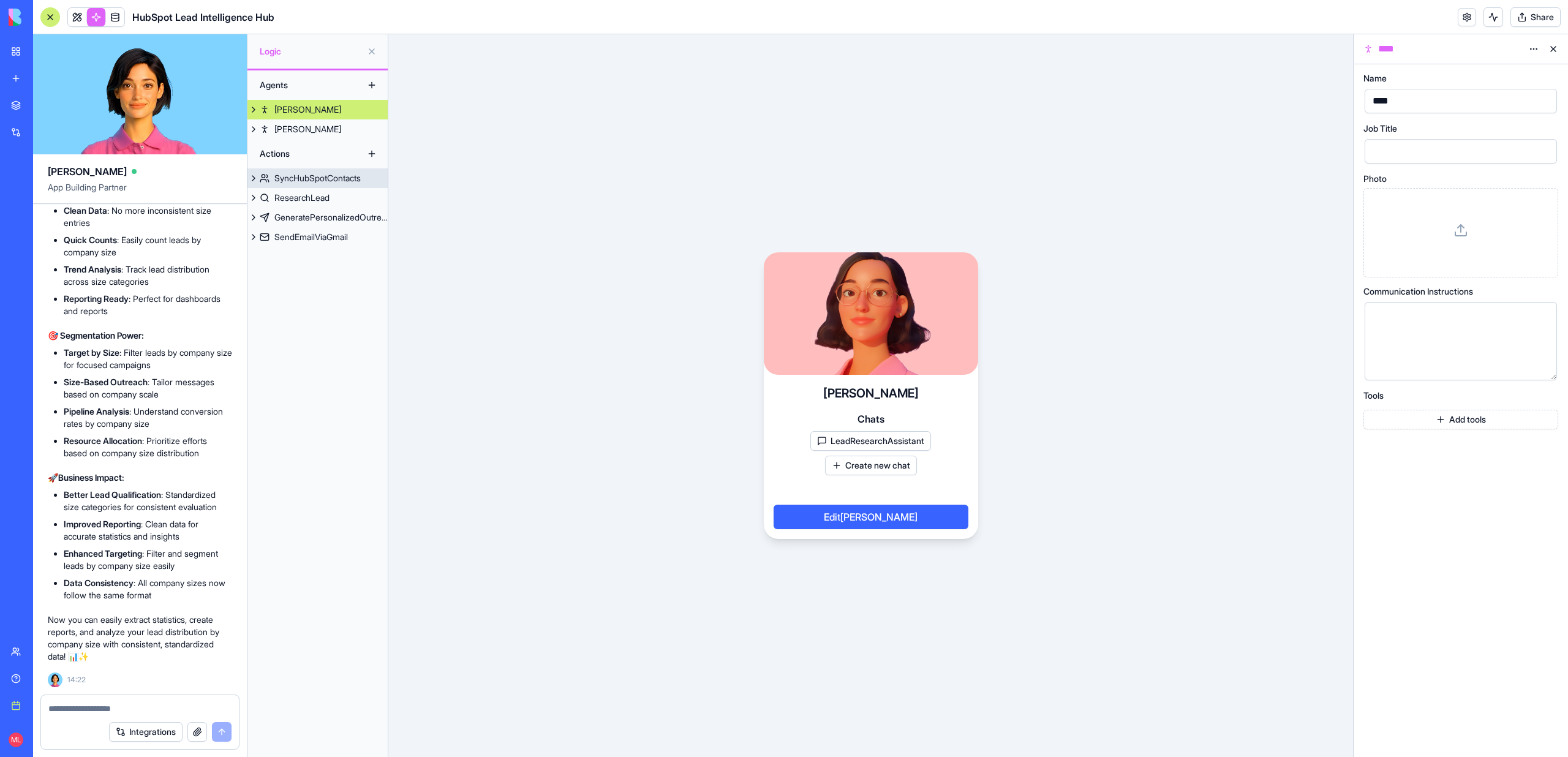
click at [306, 170] on link "SyncHubSpotContacts" at bounding box center [317, 178] width 140 height 19
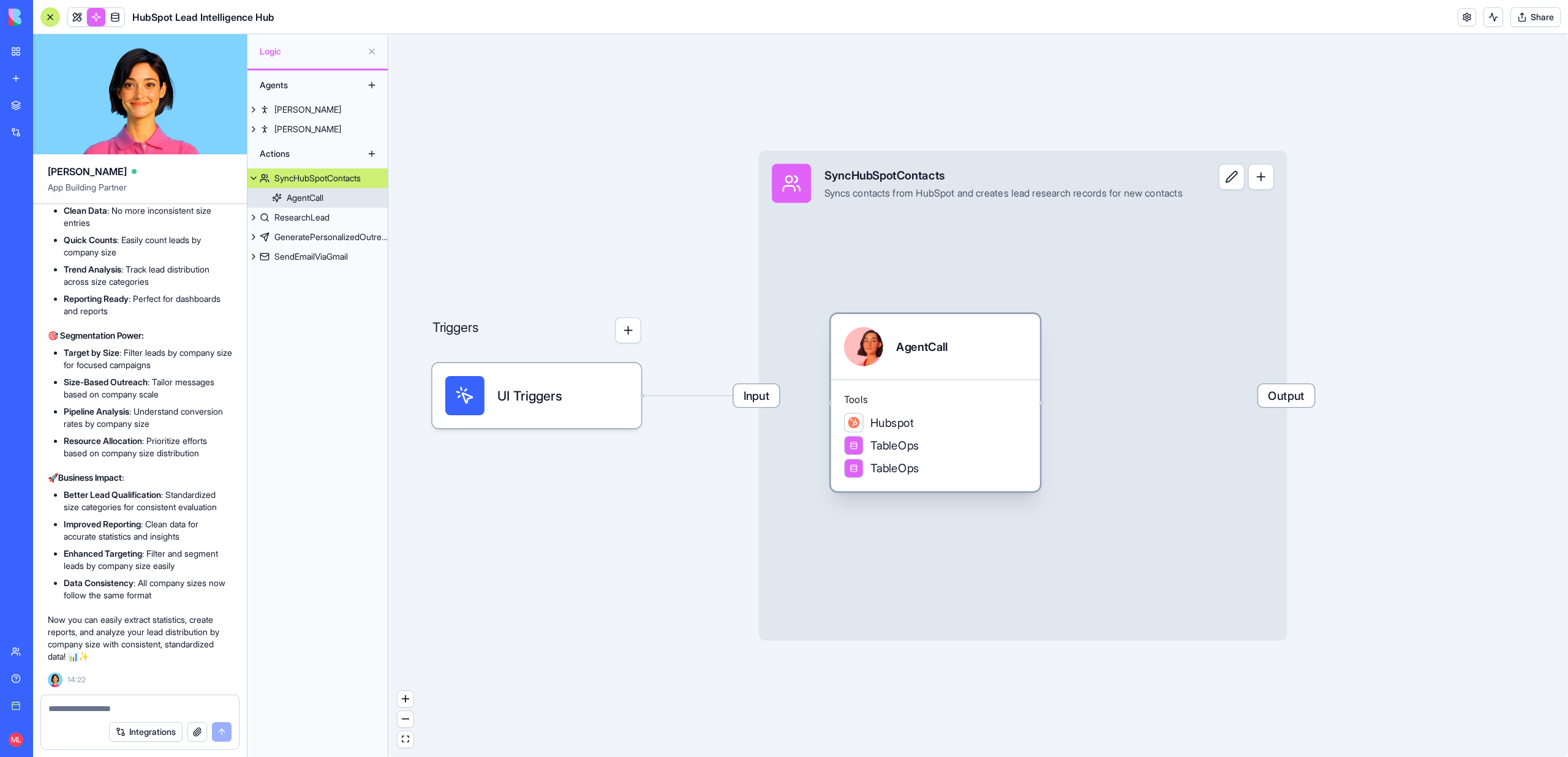
click at [933, 413] on div "Hubspot" at bounding box center [936, 422] width 183 height 19
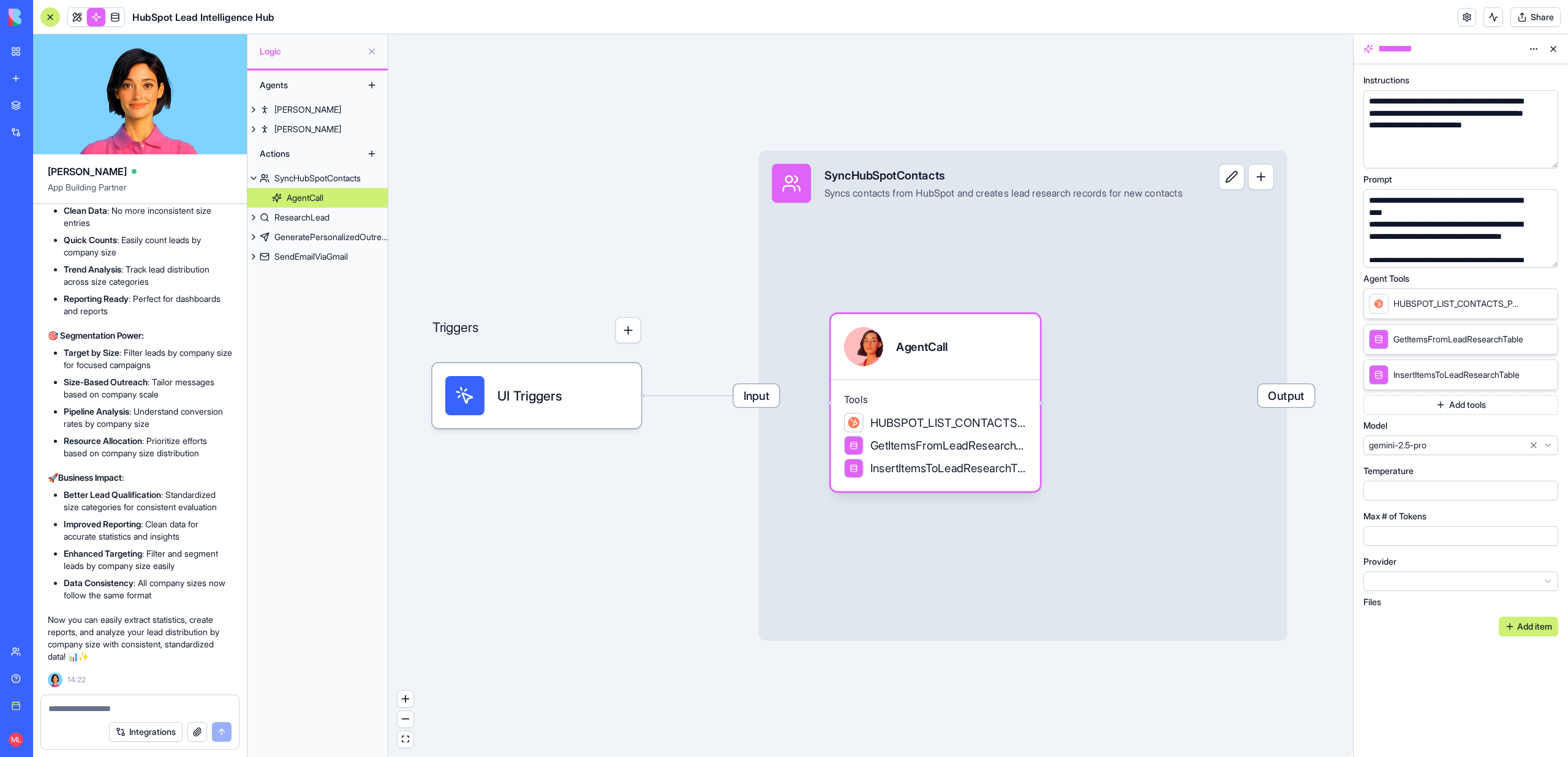
click at [1502, 306] on span "HUBSPOT_LIST_CONTACTS_PAGE" at bounding box center [1458, 304] width 130 height 12
click at [1496, 303] on span "HUBSPOT_LIST_CONTACTS_PAGE" at bounding box center [1458, 304] width 130 height 12
click at [1385, 247] on div "**********" at bounding box center [1449, 237] width 168 height 36
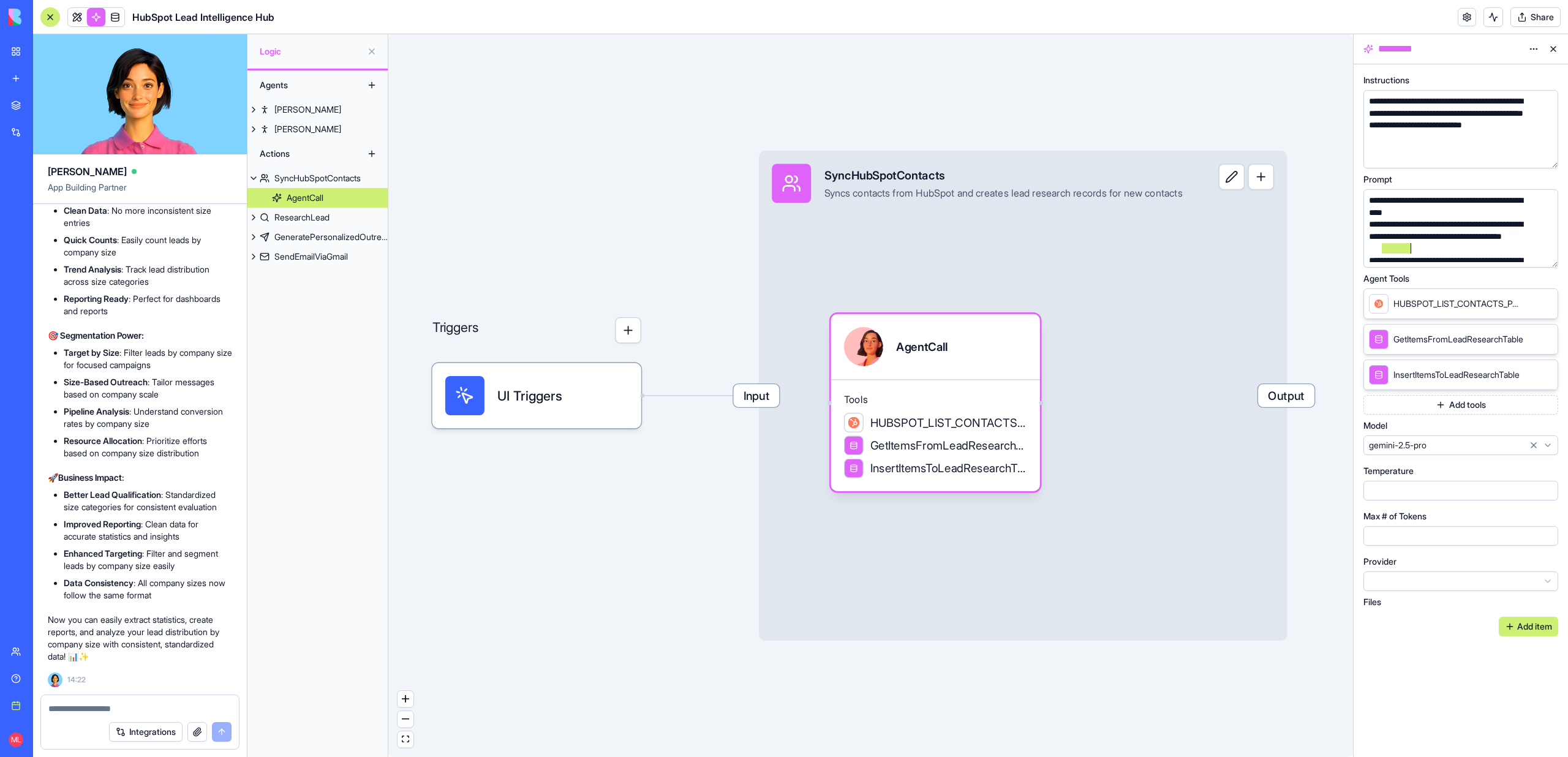
click at [1385, 247] on div "**********" at bounding box center [1449, 237] width 168 height 36
click at [1119, 93] on div "Triggers UI Triggers Input SyncHubSpotContacts Syncs contacts from HubSpot and …" at bounding box center [870, 396] width 964 height 723
click at [51, 29] on header "HubSpot Lead Intelligence Hub Share" at bounding box center [801, 17] width 1535 height 34
click at [68, 26] on header "HubSpot Lead Intelligence Hub Share" at bounding box center [801, 17] width 1535 height 34
click at [72, 22] on link at bounding box center [78, 17] width 19 height 19
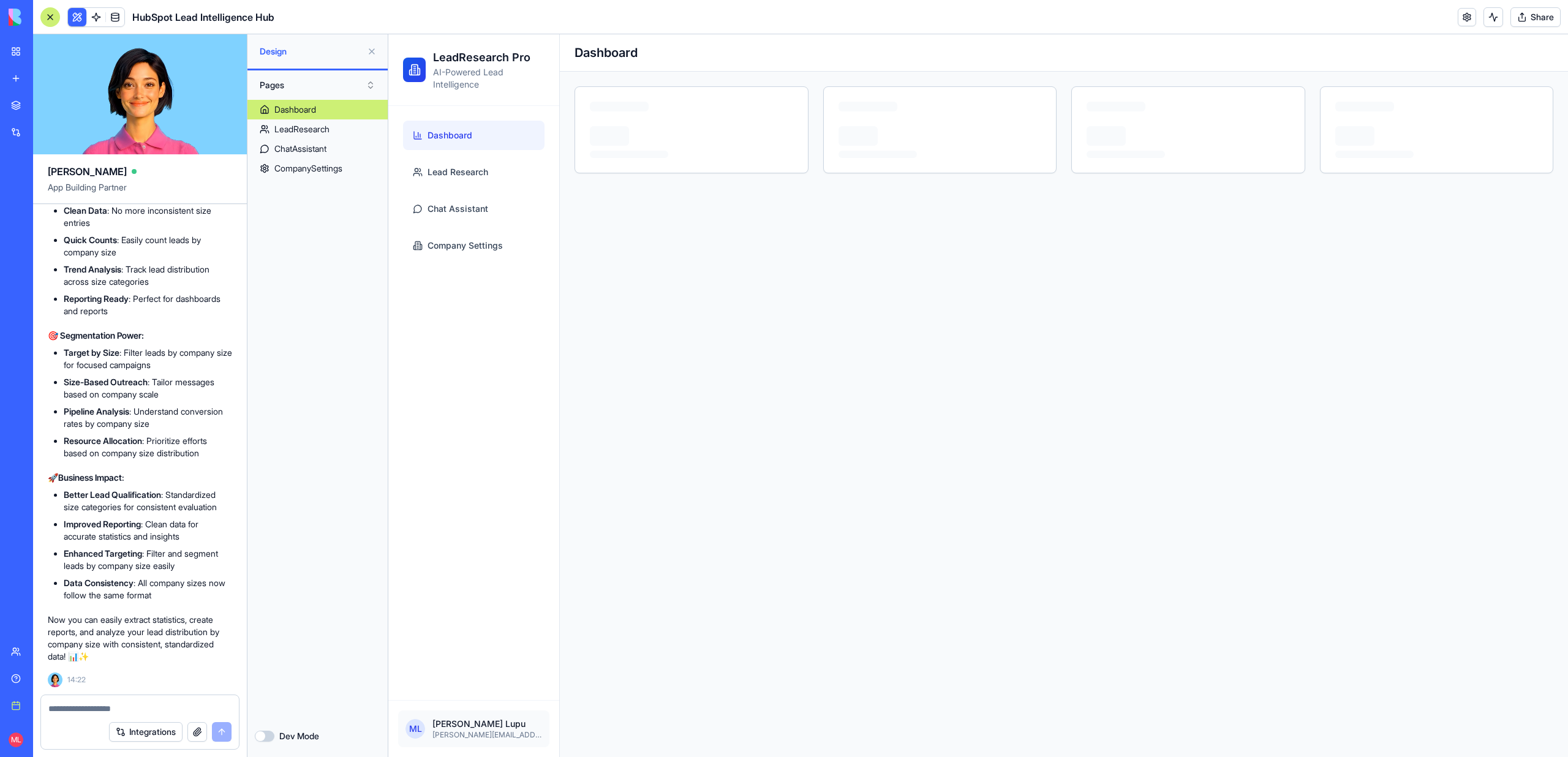
click at [372, 48] on button at bounding box center [372, 51] width 19 height 19
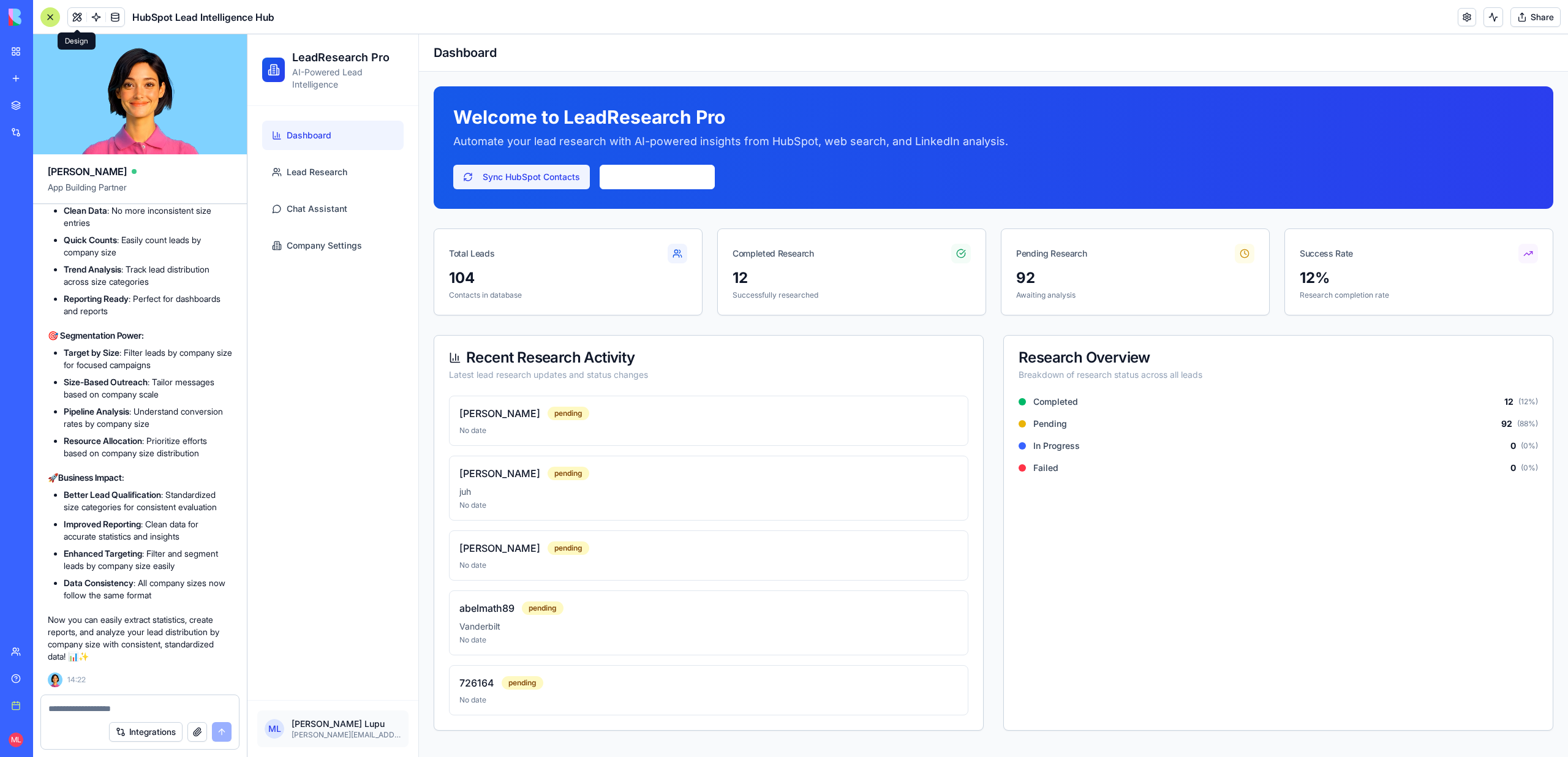
click at [492, 171] on button "Sync HubSpot Contacts" at bounding box center [521, 177] width 137 height 25
click at [334, 181] on link "Lead Research" at bounding box center [333, 172] width 141 height 29
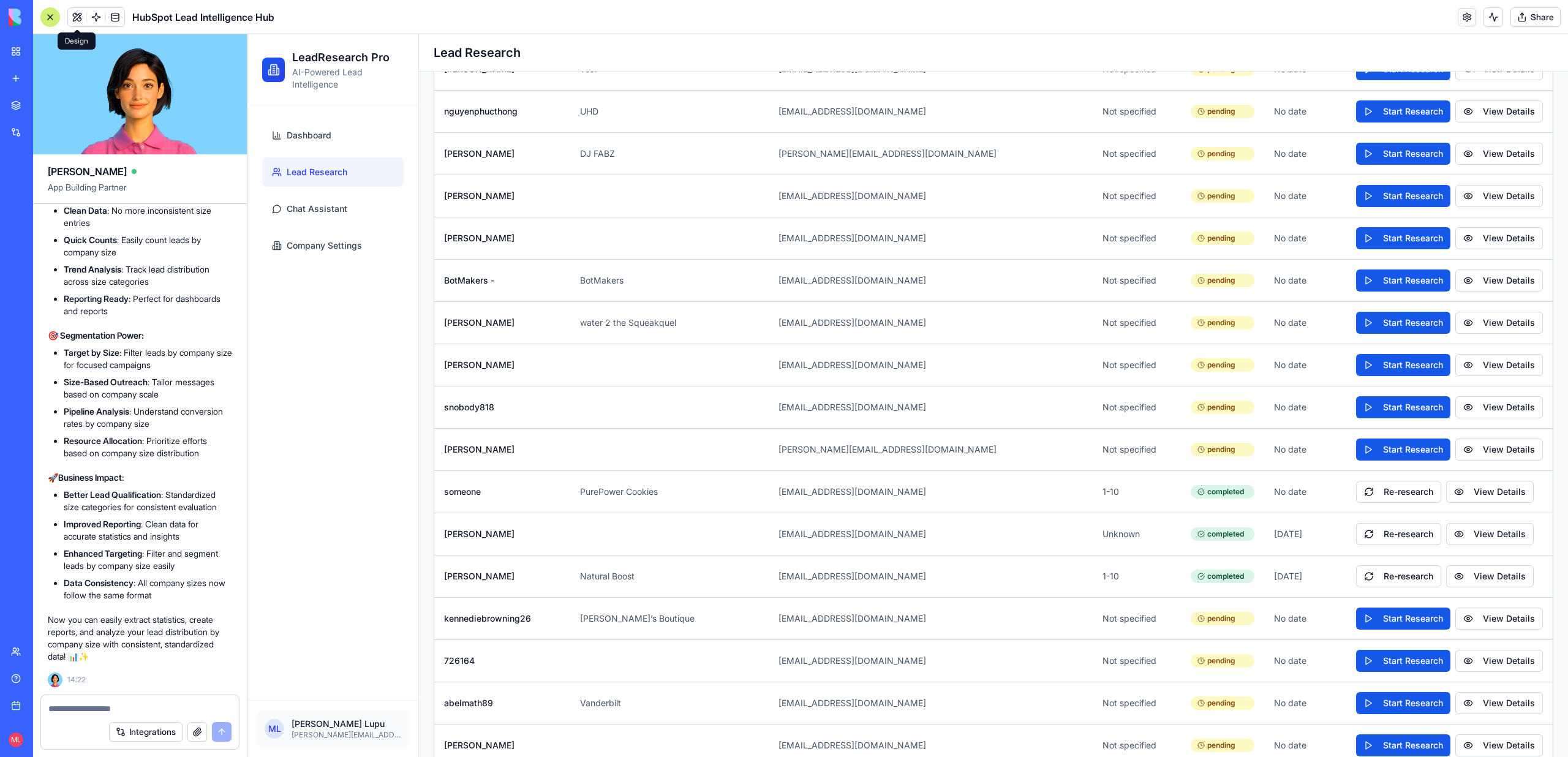
scroll to position [3877, 0]
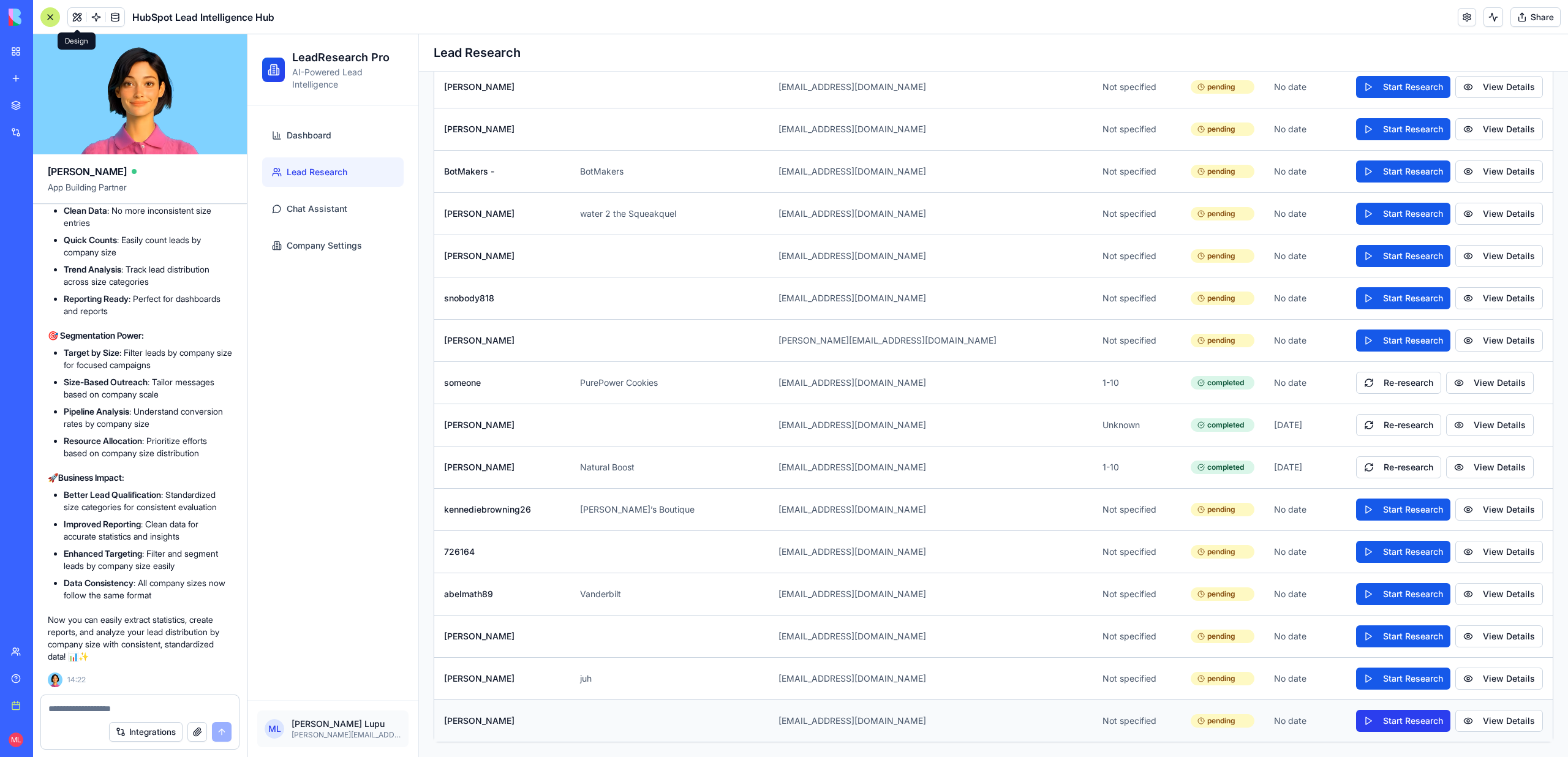
click at [1395, 726] on button "Start Research" at bounding box center [1404, 721] width 95 height 22
click at [1393, 676] on button "Start Research" at bounding box center [1404, 678] width 95 height 22
click at [1393, 630] on button "Start Research" at bounding box center [1404, 636] width 95 height 22
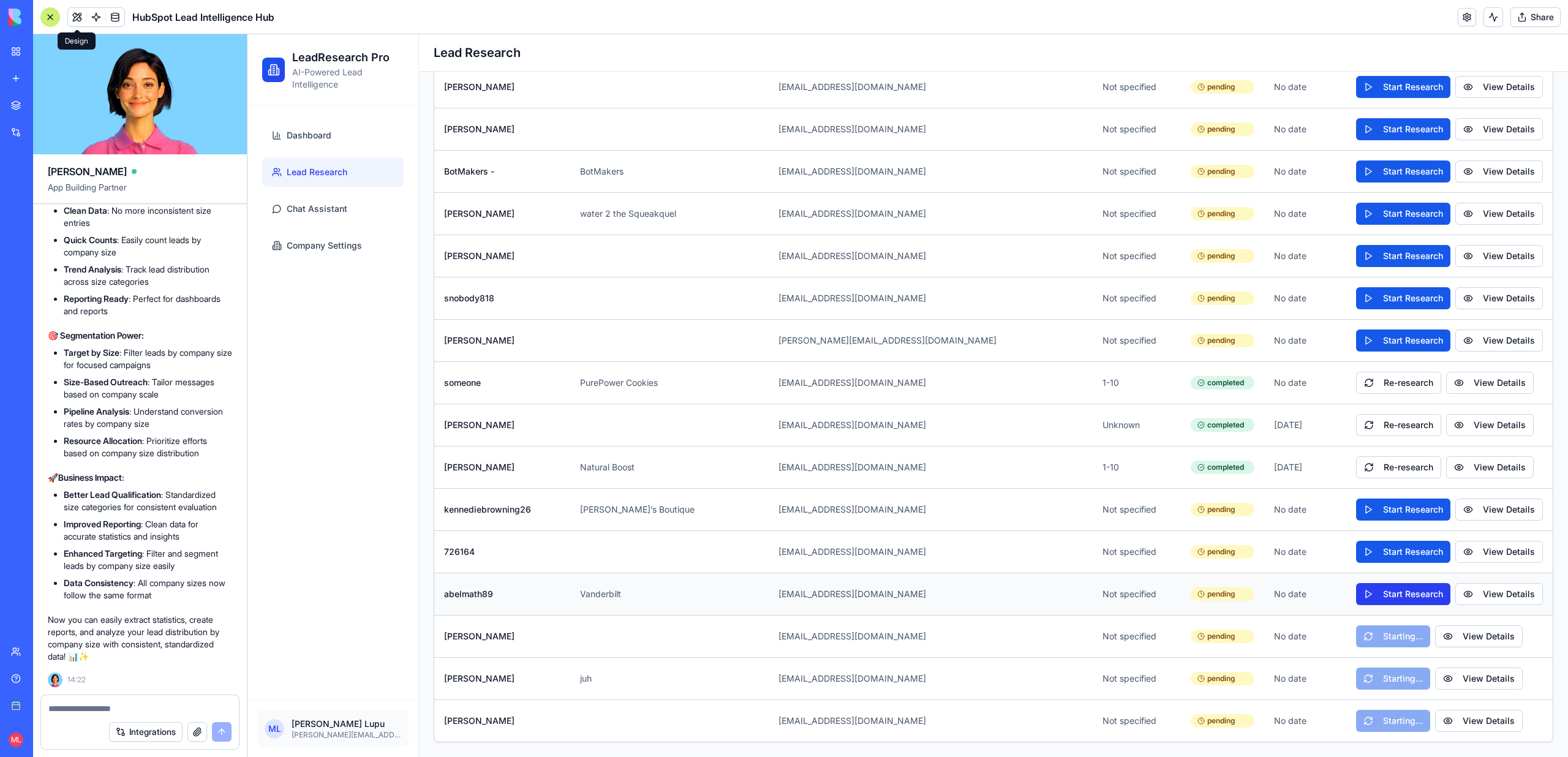
click at [1393, 595] on button "Start Research" at bounding box center [1404, 594] width 95 height 22
click at [1392, 549] on button "Start Research" at bounding box center [1404, 551] width 95 height 22
click at [1393, 513] on button "Start Research" at bounding box center [1404, 510] width 95 height 22
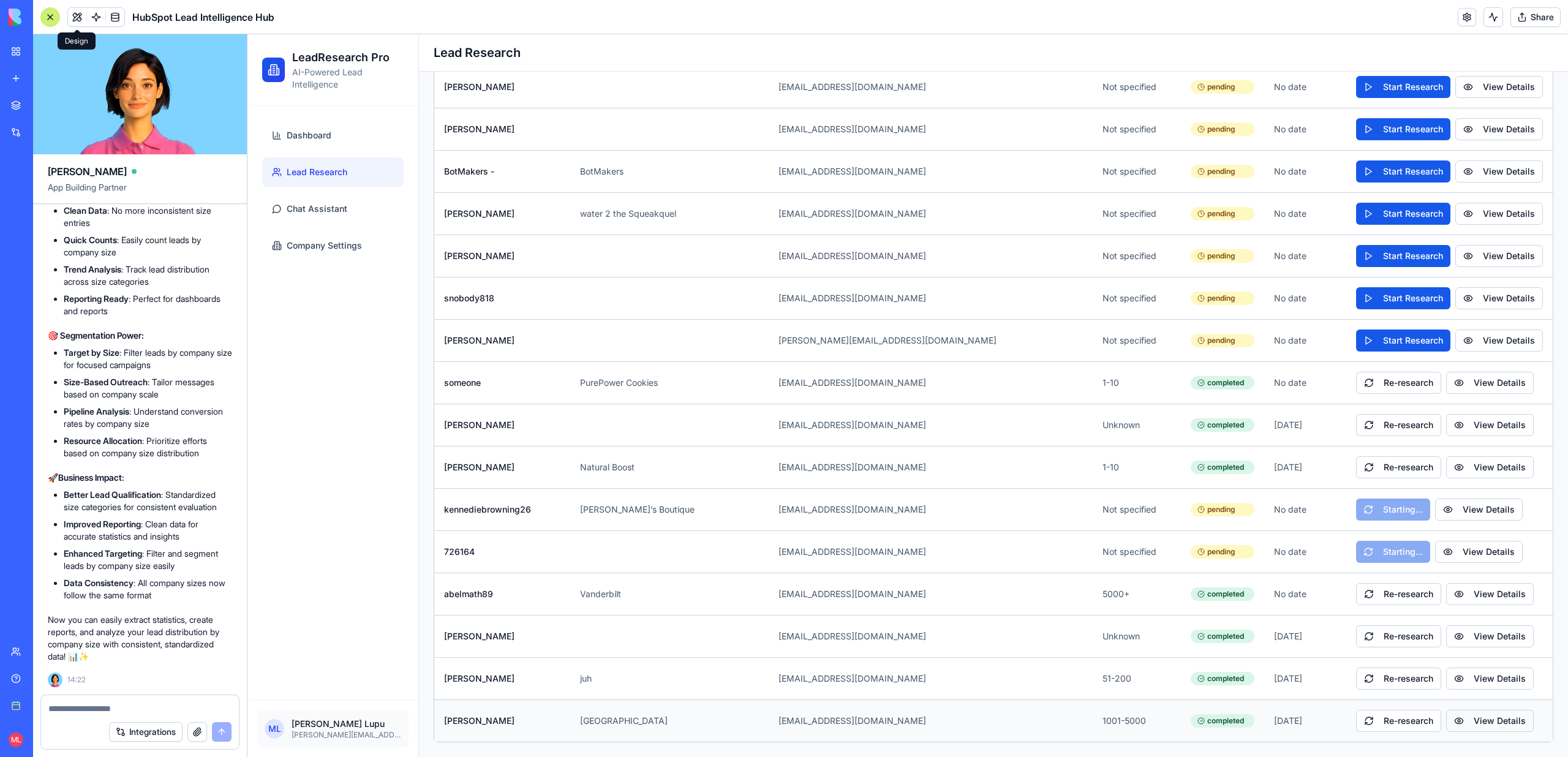
click at [1499, 720] on button "View Details" at bounding box center [1490, 721] width 88 height 22
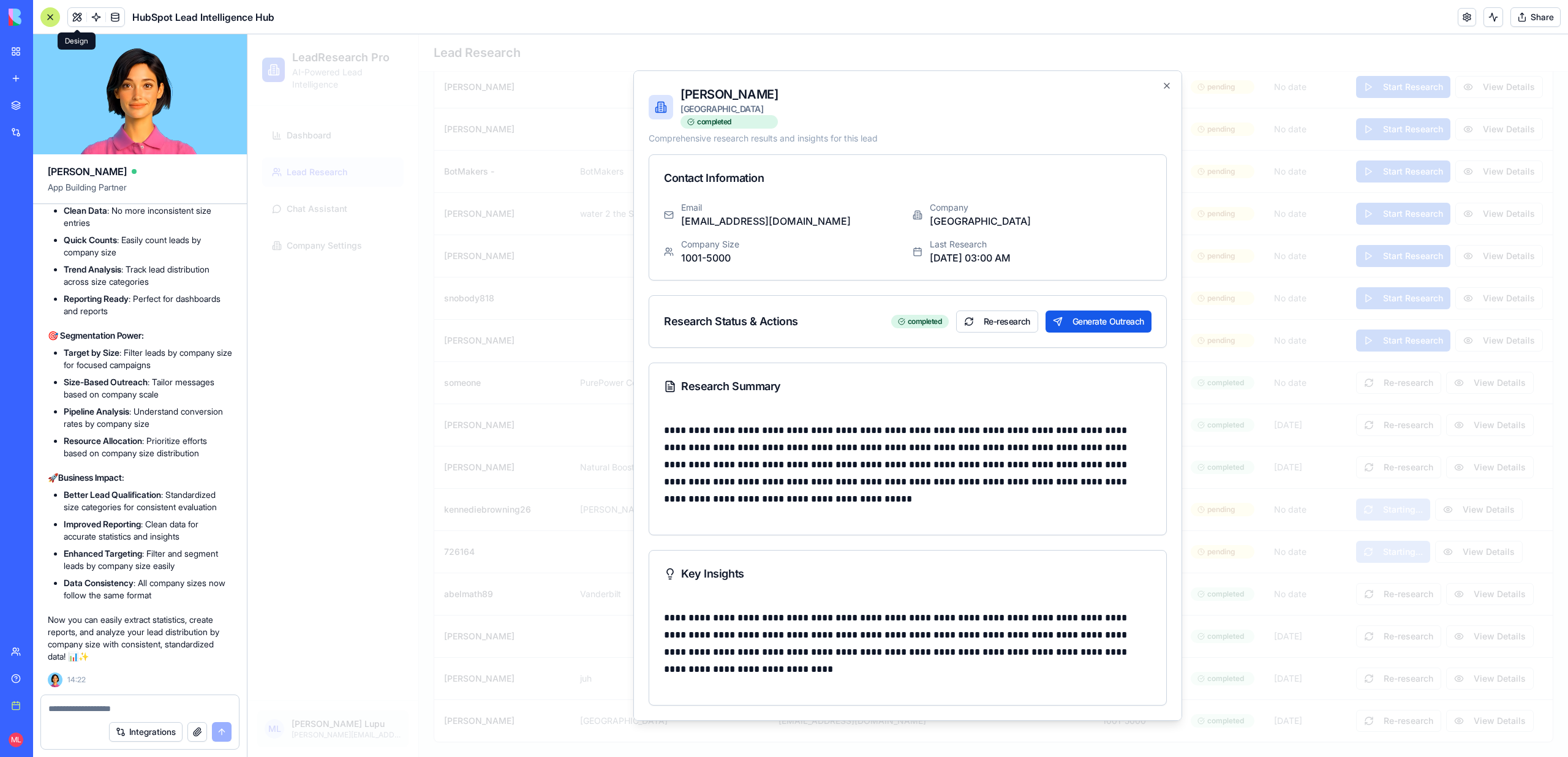
click at [1383, 603] on div at bounding box center [908, 396] width 1321 height 723
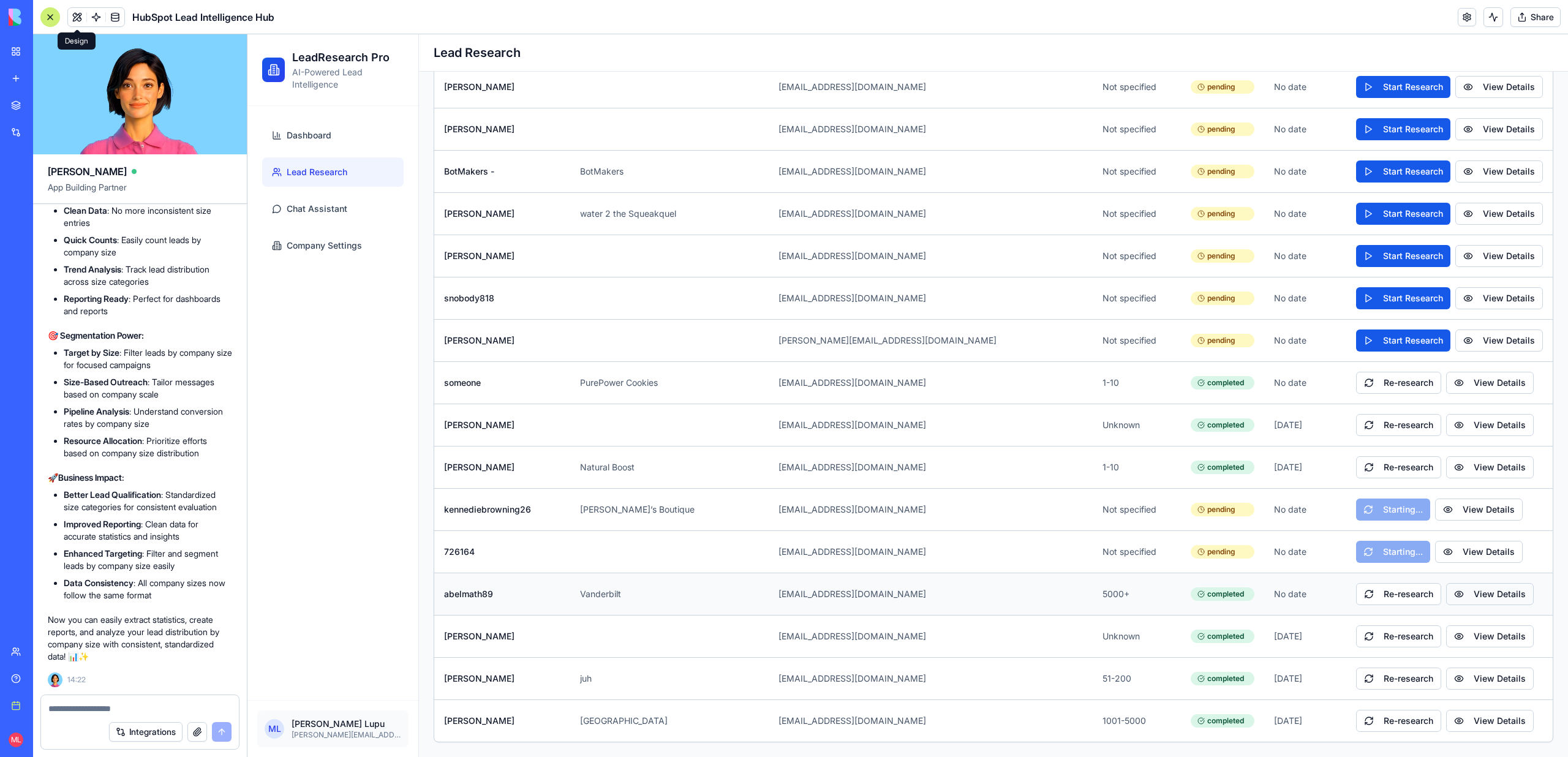
click at [1475, 589] on button "View Details" at bounding box center [1490, 594] width 88 height 22
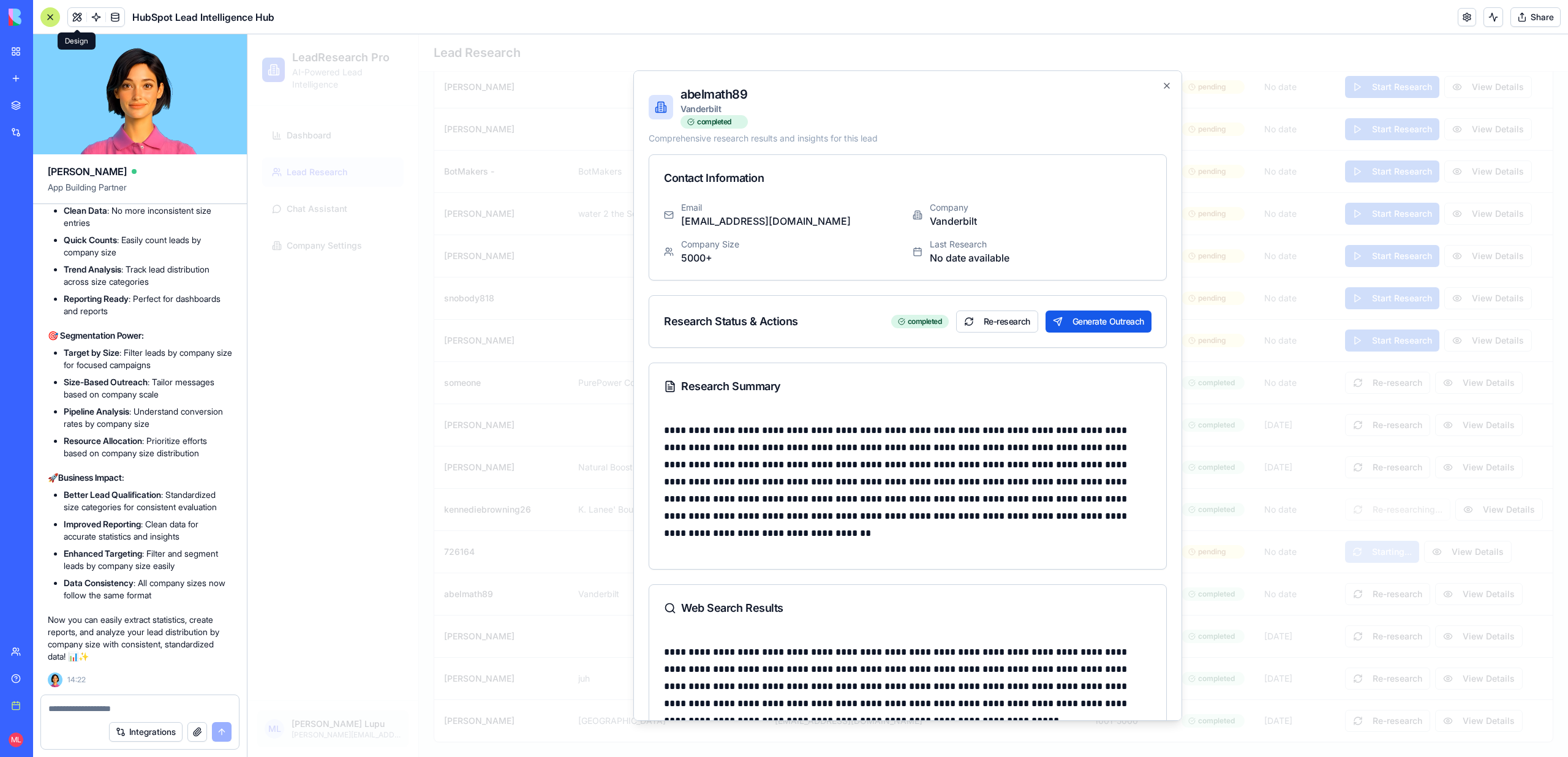
click at [1238, 440] on div at bounding box center [908, 396] width 1321 height 723
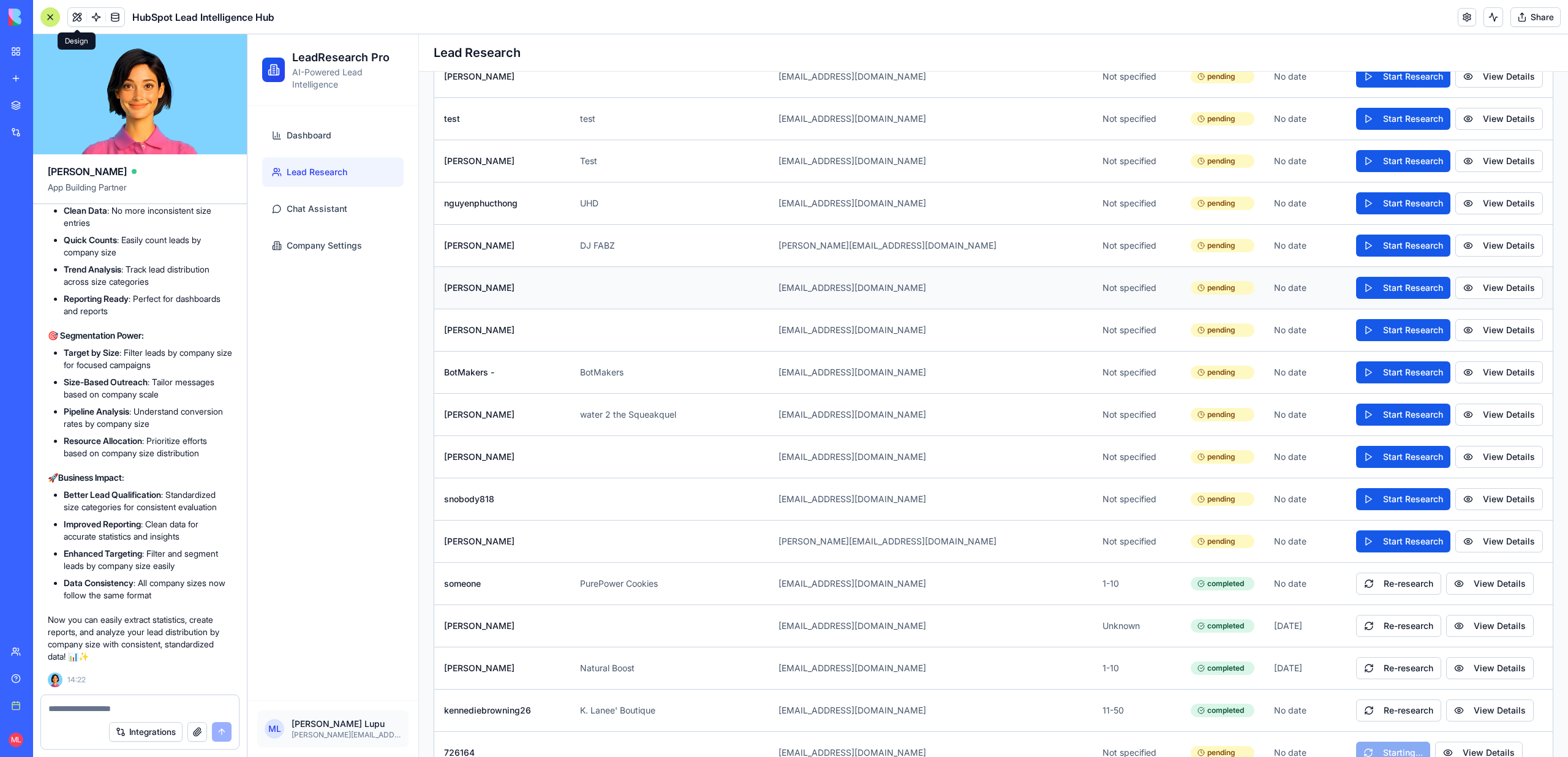
scroll to position [3711, 0]
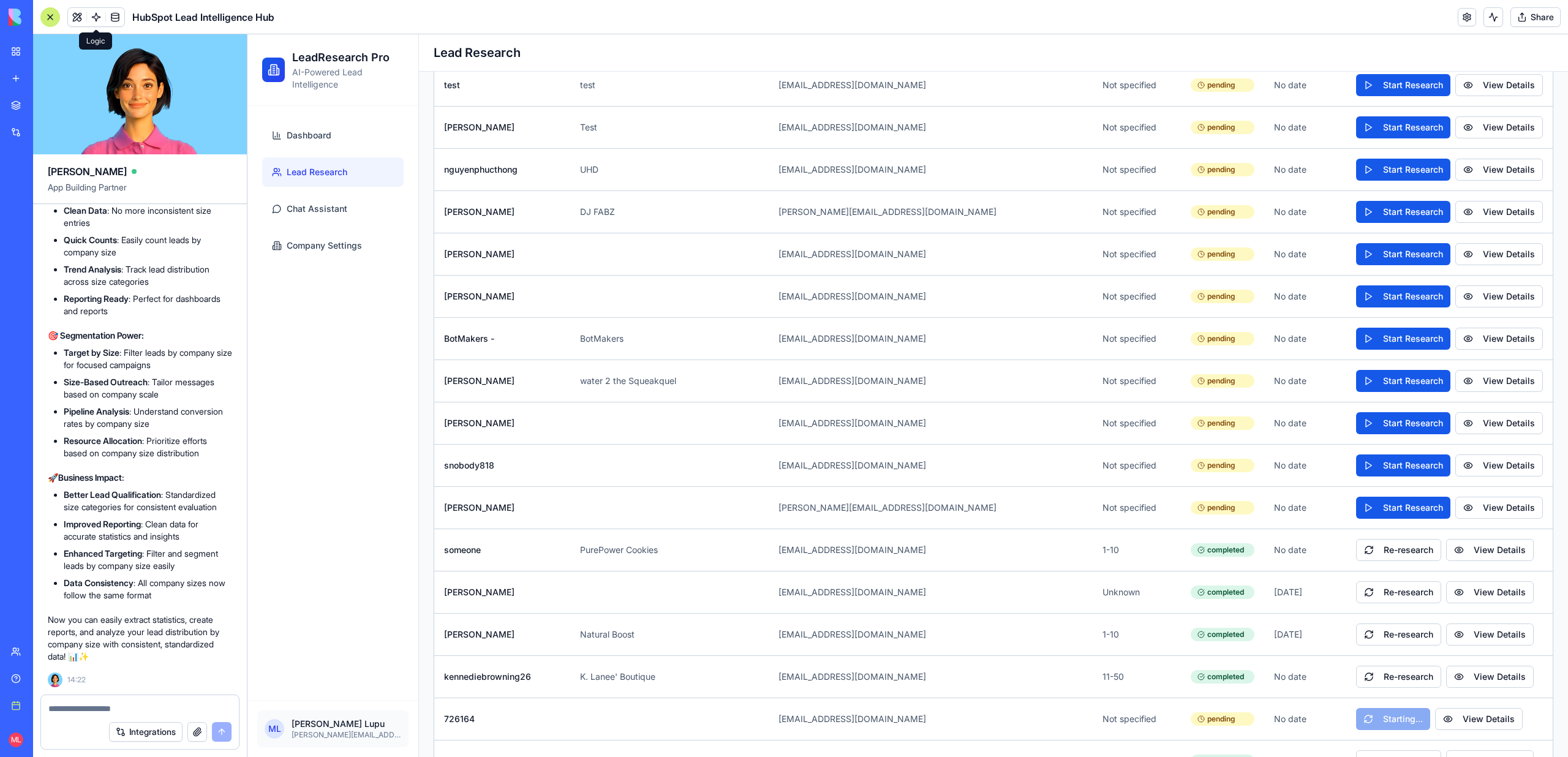
click at [99, 19] on link at bounding box center [96, 17] width 19 height 19
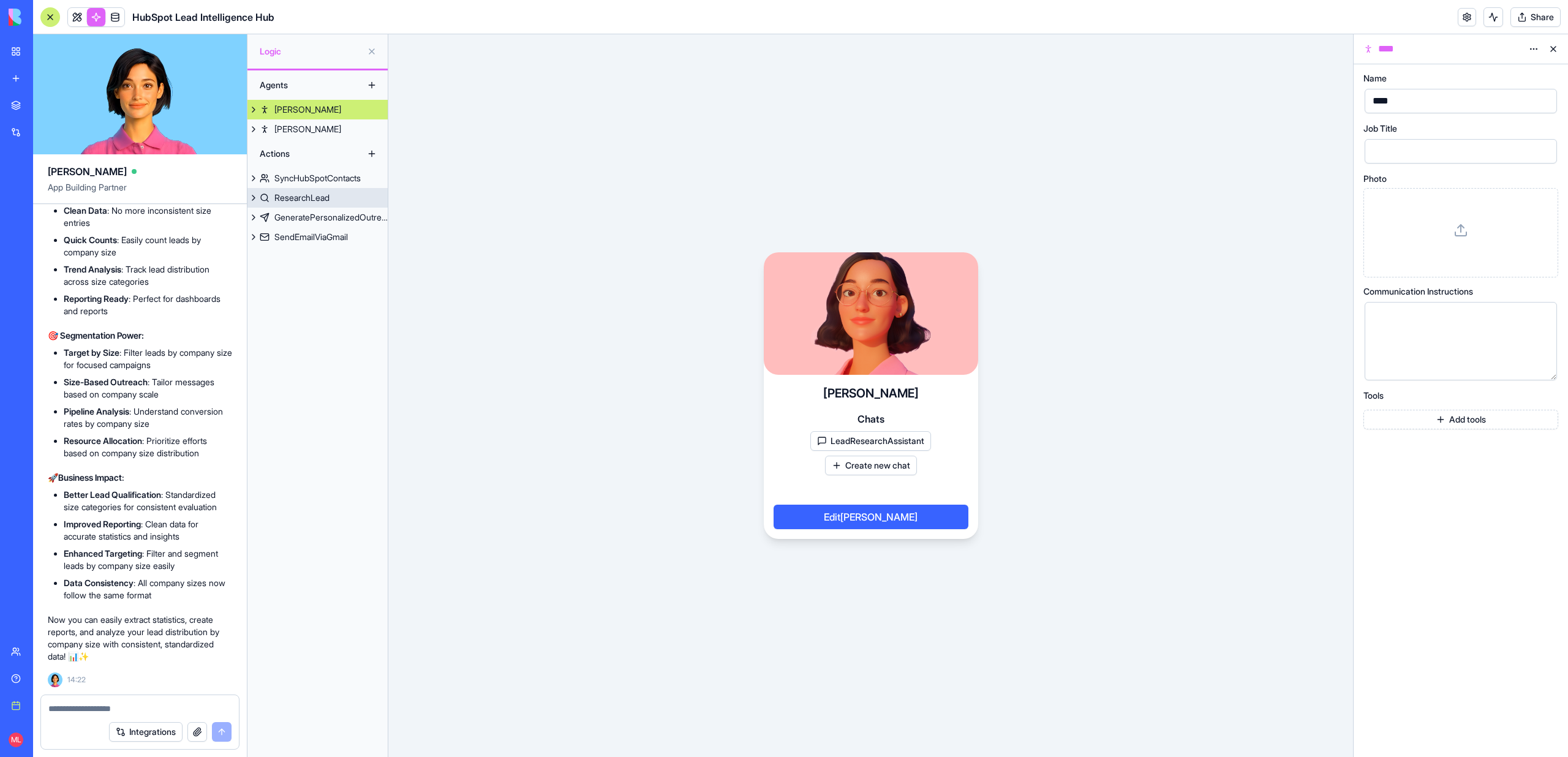
click at [336, 199] on link "ResearchLead" at bounding box center [317, 197] width 140 height 19
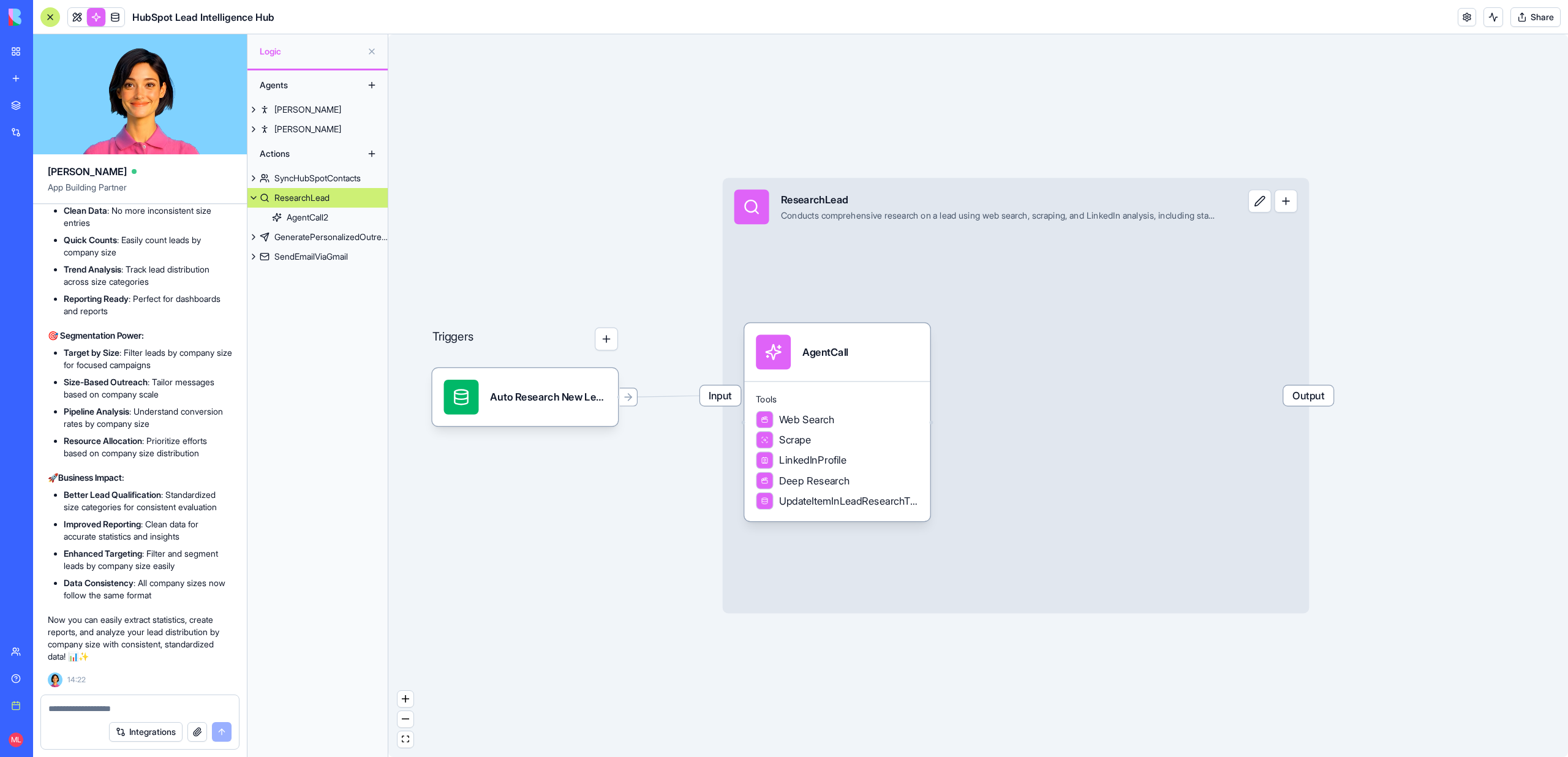
click at [336, 201] on link "ResearchLead" at bounding box center [317, 197] width 140 height 19
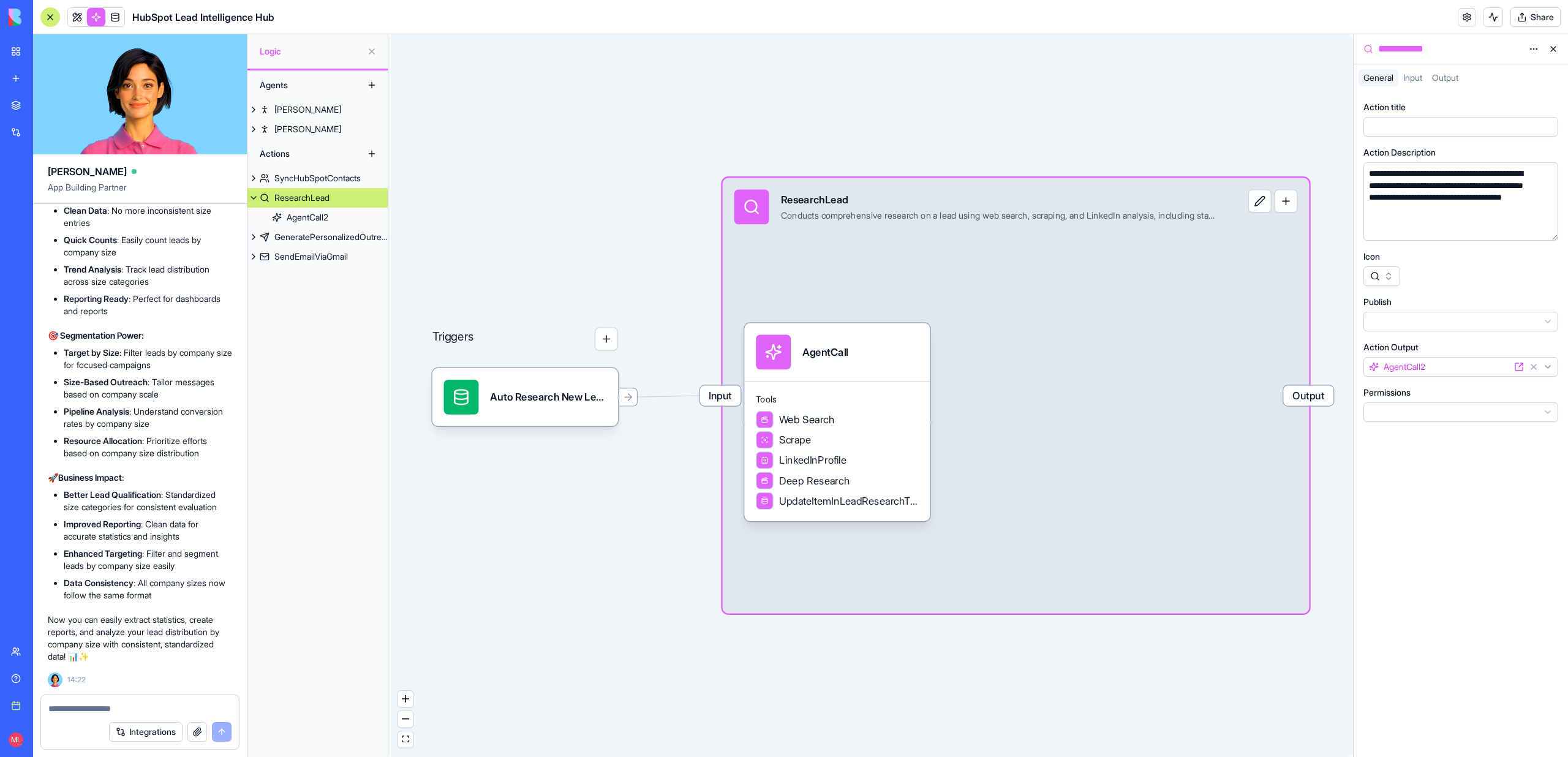
click at [256, 199] on button at bounding box center [254, 197] width 12 height 19
click at [279, 115] on div "Nora" at bounding box center [308, 109] width 67 height 12
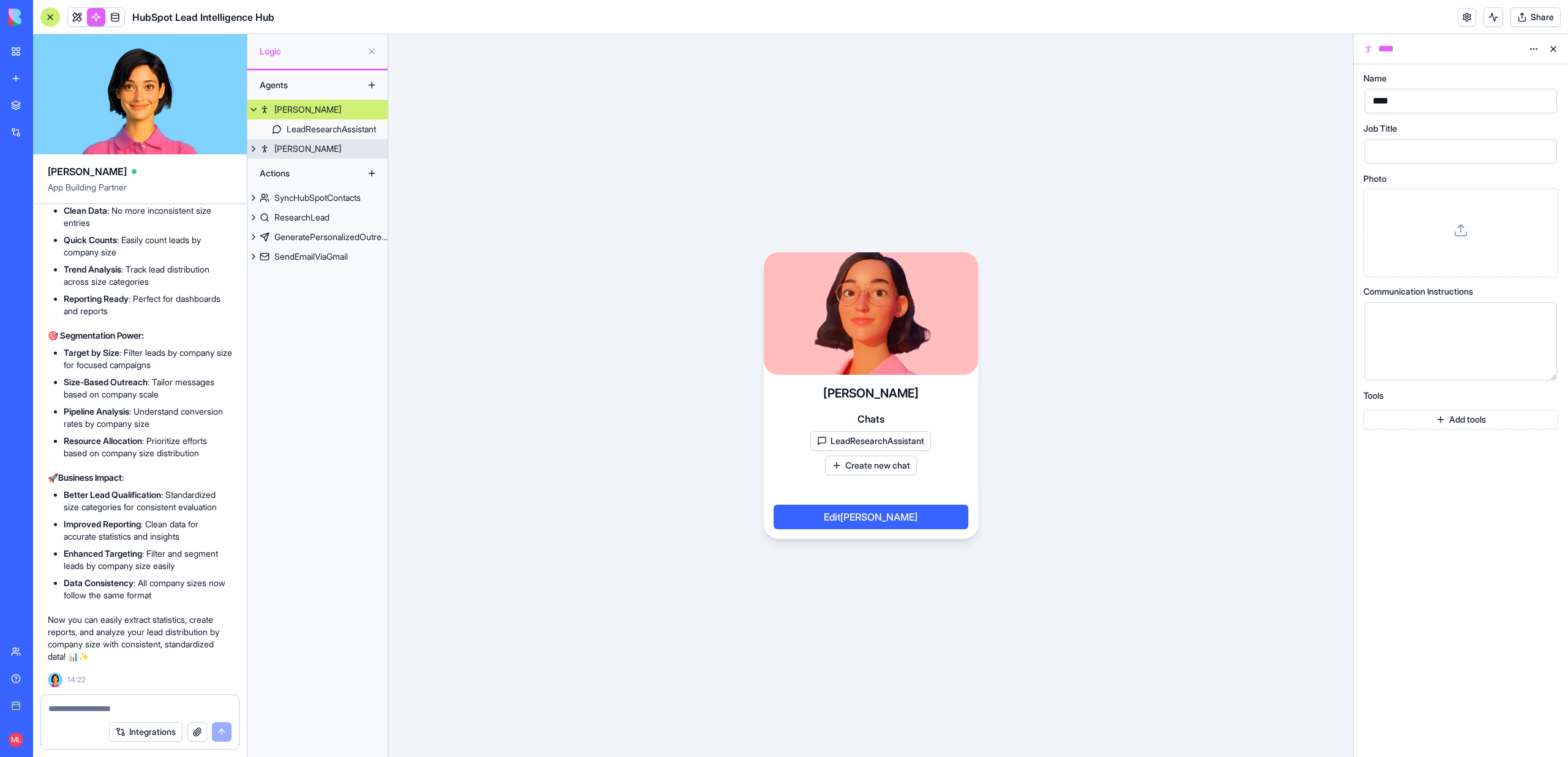
click at [269, 151] on link "Roy" at bounding box center [317, 148] width 140 height 19
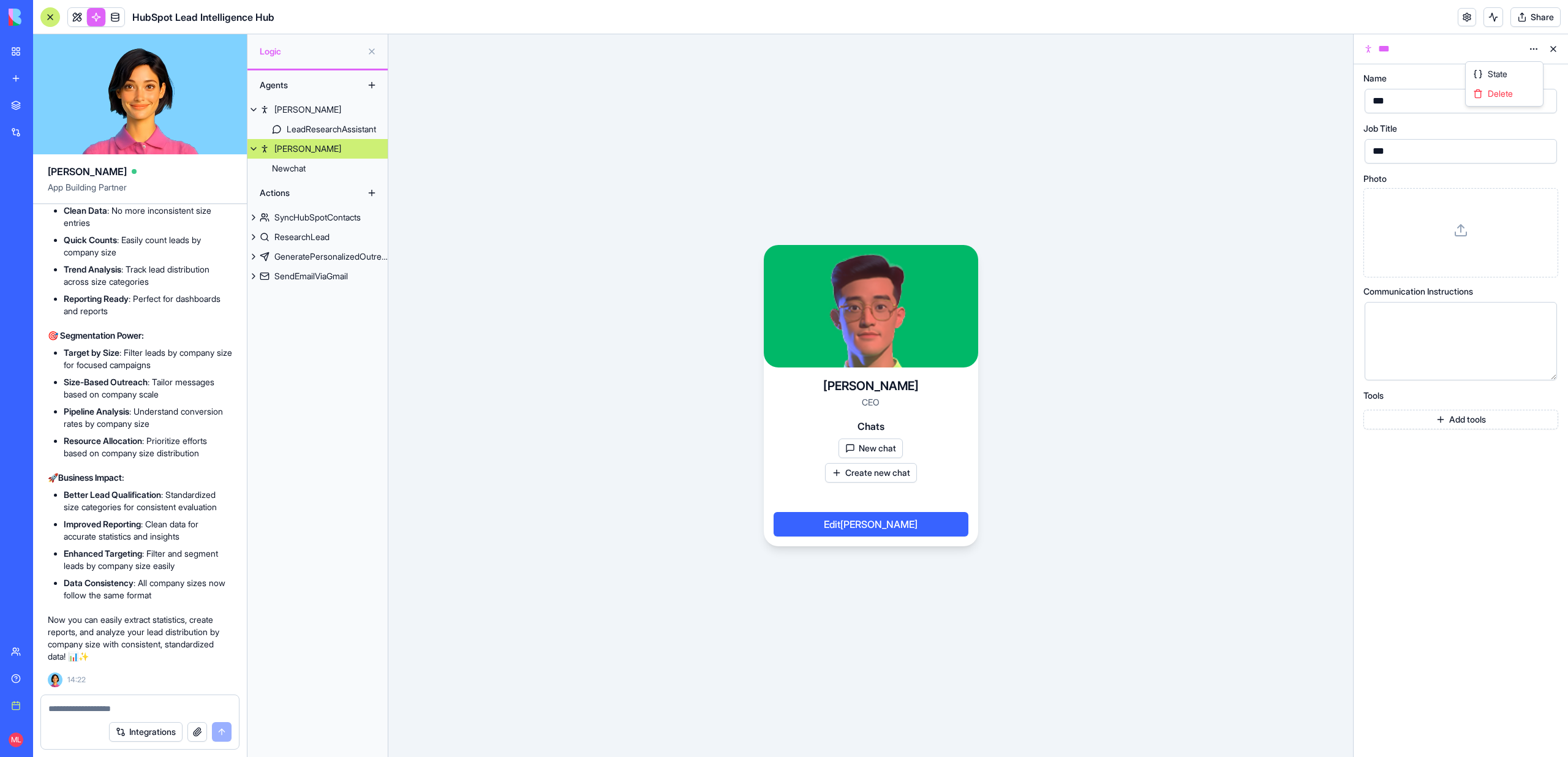
click at [1534, 42] on html "BETA My workspace New app Marketplace Integrations Recent New App New App Faceb…" at bounding box center [784, 378] width 1568 height 757
click at [1509, 88] on span "Delete" at bounding box center [1500, 94] width 25 height 12
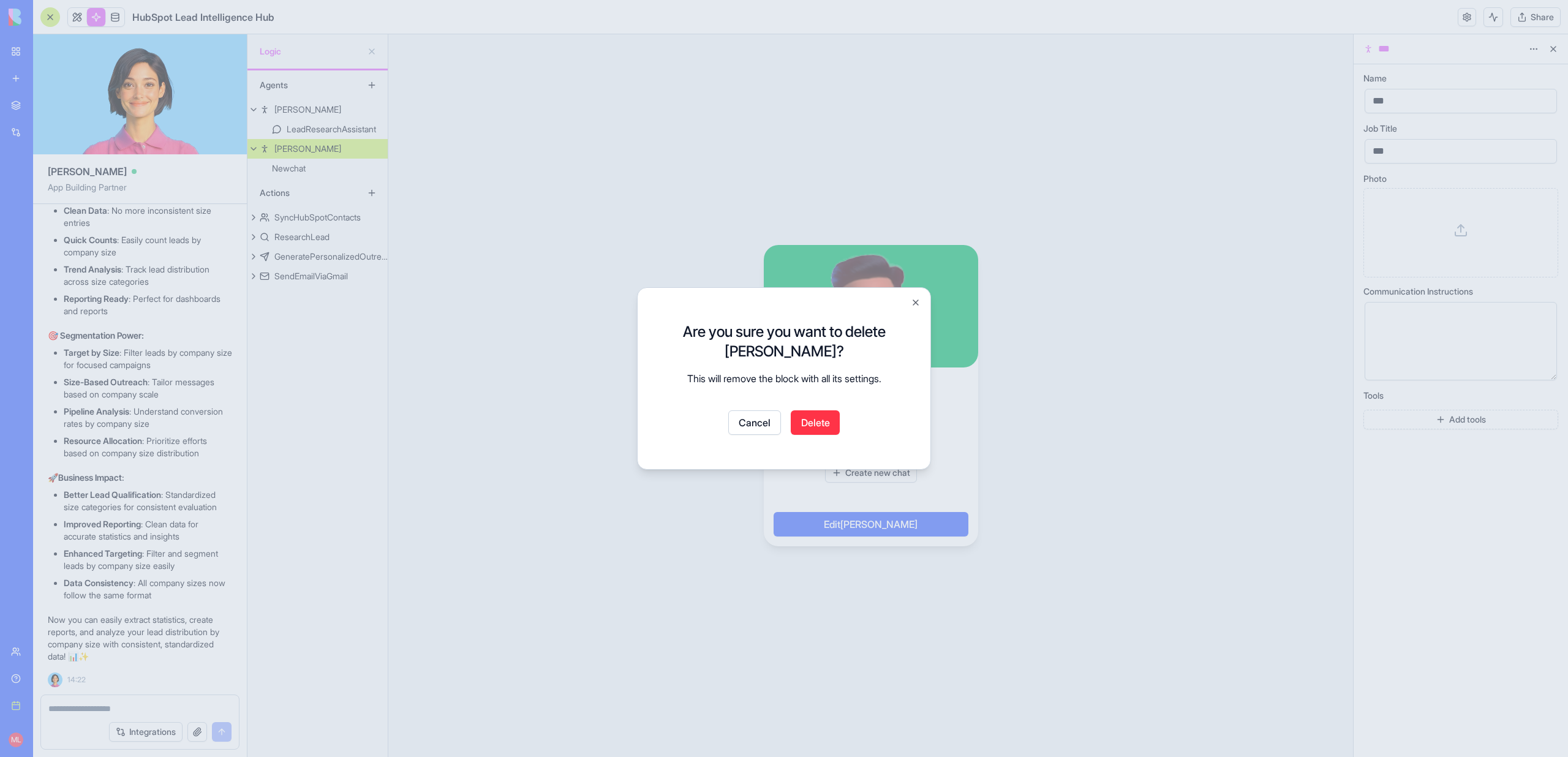
click at [829, 414] on button "Delete" at bounding box center [815, 423] width 49 height 25
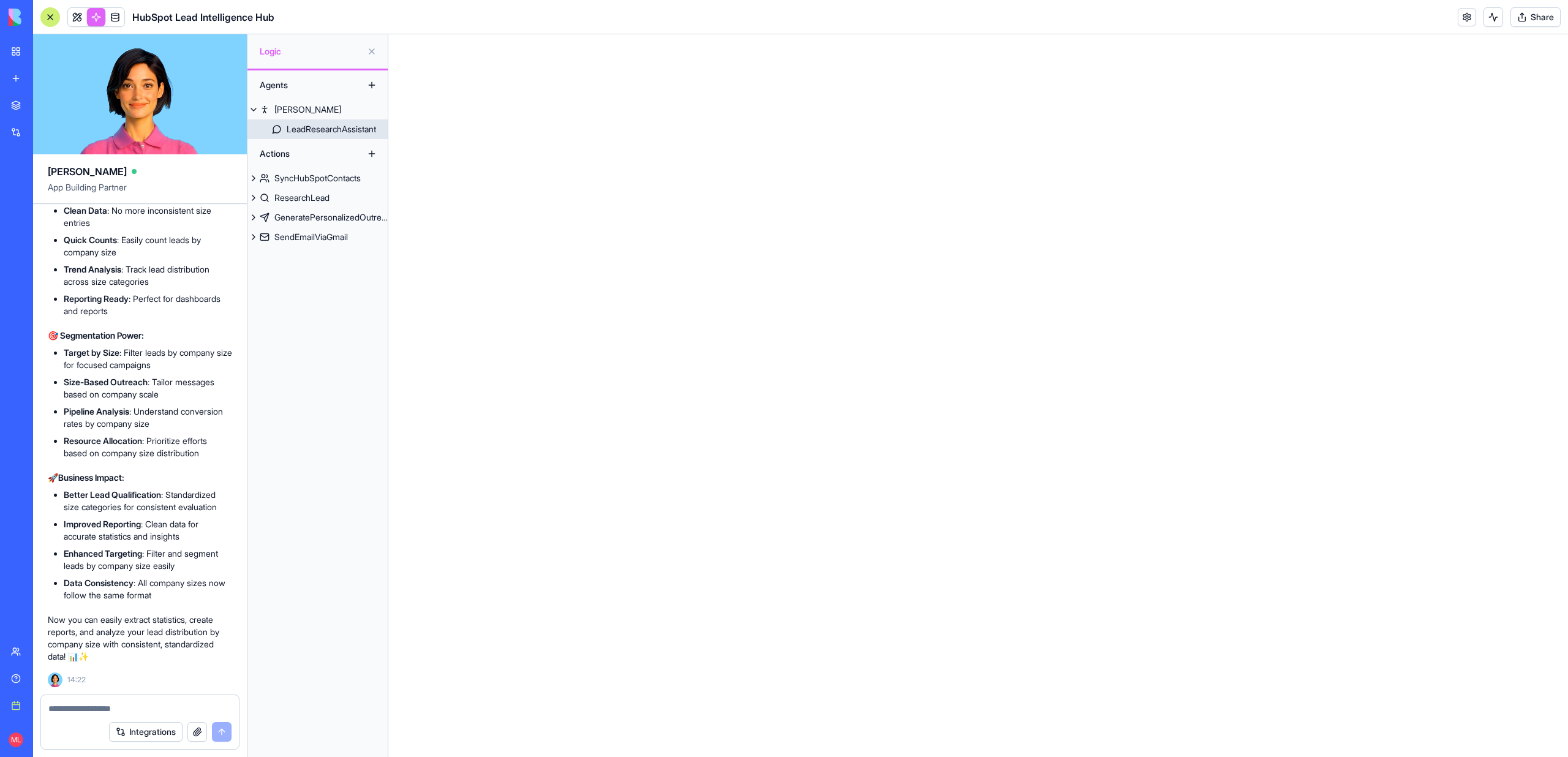
click at [298, 127] on div "LeadResearchAssistant" at bounding box center [331, 130] width 89 height 12
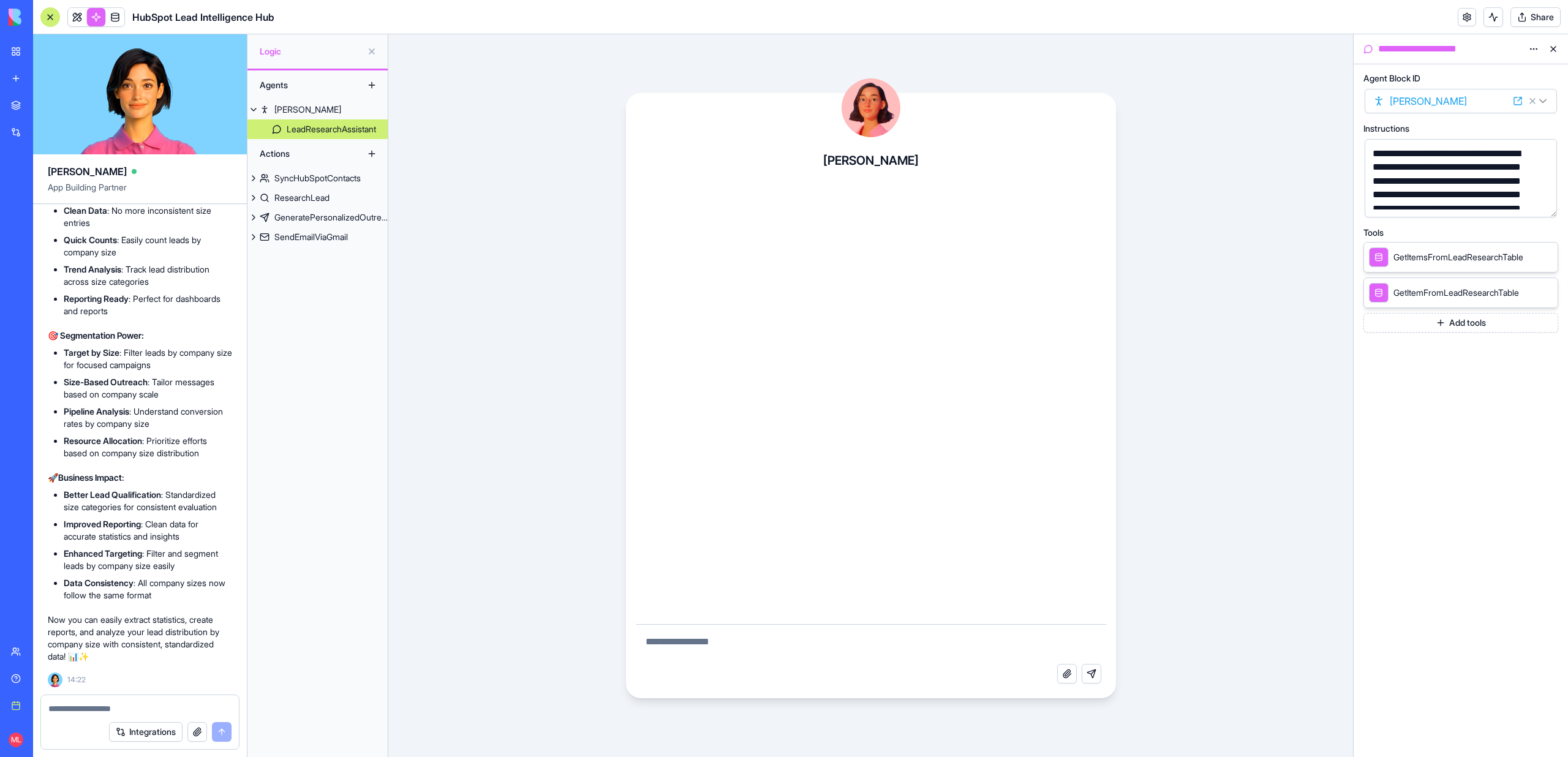
click at [742, 658] on textarea at bounding box center [871, 644] width 470 height 40
click at [665, 645] on textarea "**********" at bounding box center [871, 644] width 470 height 40
type textarea "**********"
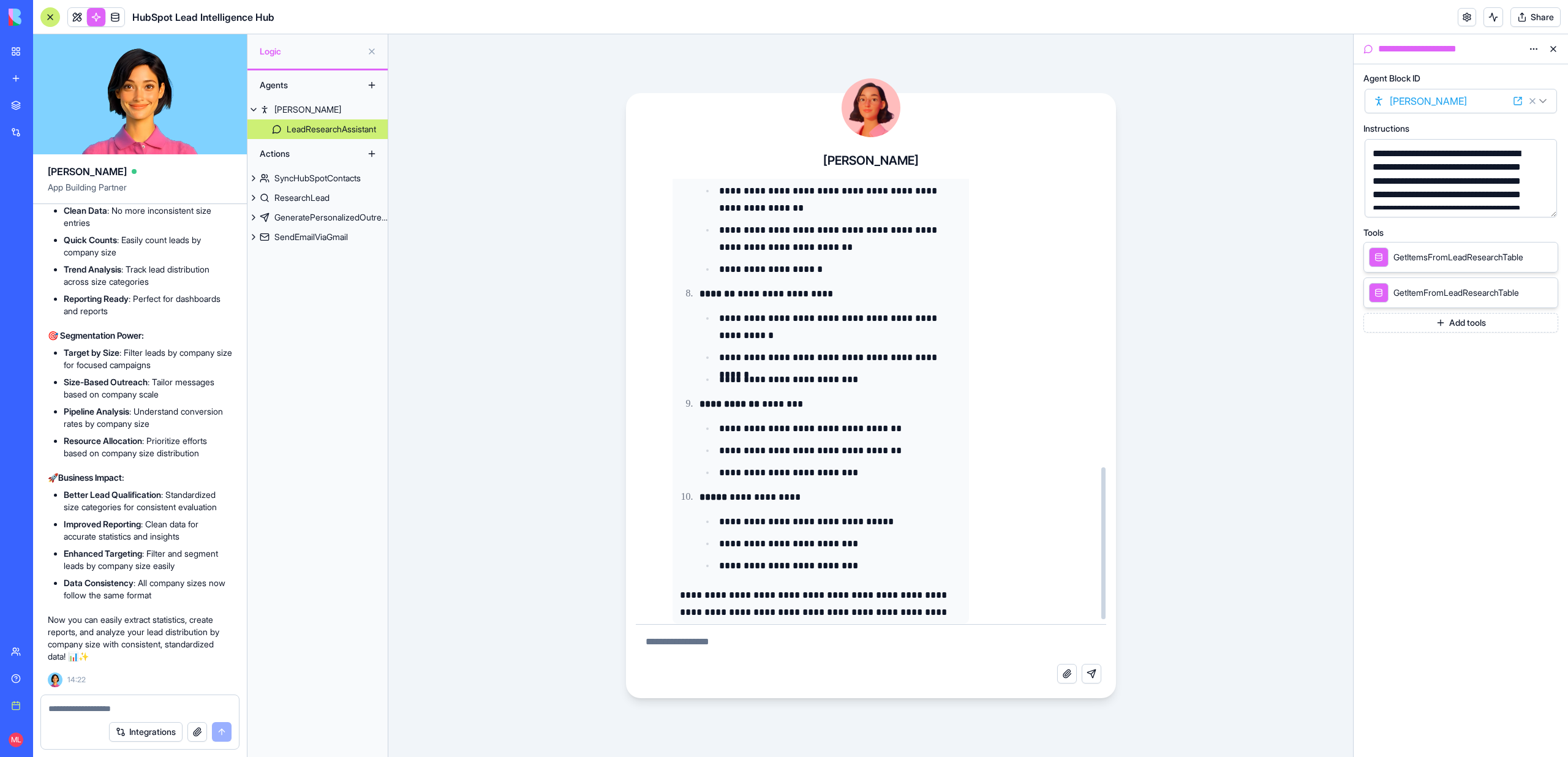
scroll to position [829, 0]
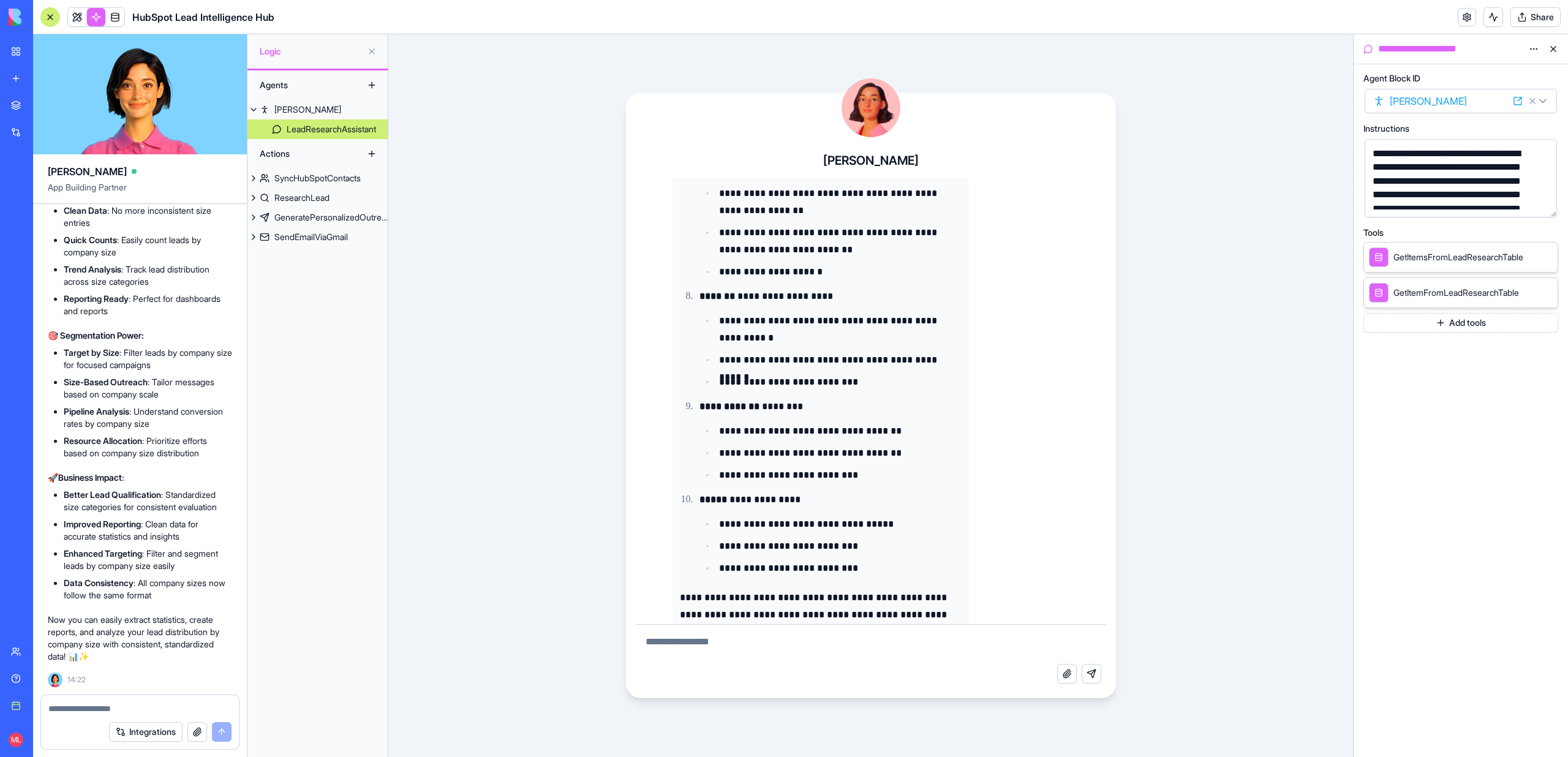
click at [782, 645] on textarea at bounding box center [871, 644] width 470 height 40
type textarea "**********"
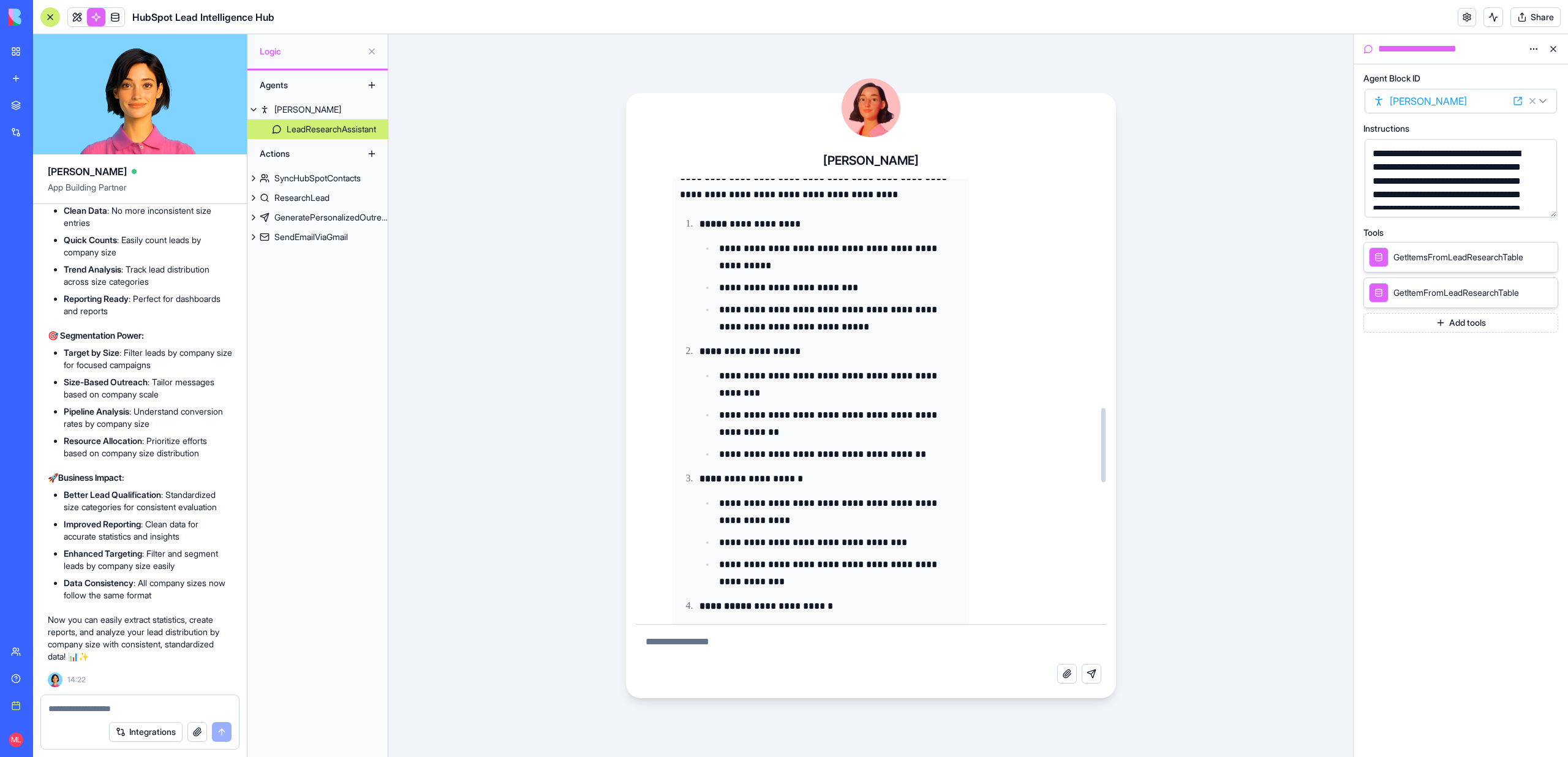
scroll to position [1343, 0]
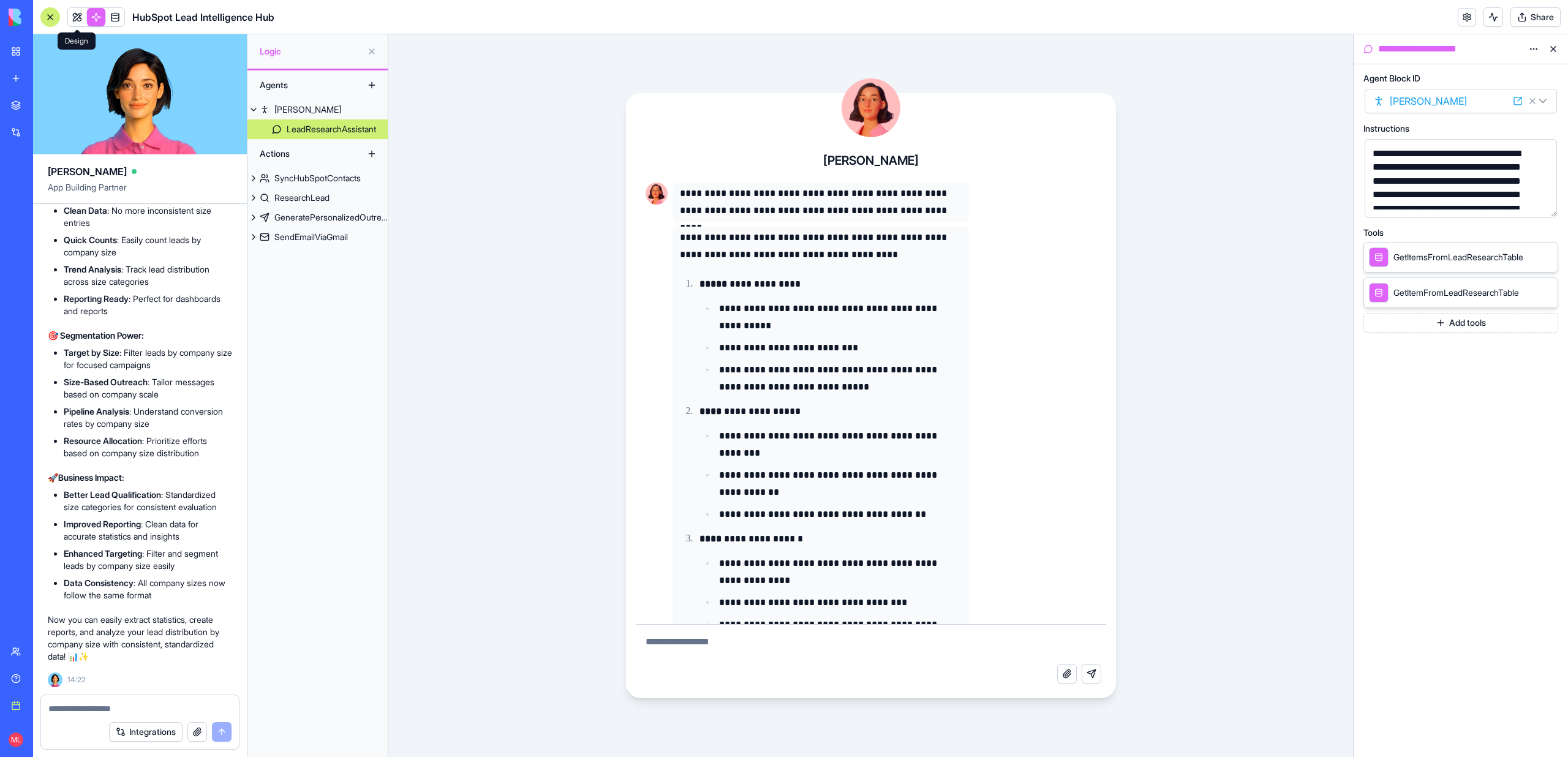
click at [82, 17] on link at bounding box center [78, 17] width 19 height 19
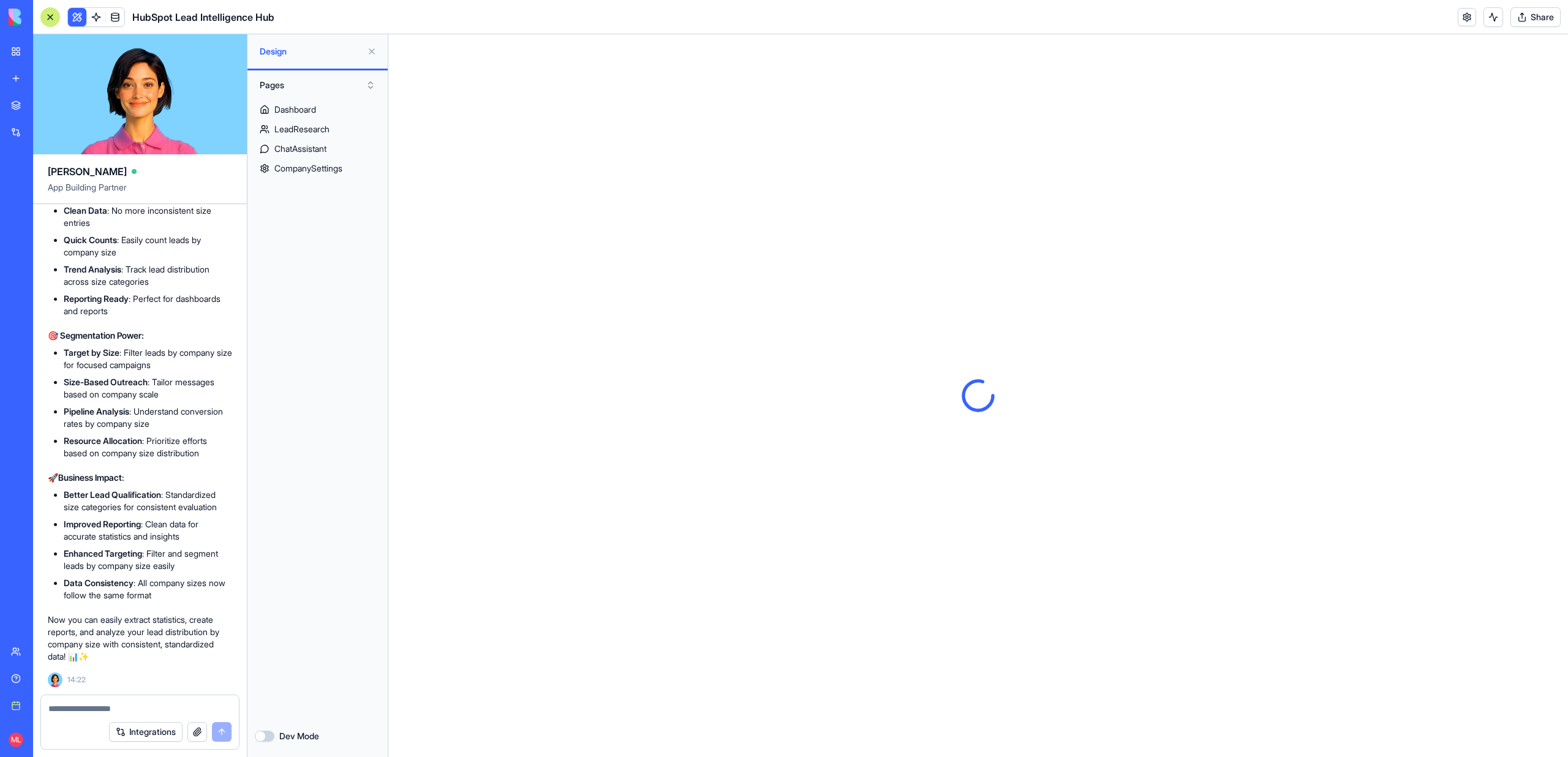
click at [99, 13] on link at bounding box center [96, 17] width 19 height 19
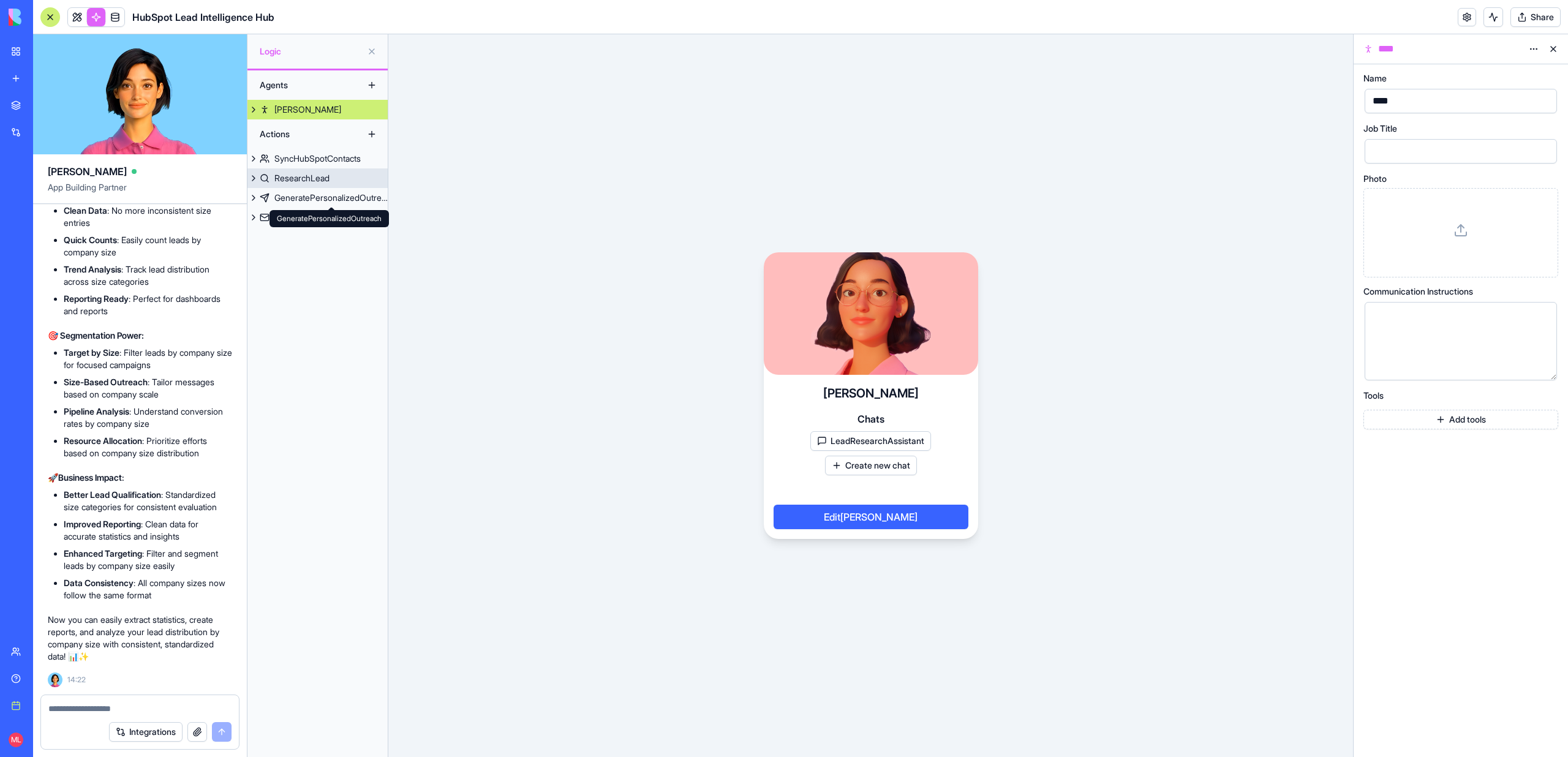
click at [327, 184] on div "ResearchLead" at bounding box center [302, 178] width 55 height 12
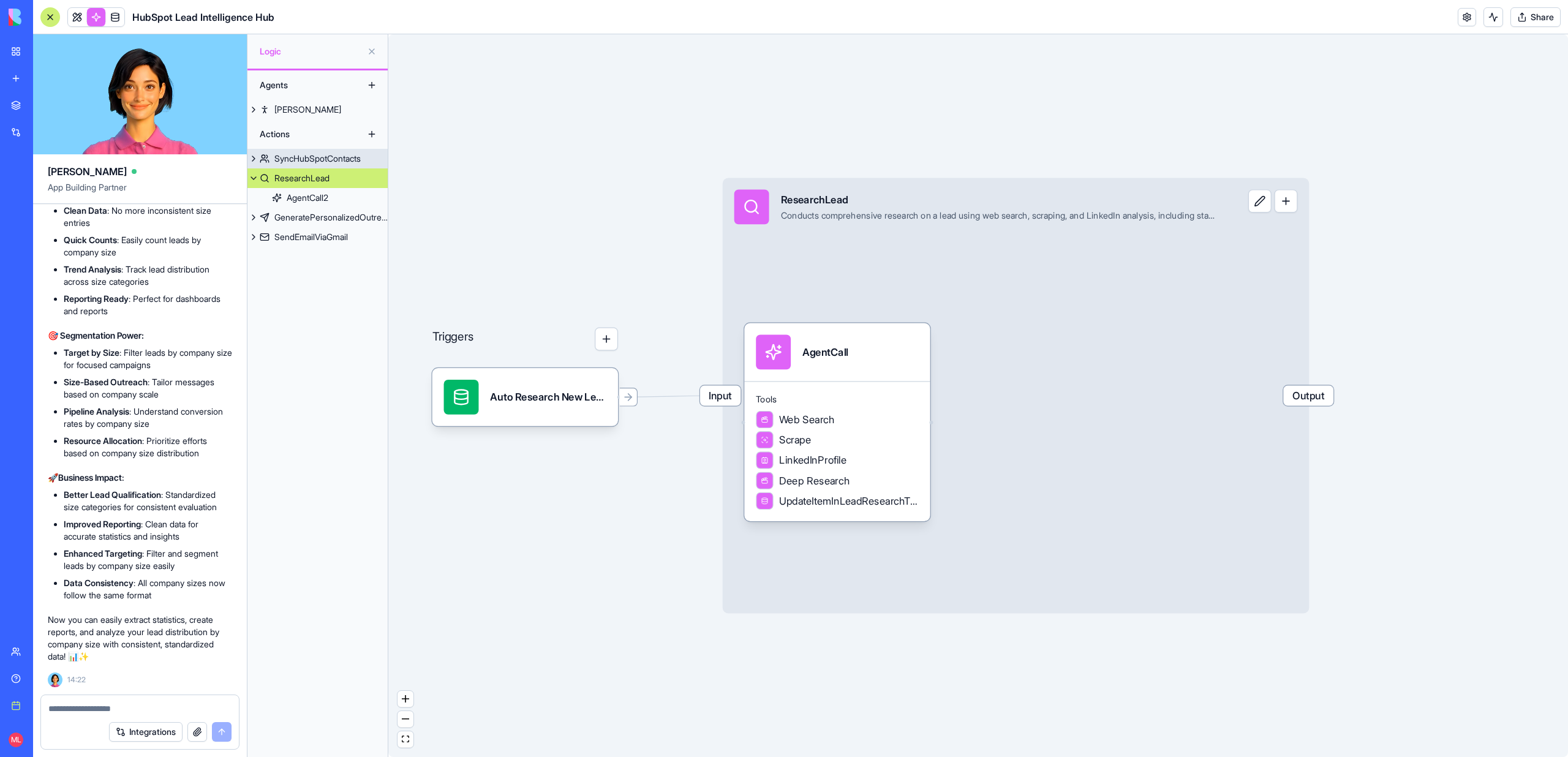
click at [301, 153] on div "SyncHubSpotContacts" at bounding box center [317, 159] width 86 height 12
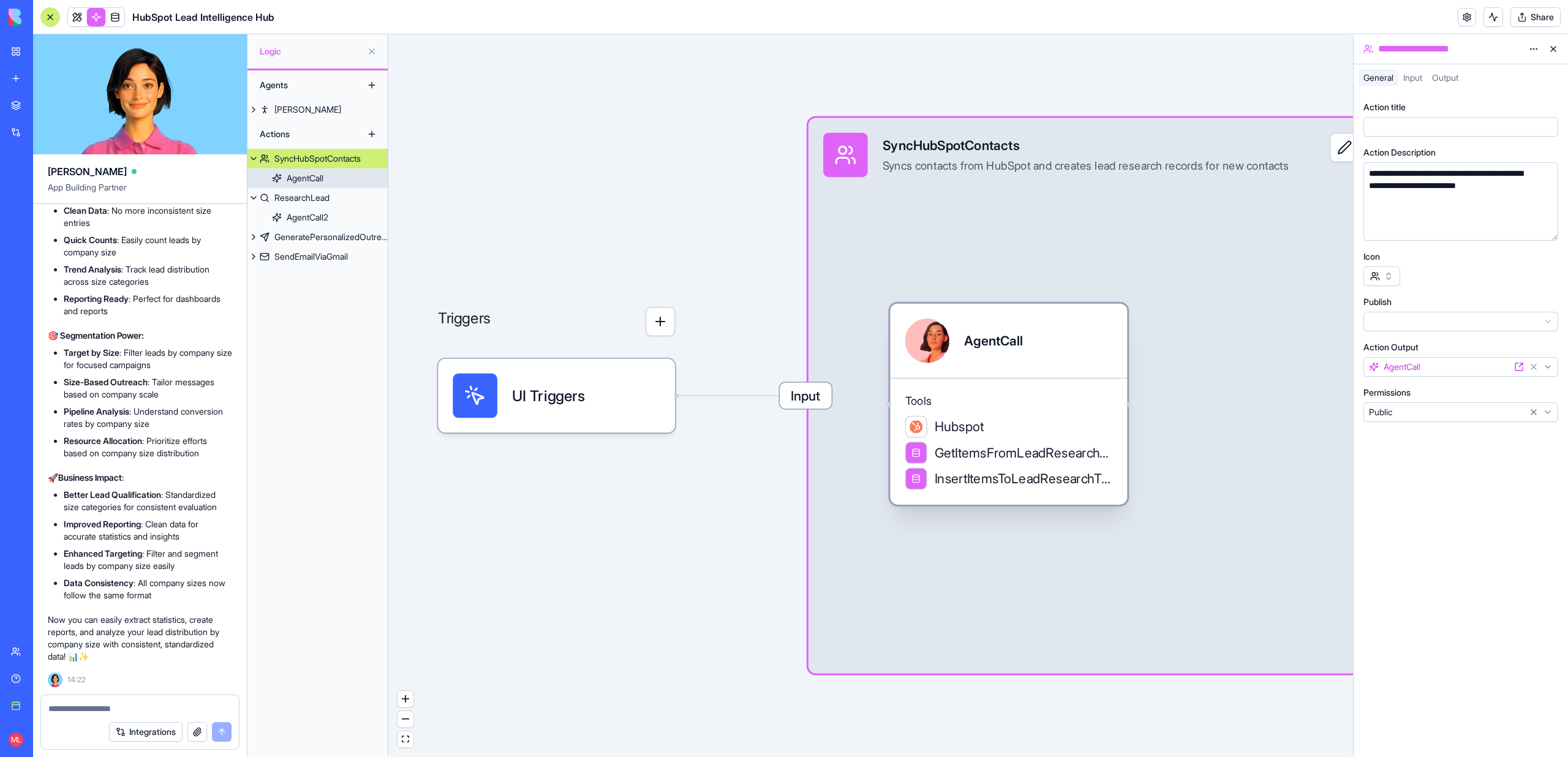
click at [1034, 404] on span "Tools" at bounding box center [1009, 400] width 208 height 15
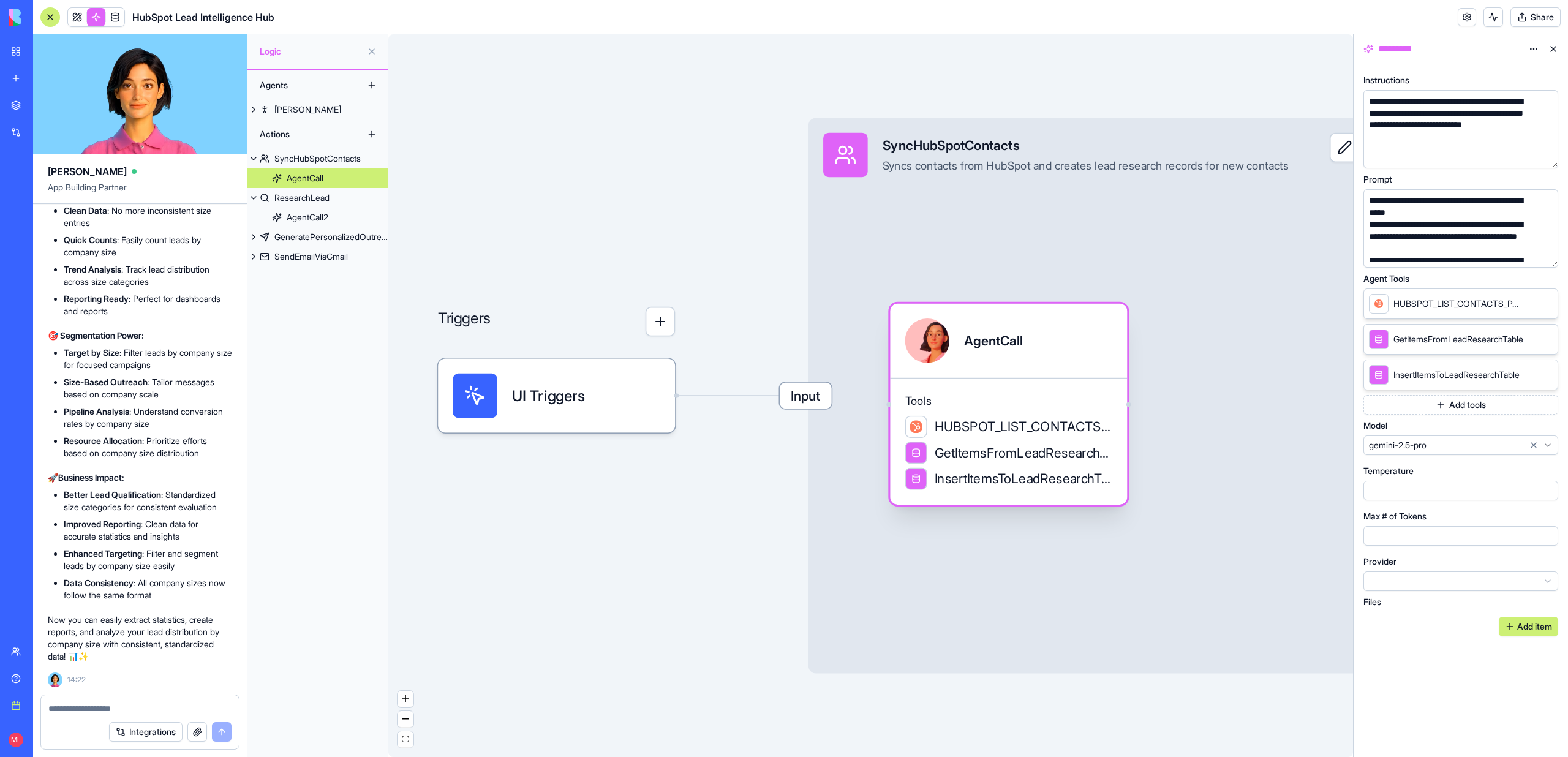
click at [1034, 404] on span "Tools" at bounding box center [1009, 400] width 208 height 15
click at [1546, 252] on button "button" at bounding box center [1546, 255] width 19 height 19
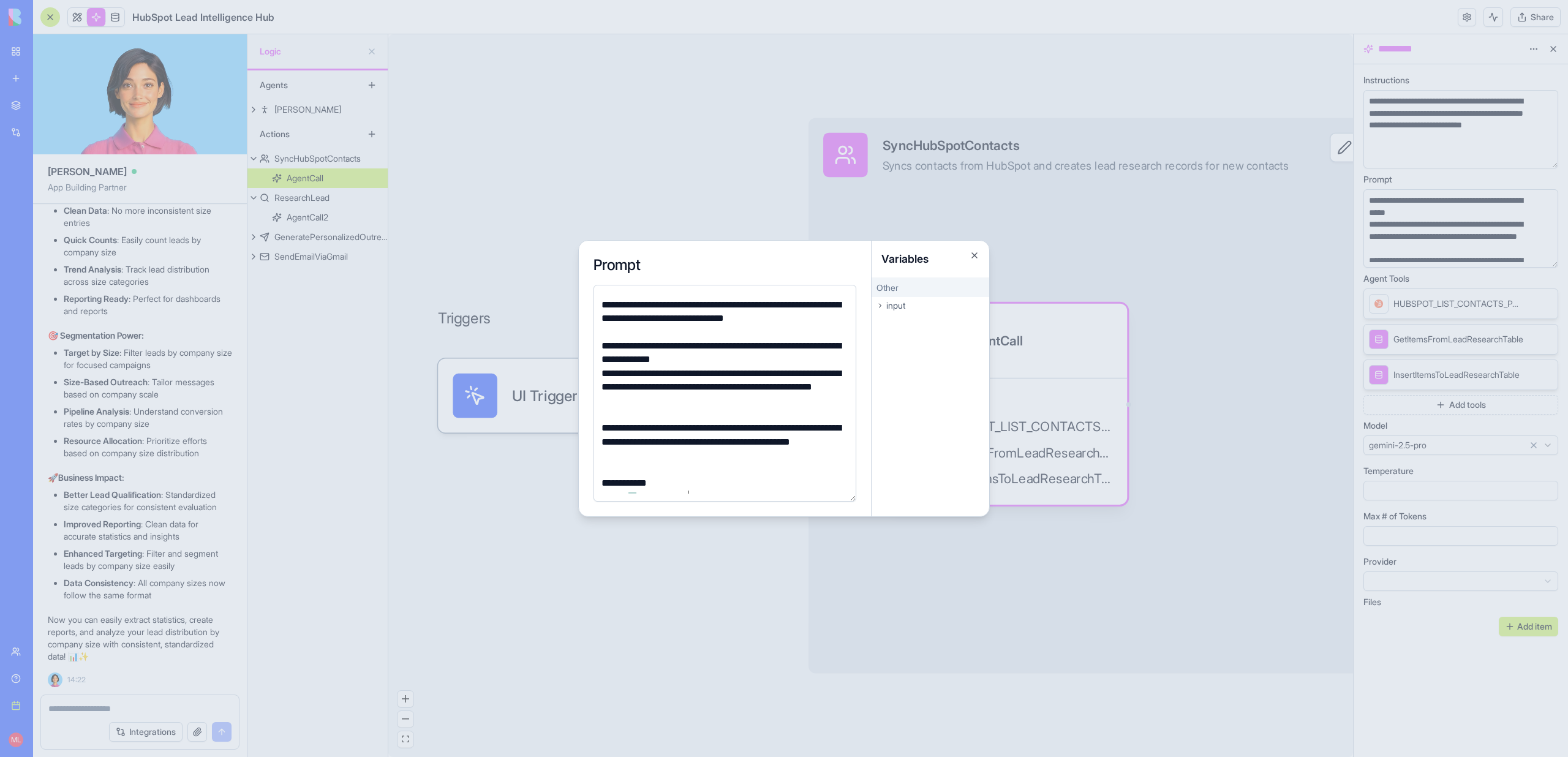
scroll to position [24, 0]
click at [705, 437] on div "**********" at bounding box center [722, 440] width 251 height 41
click at [688, 372] on div "**********" at bounding box center [722, 385] width 251 height 41
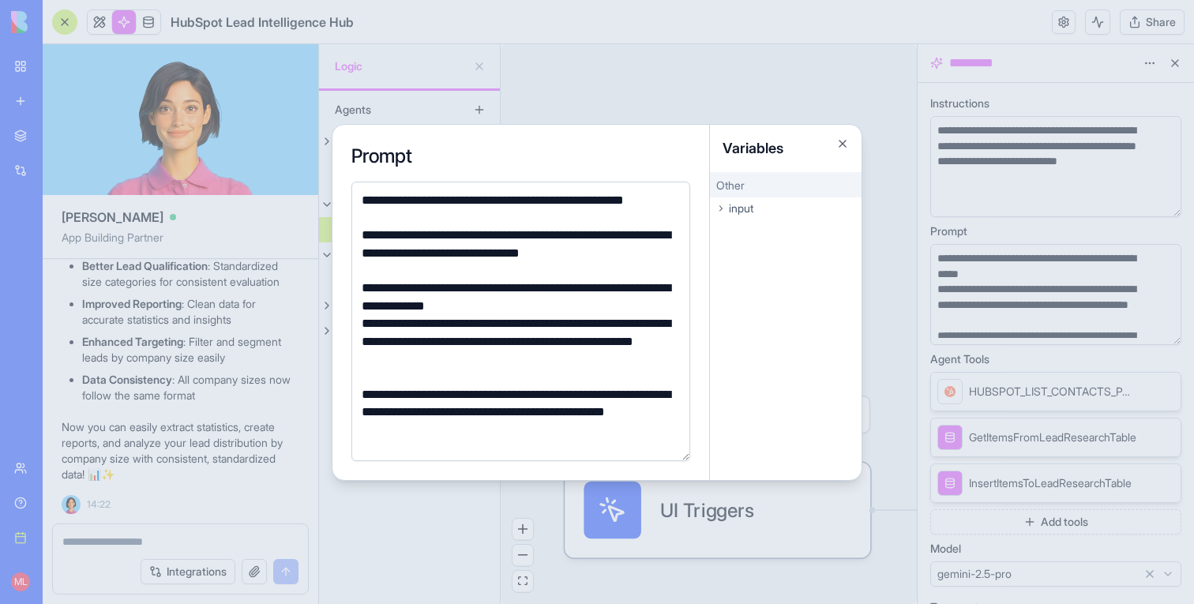
scroll to position [21575, 0]
click at [677, 42] on div at bounding box center [597, 302] width 1194 height 604
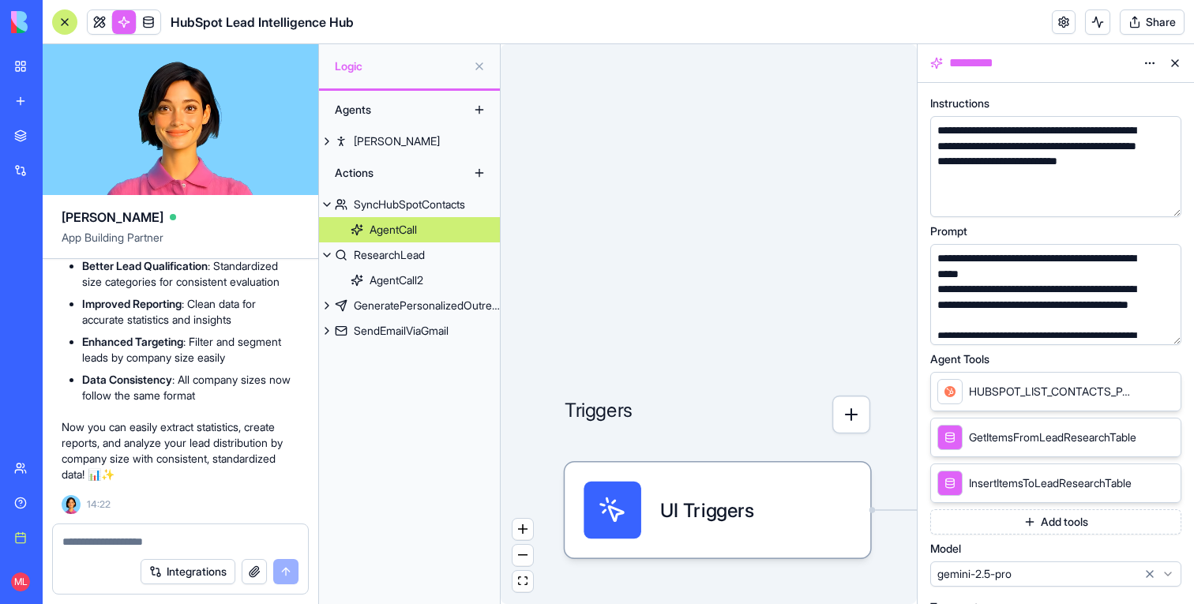
click at [1044, 529] on button "Add tools" at bounding box center [1055, 521] width 251 height 25
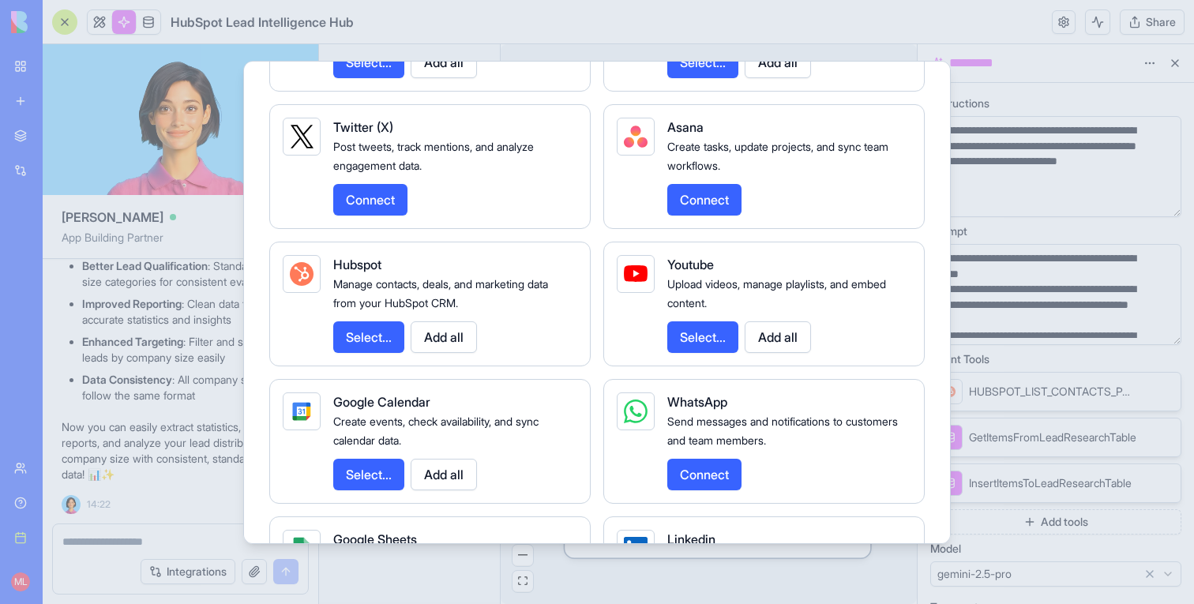
scroll to position [2185, 0]
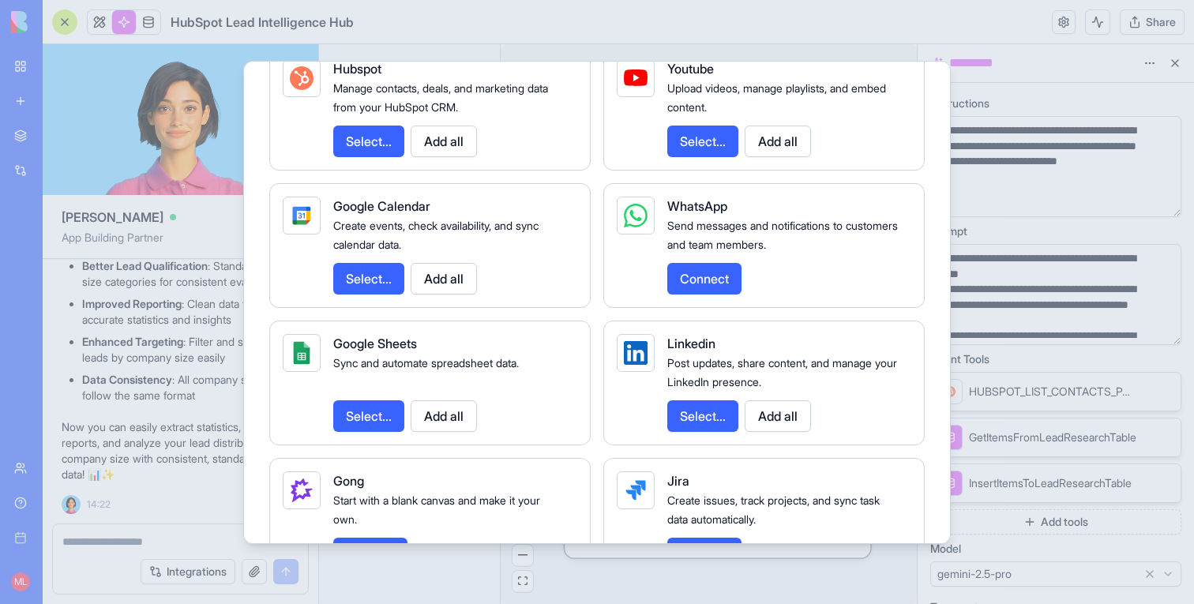
click at [336, 157] on button "Select..." at bounding box center [368, 142] width 71 height 32
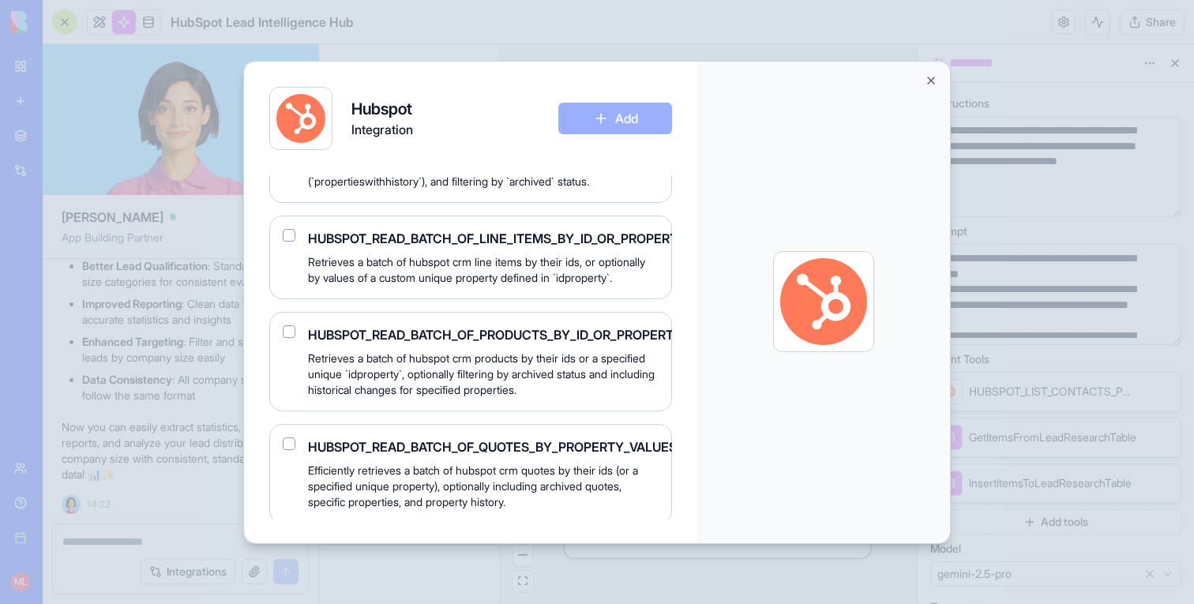
scroll to position [18048, 0]
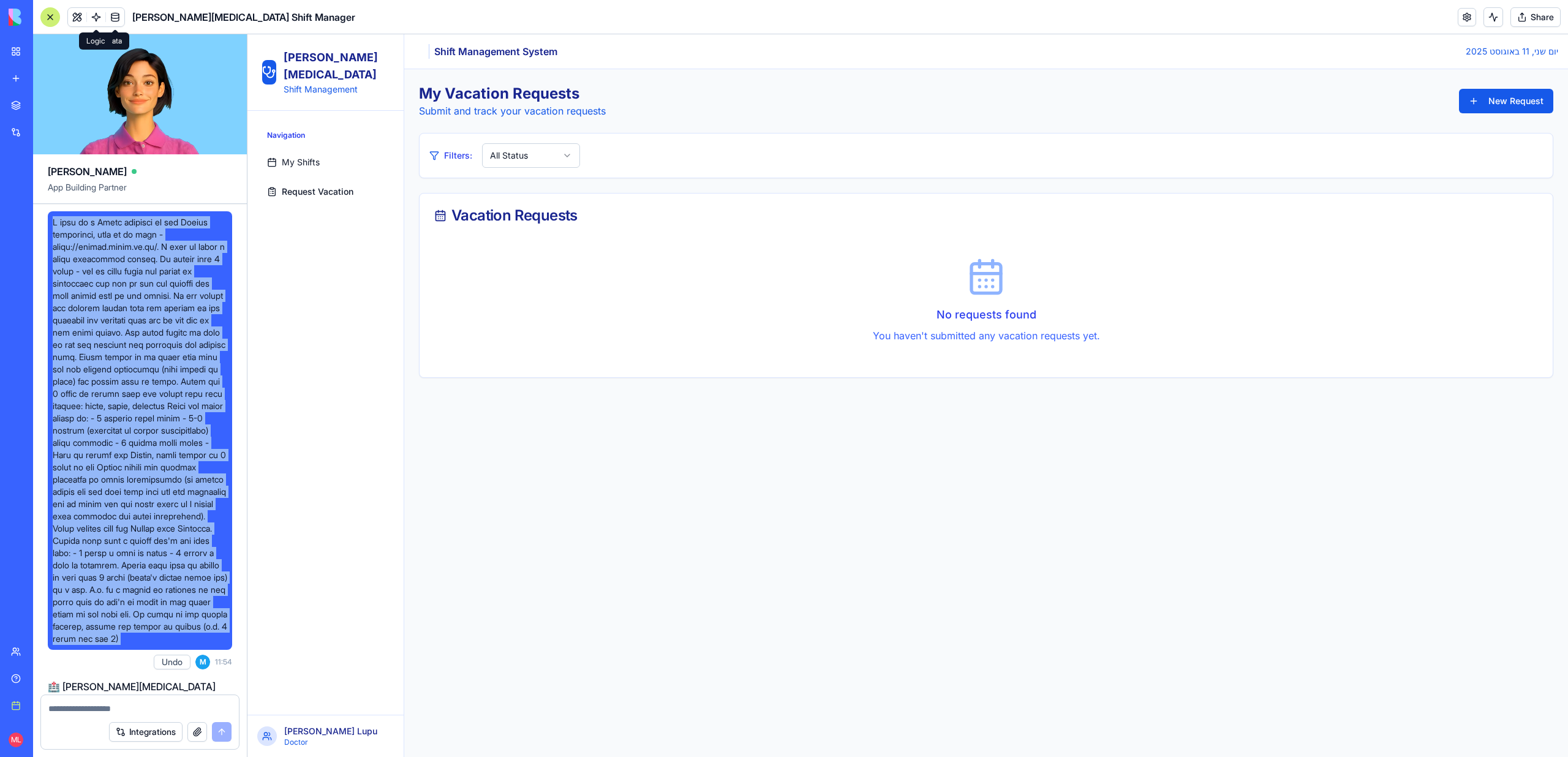
click at [98, 22] on link at bounding box center [96, 17] width 19 height 19
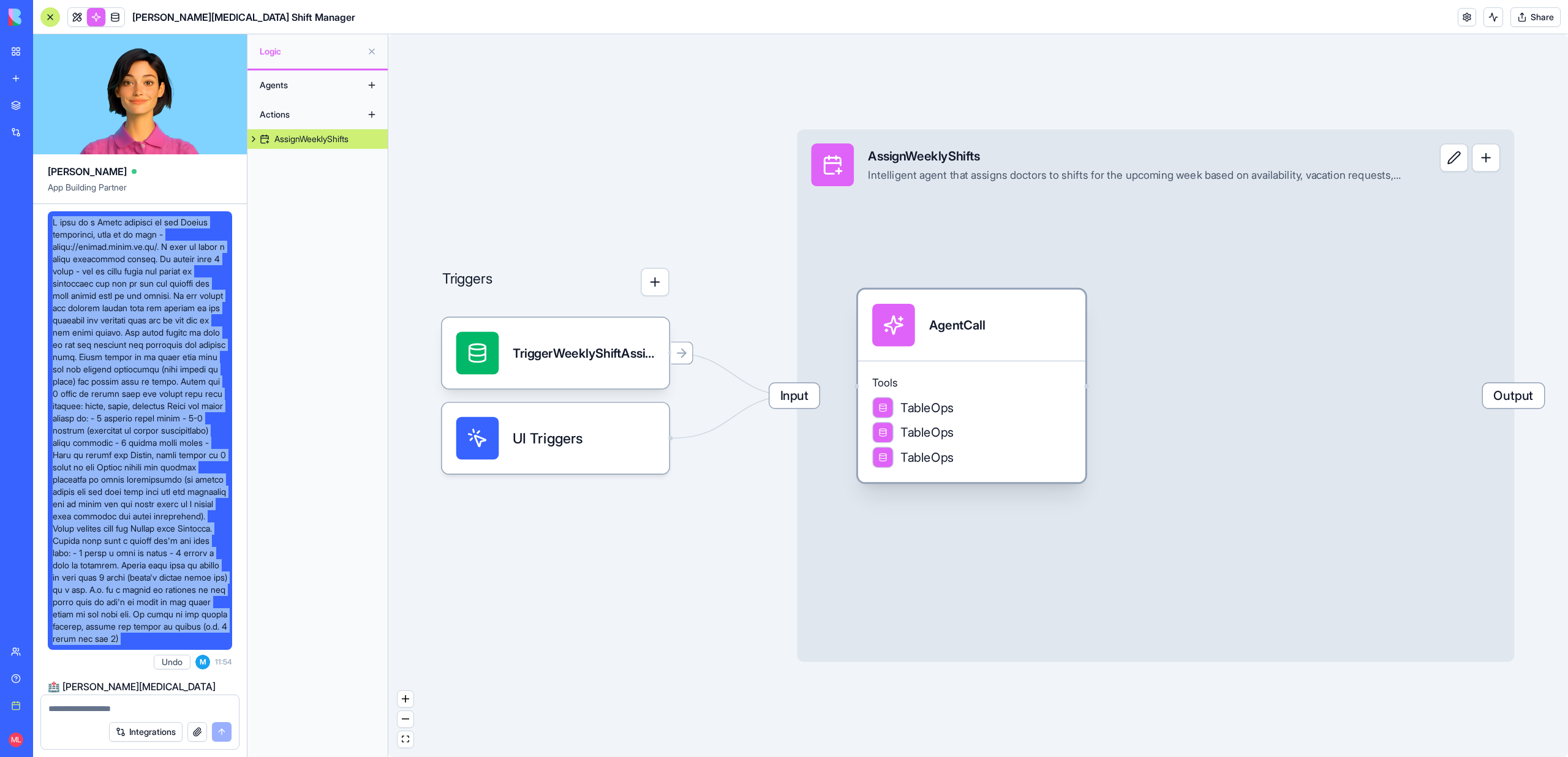
click at [960, 396] on div "Tools TableOps TableOps TableOps" at bounding box center [971, 421] width 227 height 122
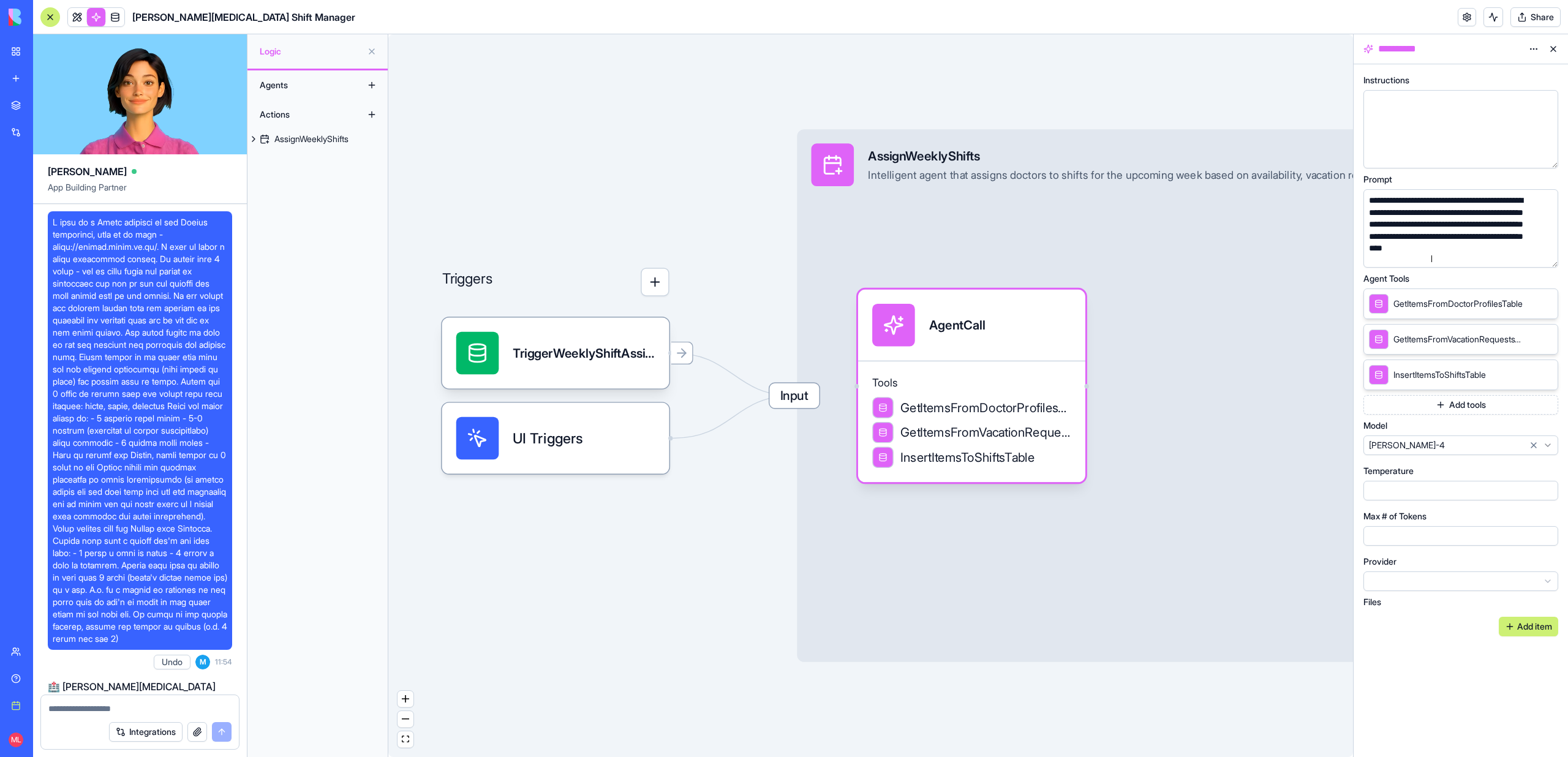
click at [1431, 254] on div "**********" at bounding box center [1449, 230] width 168 height 72
copy div "**********"
click at [802, 395] on span "Input" at bounding box center [794, 396] width 50 height 25
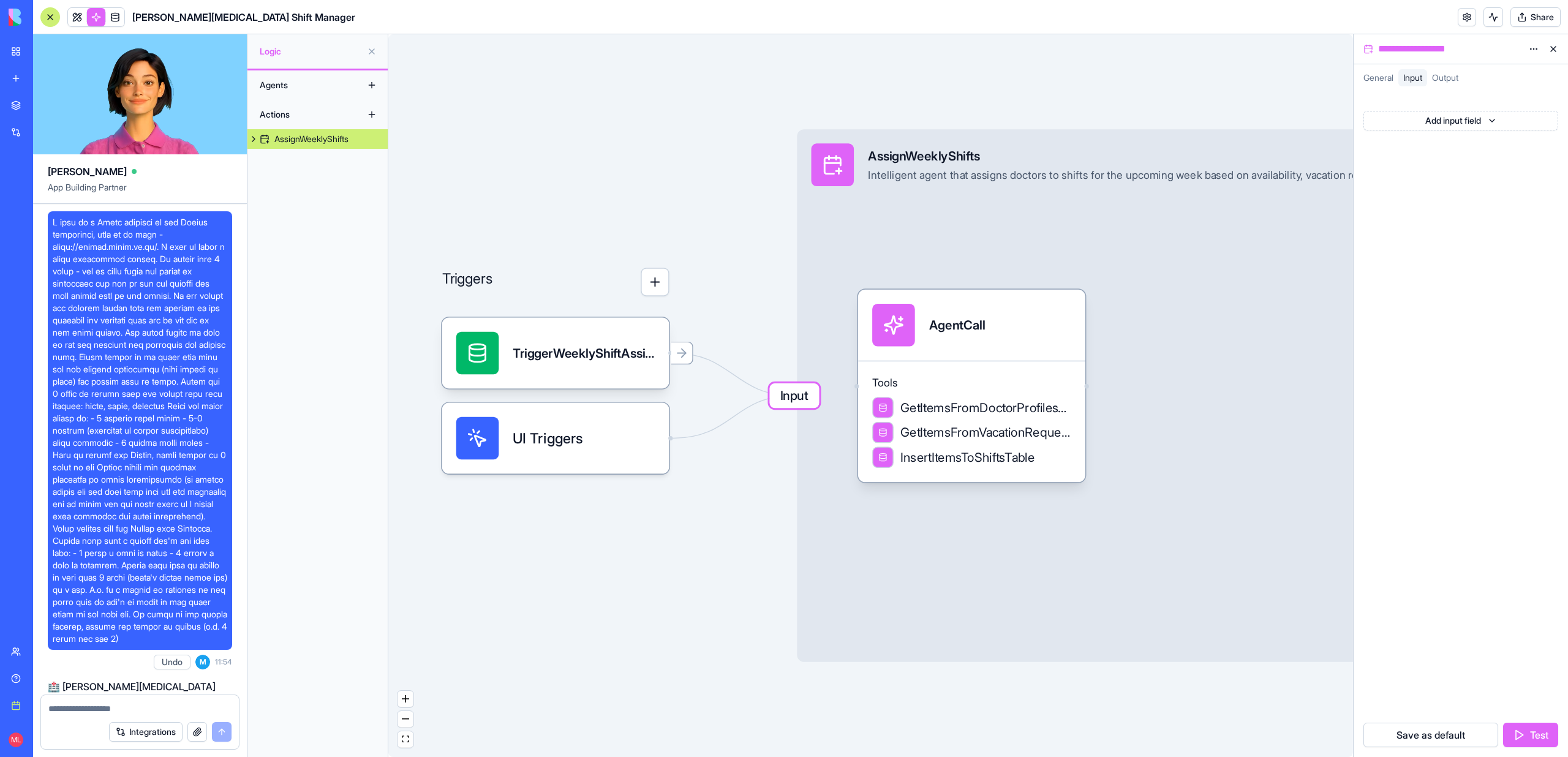
click at [772, 393] on span "Input" at bounding box center [794, 396] width 50 height 25
click at [796, 390] on span "Input" at bounding box center [794, 396] width 50 height 25
click at [1046, 364] on div "Tools GetItemsFromDoctorProfilesTable GetItemsFromVacationRequestsTable InsertI…" at bounding box center [971, 421] width 227 height 122
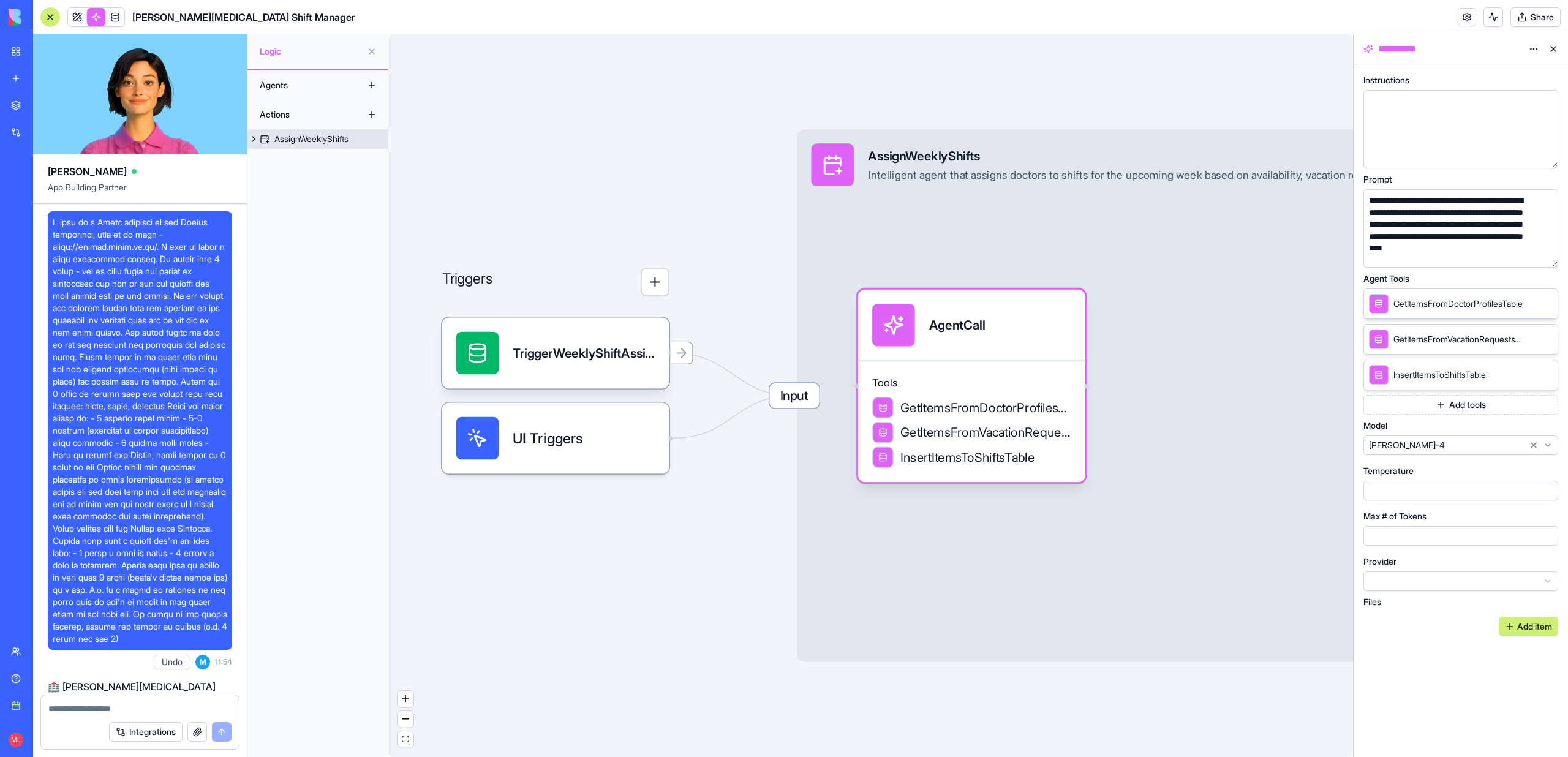
click at [787, 399] on span "Input" at bounding box center [794, 396] width 50 height 25
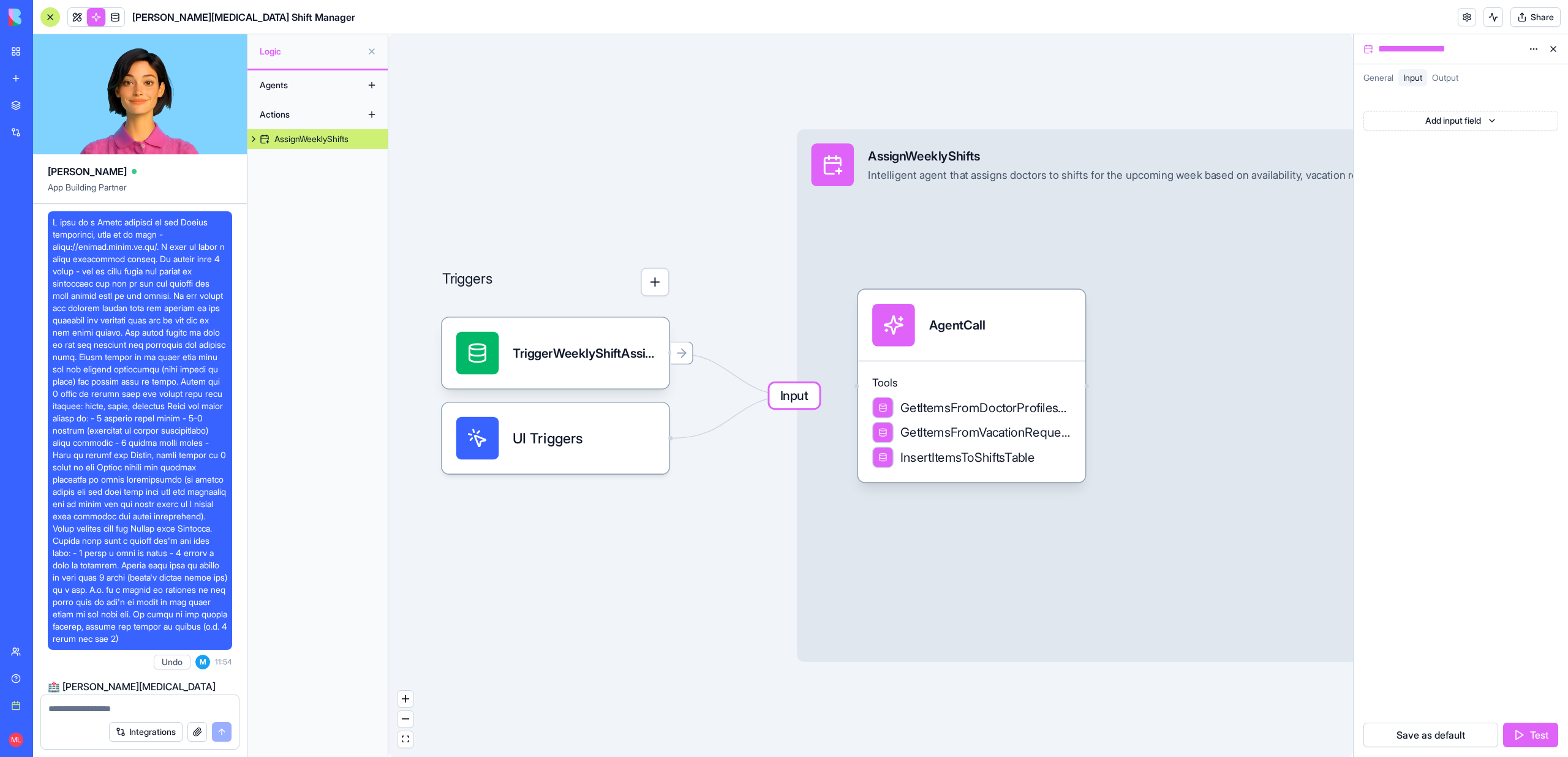
click at [1370, 89] on div "General Input Output" at bounding box center [1461, 80] width 214 height 22
click at [1370, 85] on div "General" at bounding box center [1378, 78] width 40 height 17
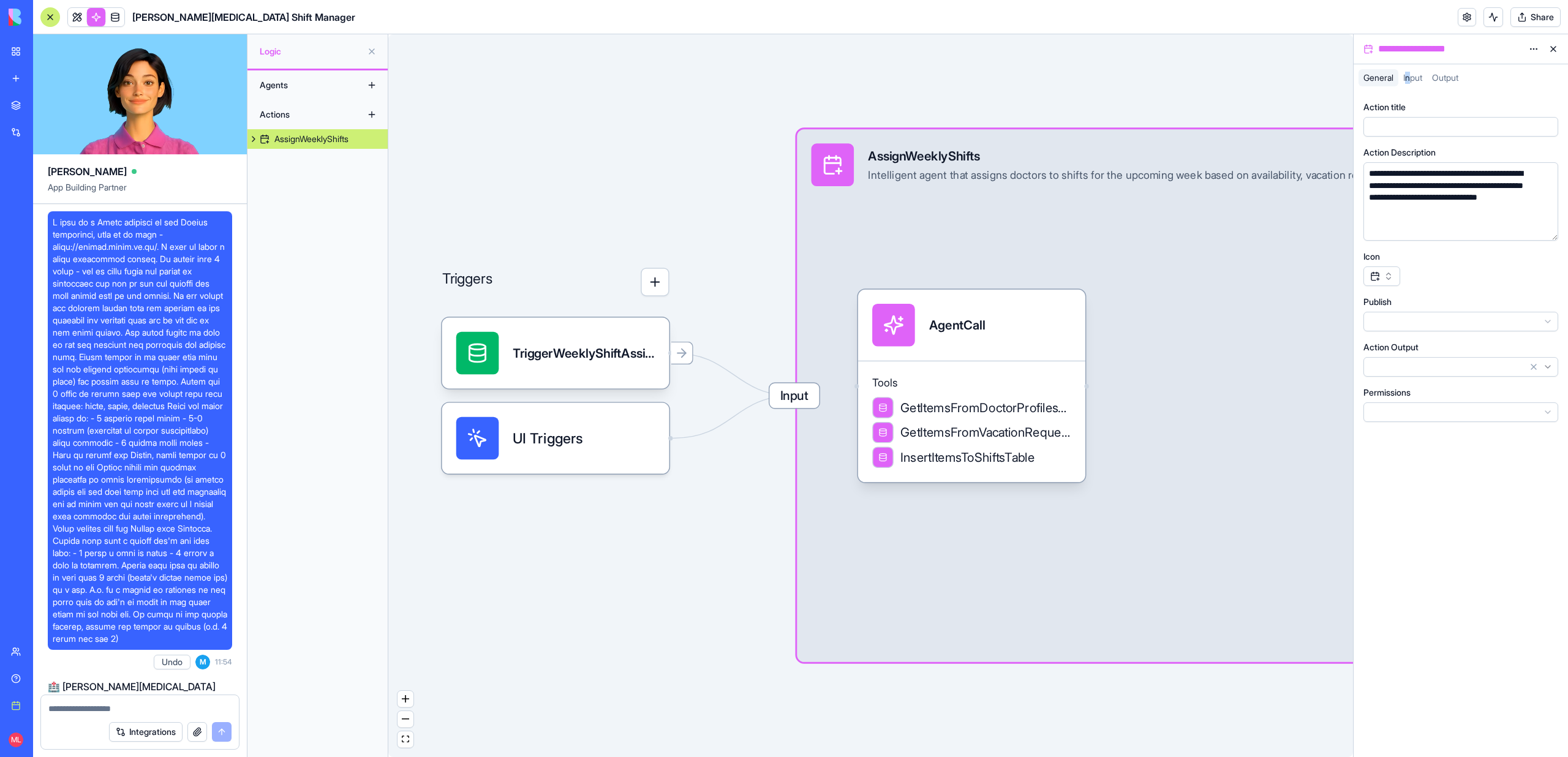
click at [1409, 77] on span "Input" at bounding box center [1413, 77] width 19 height 10
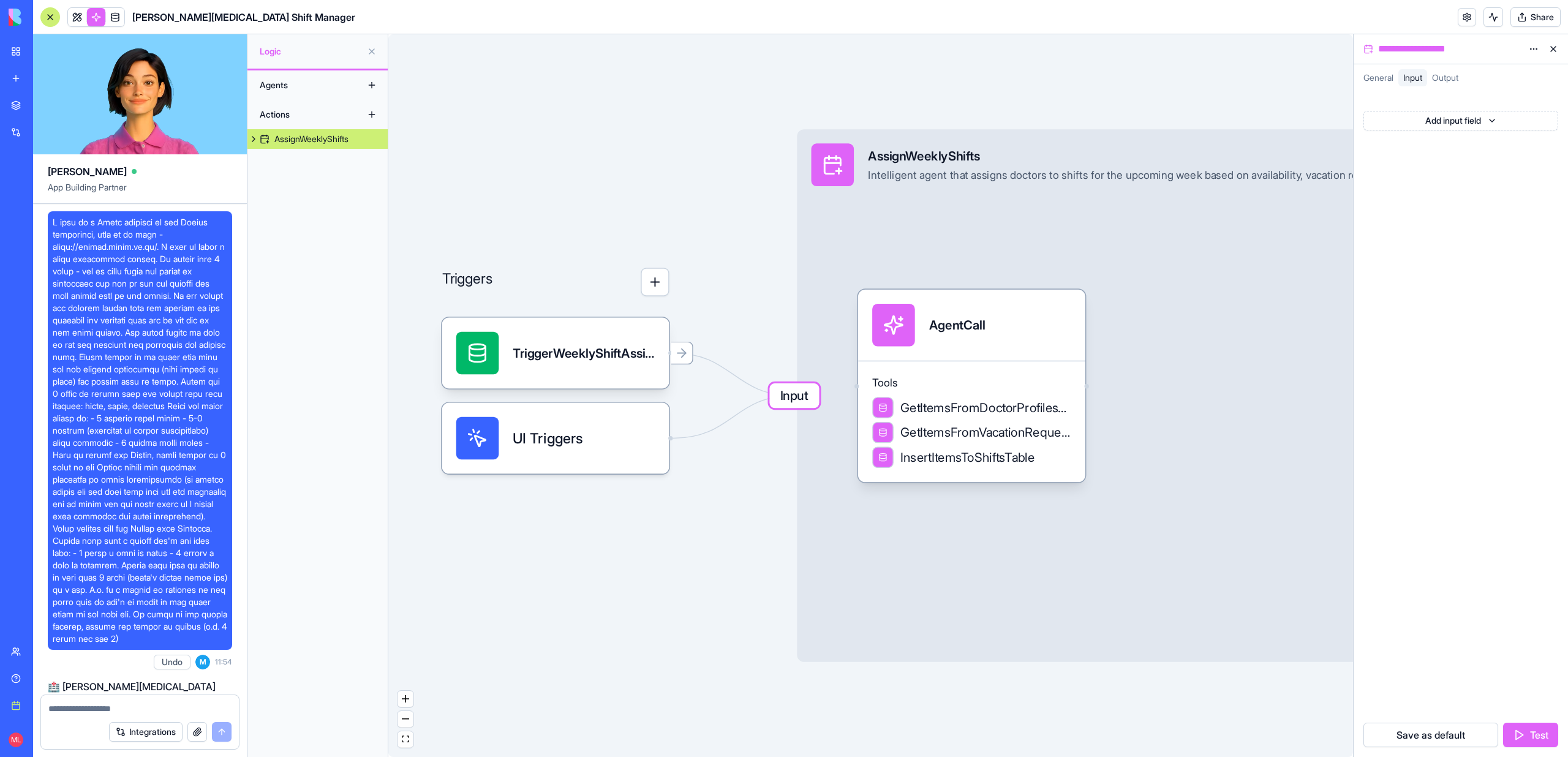
click at [1454, 77] on span "Output" at bounding box center [1445, 77] width 26 height 10
click at [1422, 77] on span "Input" at bounding box center [1413, 77] width 19 height 10
click at [578, 322] on div "TriggerWeeklyShiftAssignmentTrigger" at bounding box center [556, 353] width 227 height 71
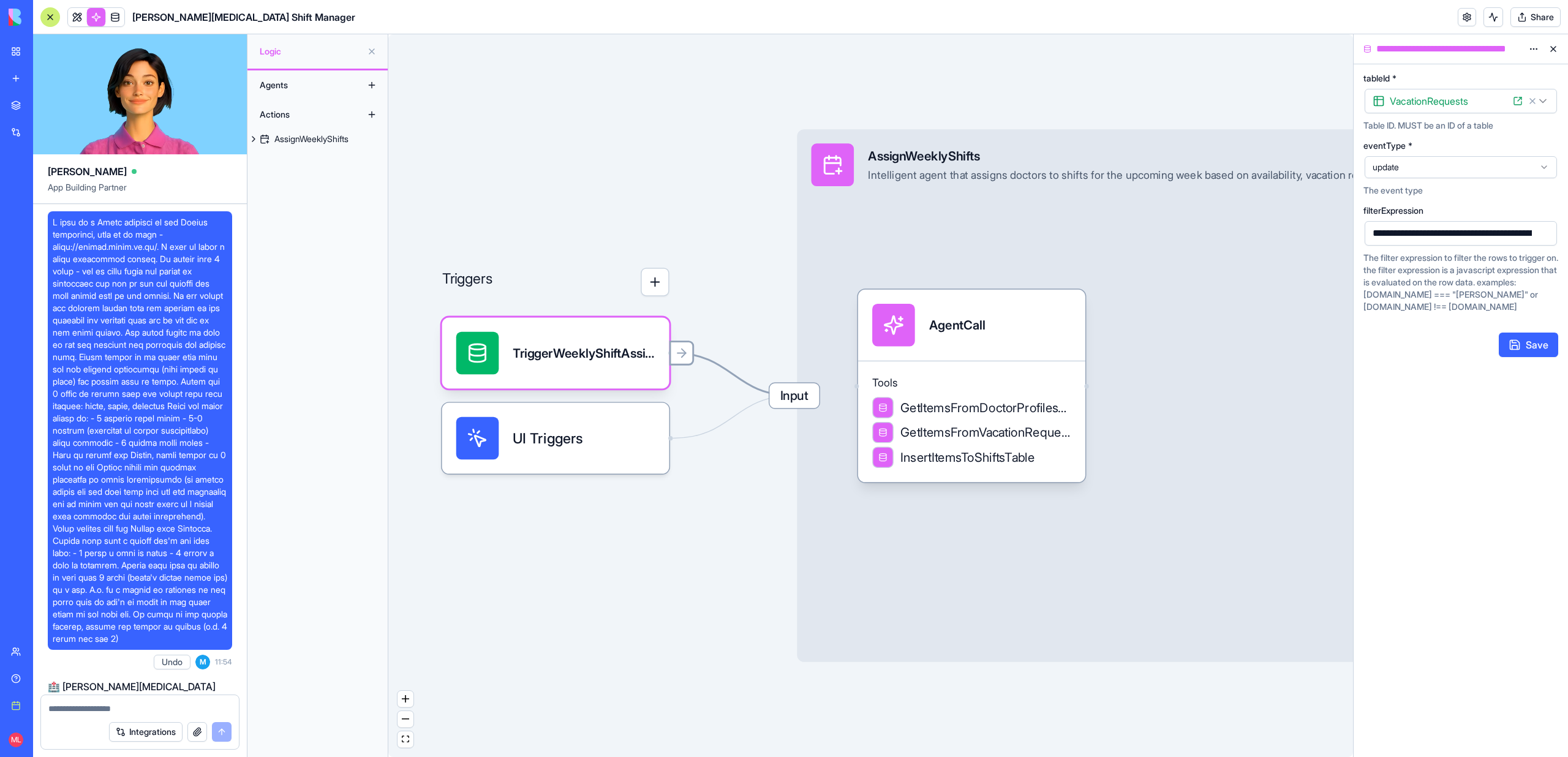
click at [679, 353] on icon at bounding box center [681, 353] width 14 height 14
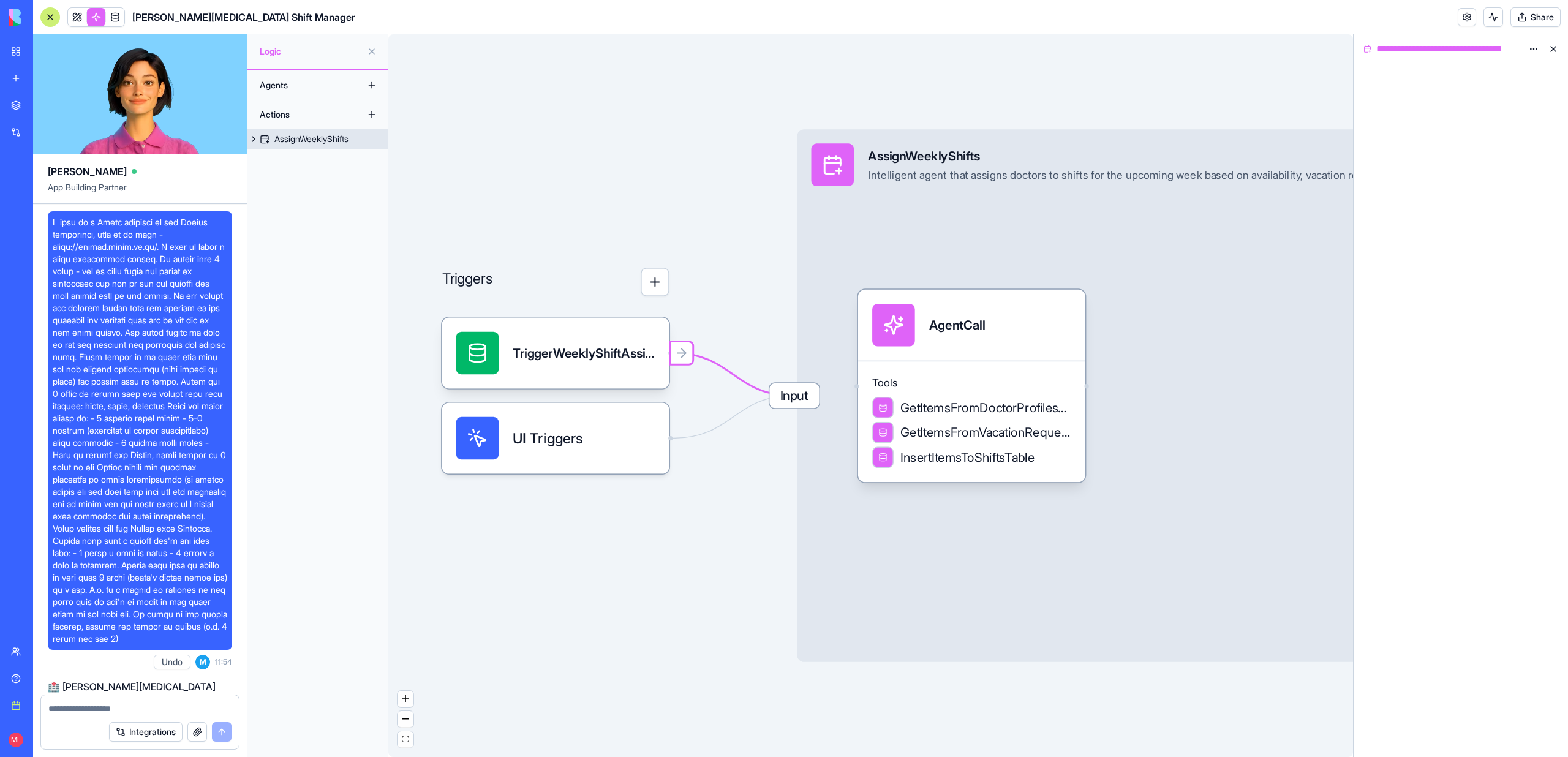
click at [793, 399] on span "Input" at bounding box center [794, 396] width 50 height 25
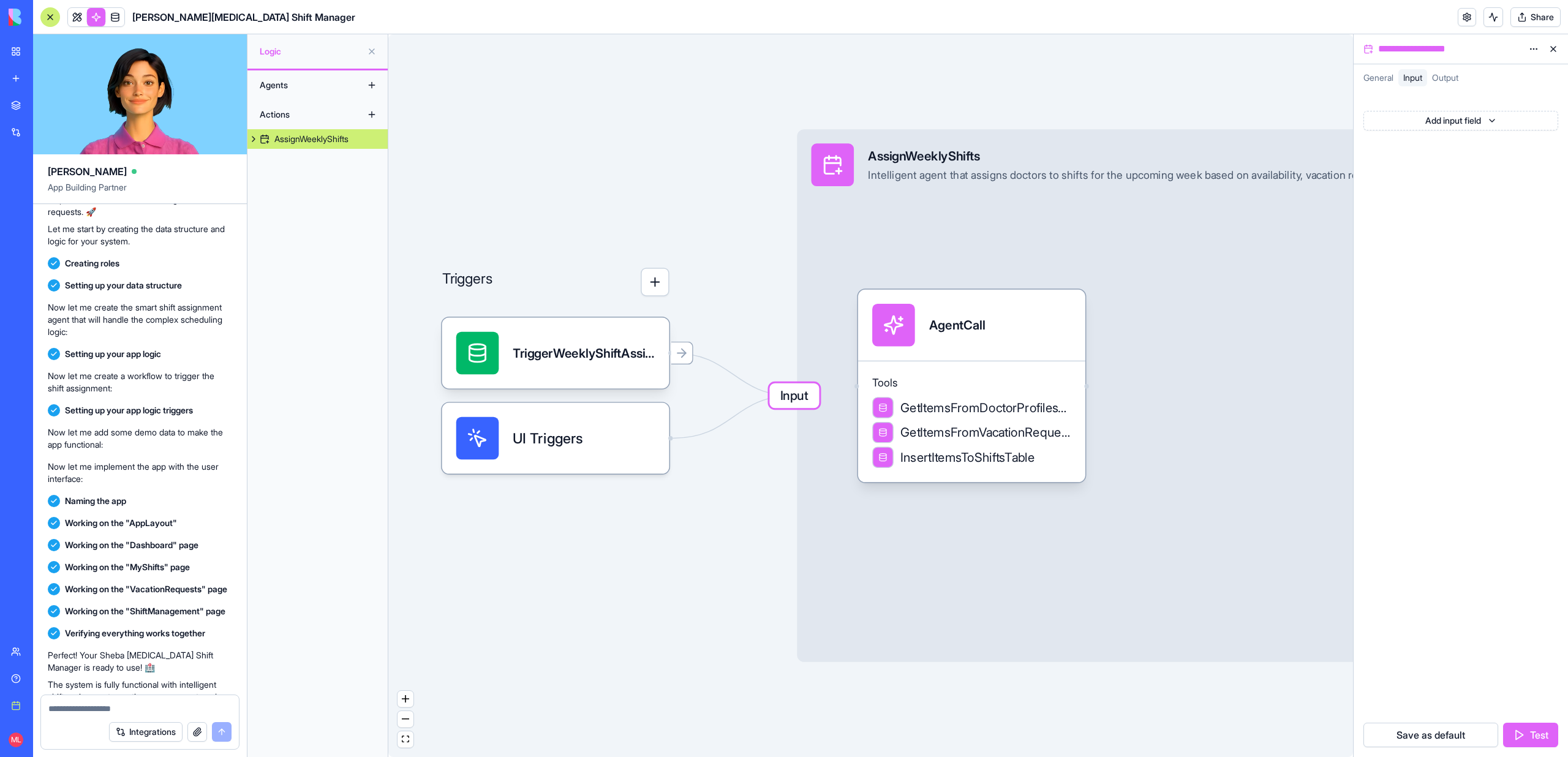
scroll to position [786, 0]
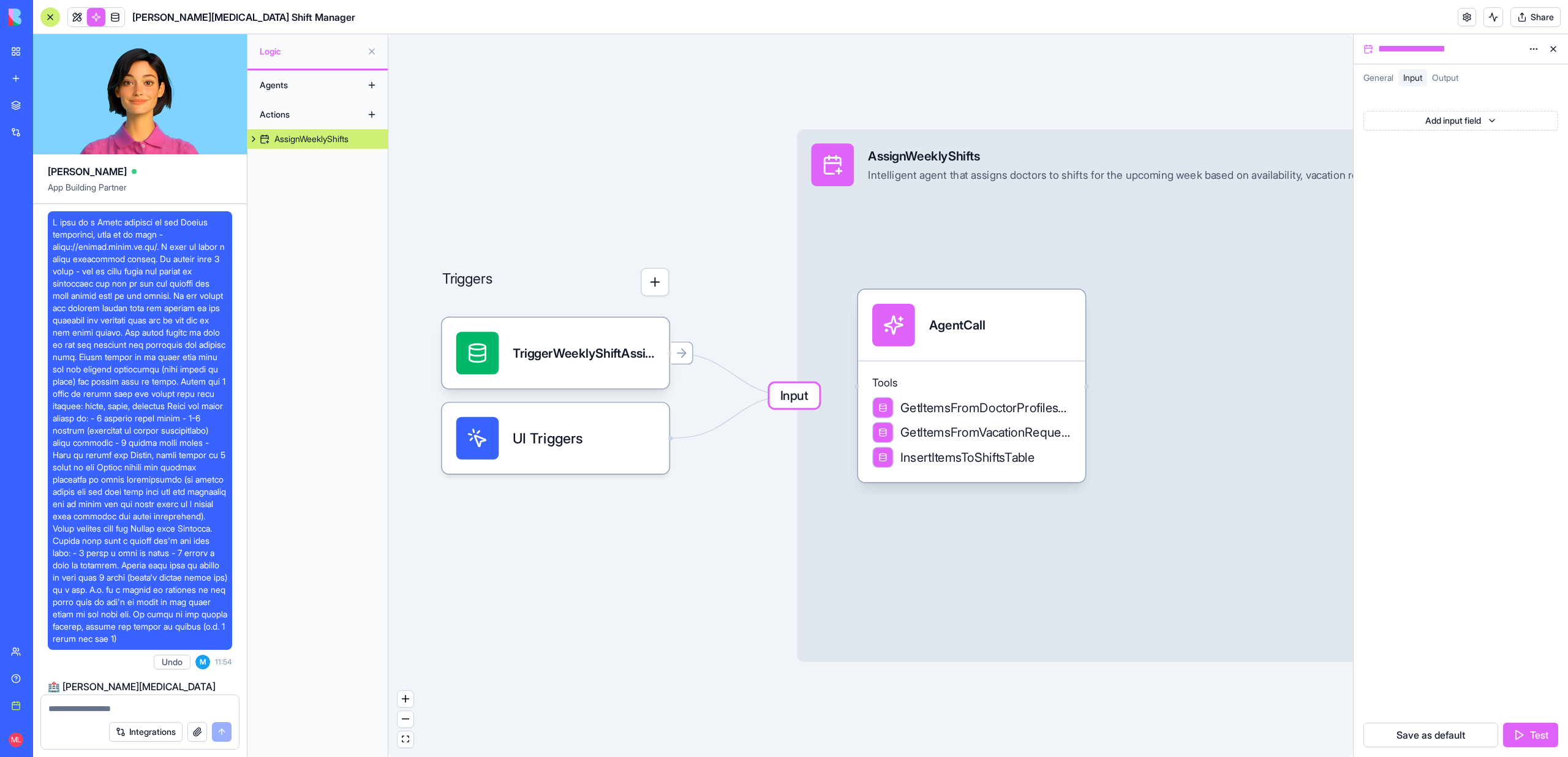
scroll to position [786, 0]
